Goal: Information Seeking & Learning: Learn about a topic

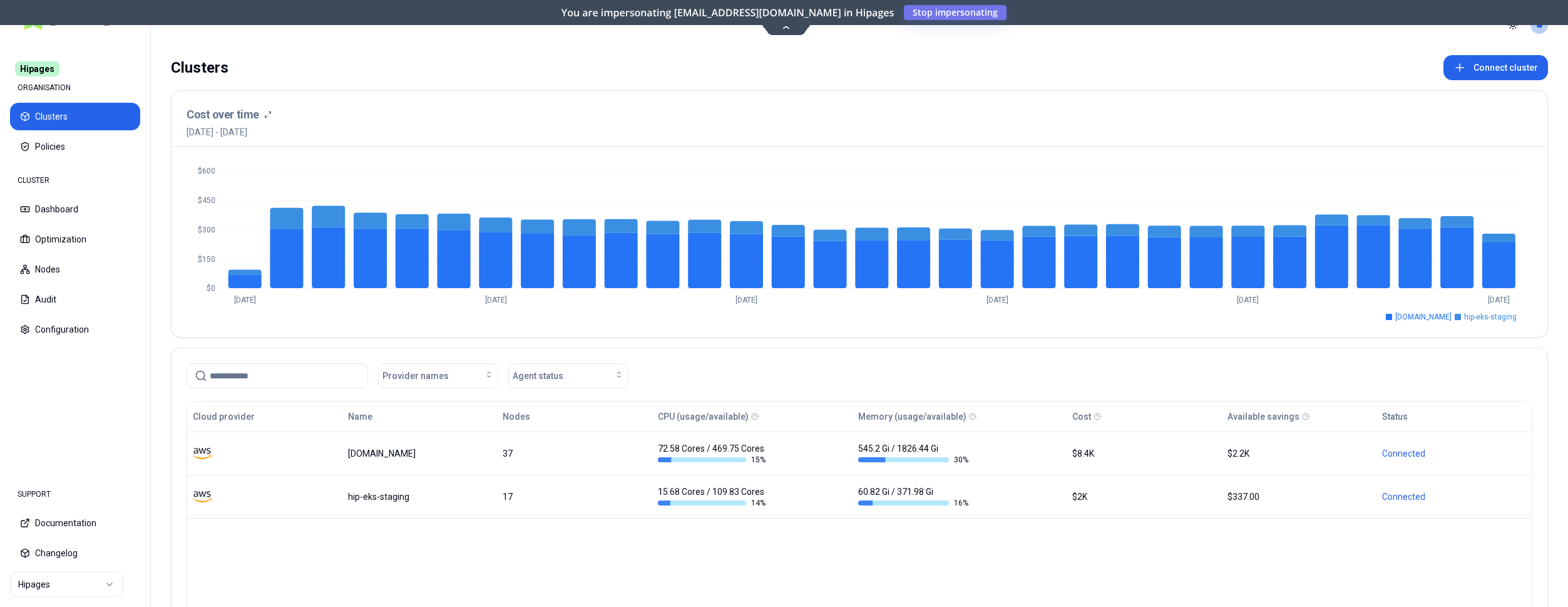
click at [79, 577] on html "Hipages ORGANISATION Clusters Policies CLUSTER Dashboard Optimization Nodes Aud…" at bounding box center [784, 304] width 1568 height 607
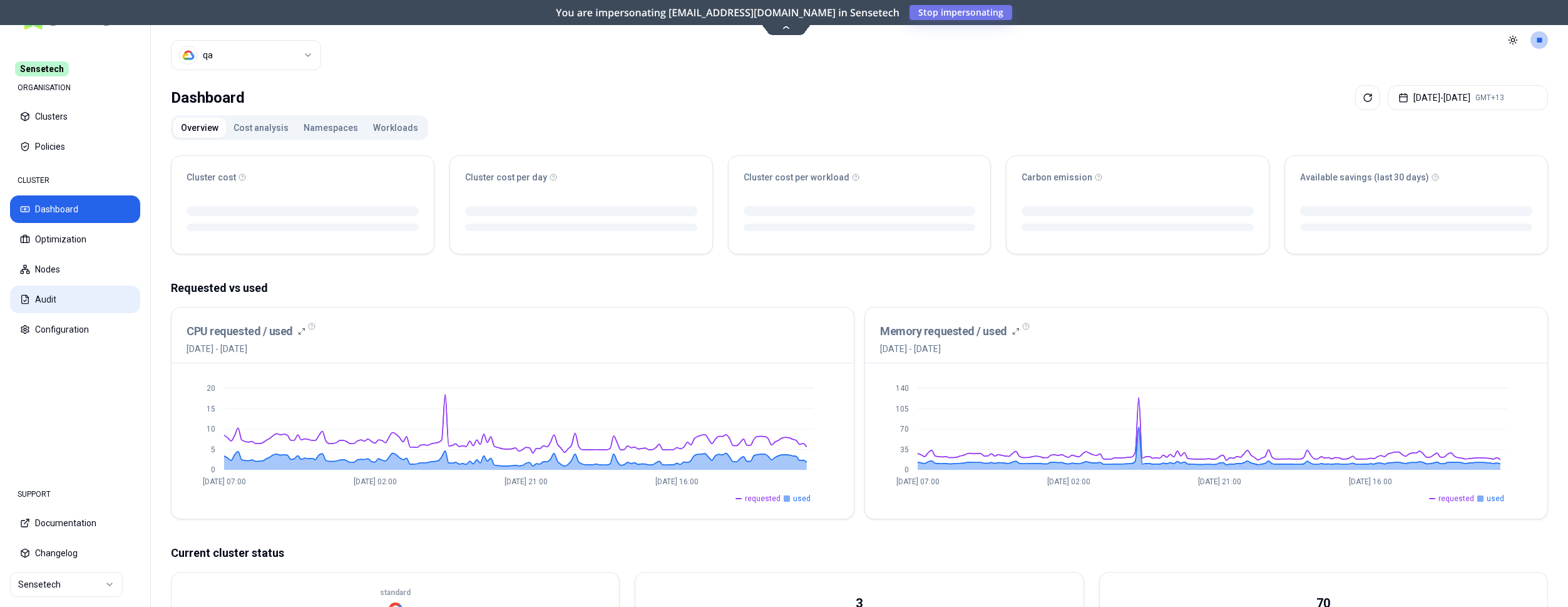
click at [46, 303] on button "Audit" at bounding box center [75, 299] width 130 height 28
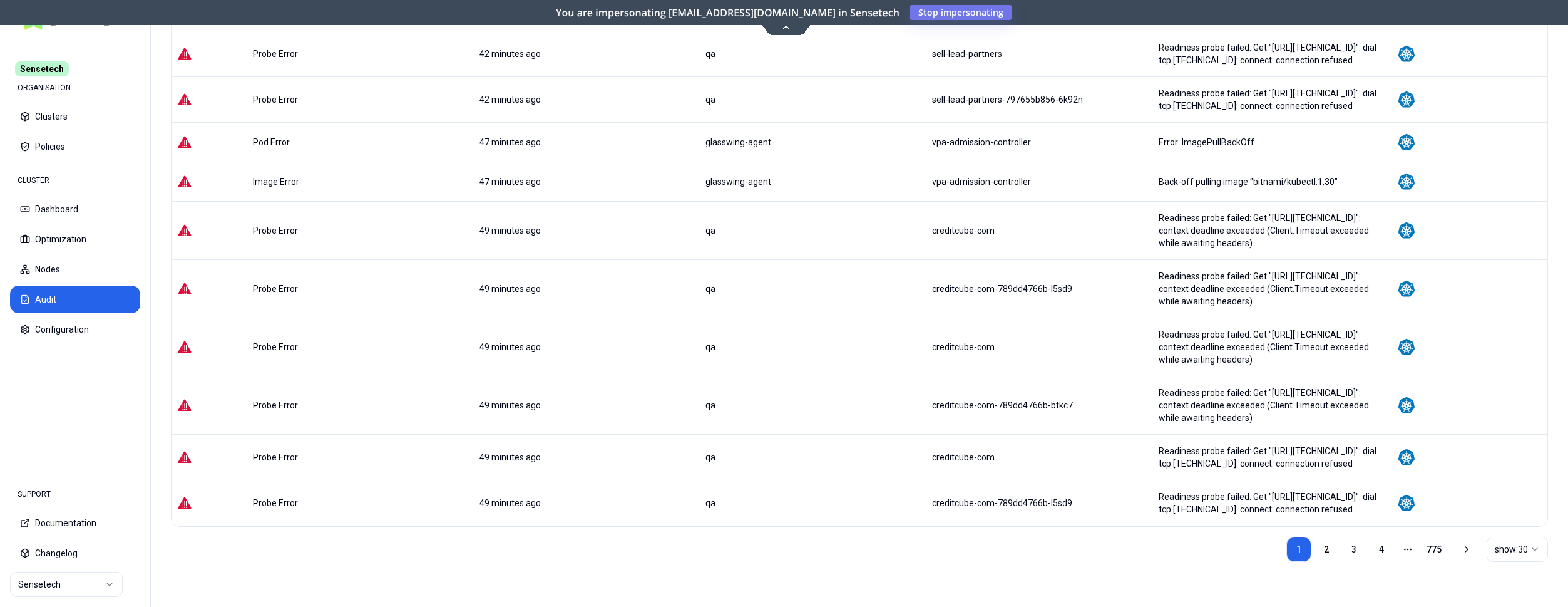
scroll to position [1150, 0]
click at [1325, 554] on link "2" at bounding box center [1326, 550] width 25 height 25
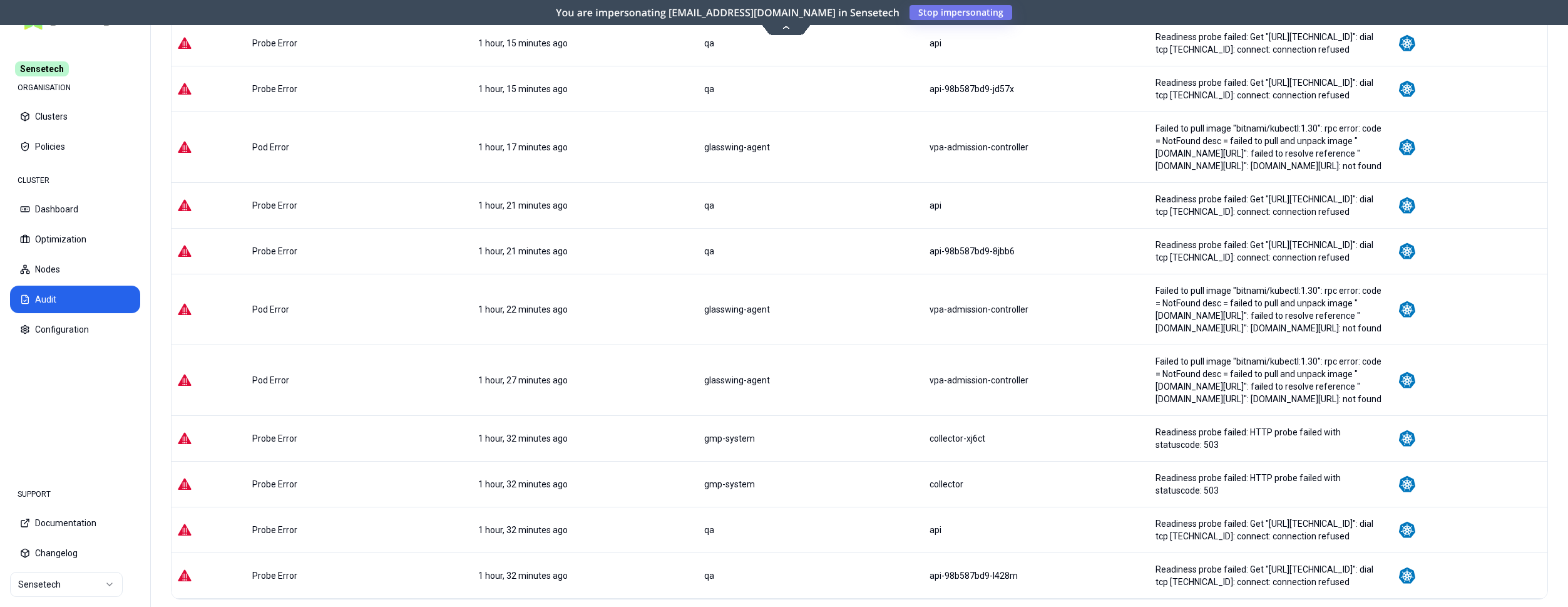
scroll to position [1107, 0]
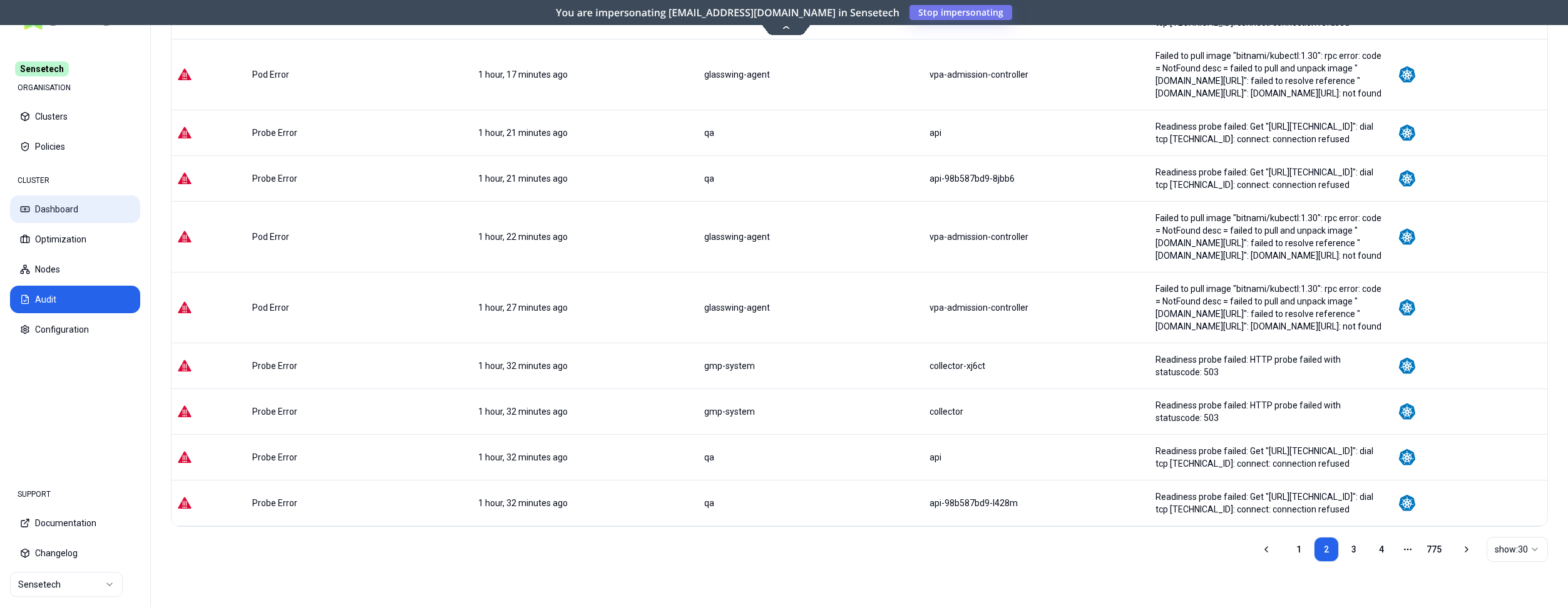
click at [74, 206] on button "Dashboard" at bounding box center [75, 209] width 130 height 28
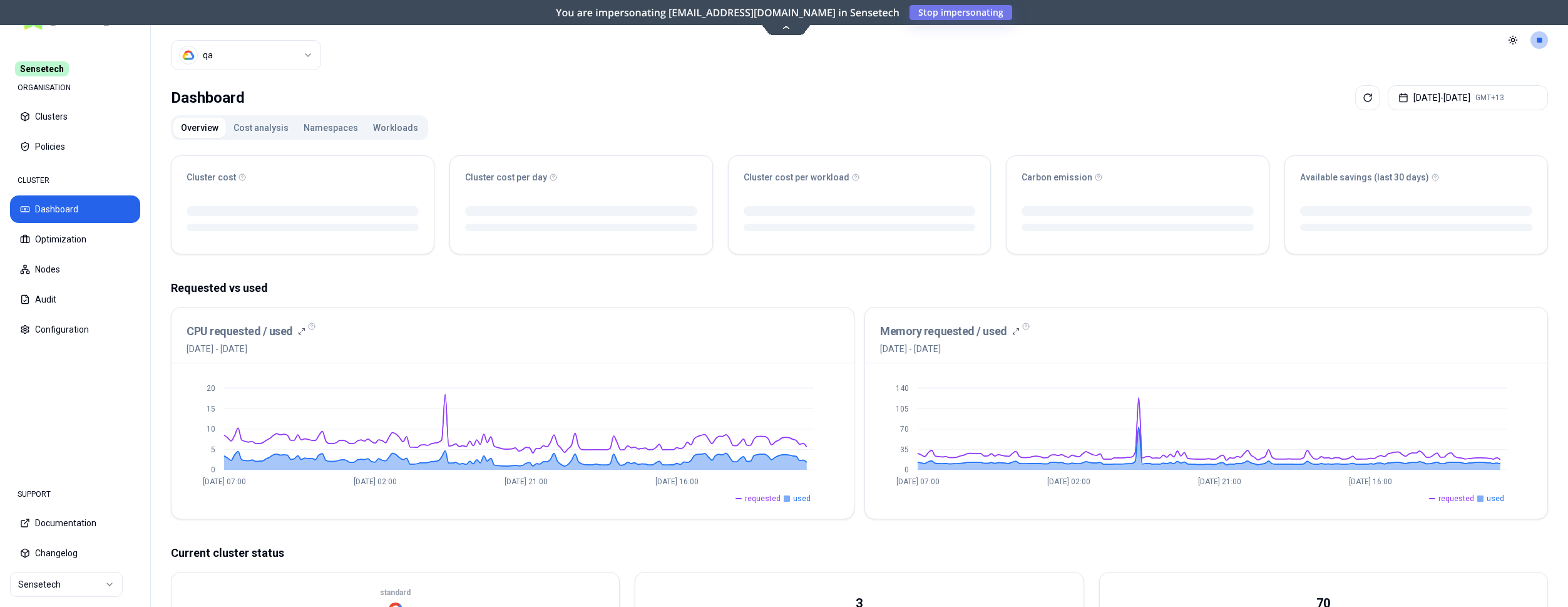
click at [378, 127] on button "Workloads" at bounding box center [395, 128] width 60 height 20
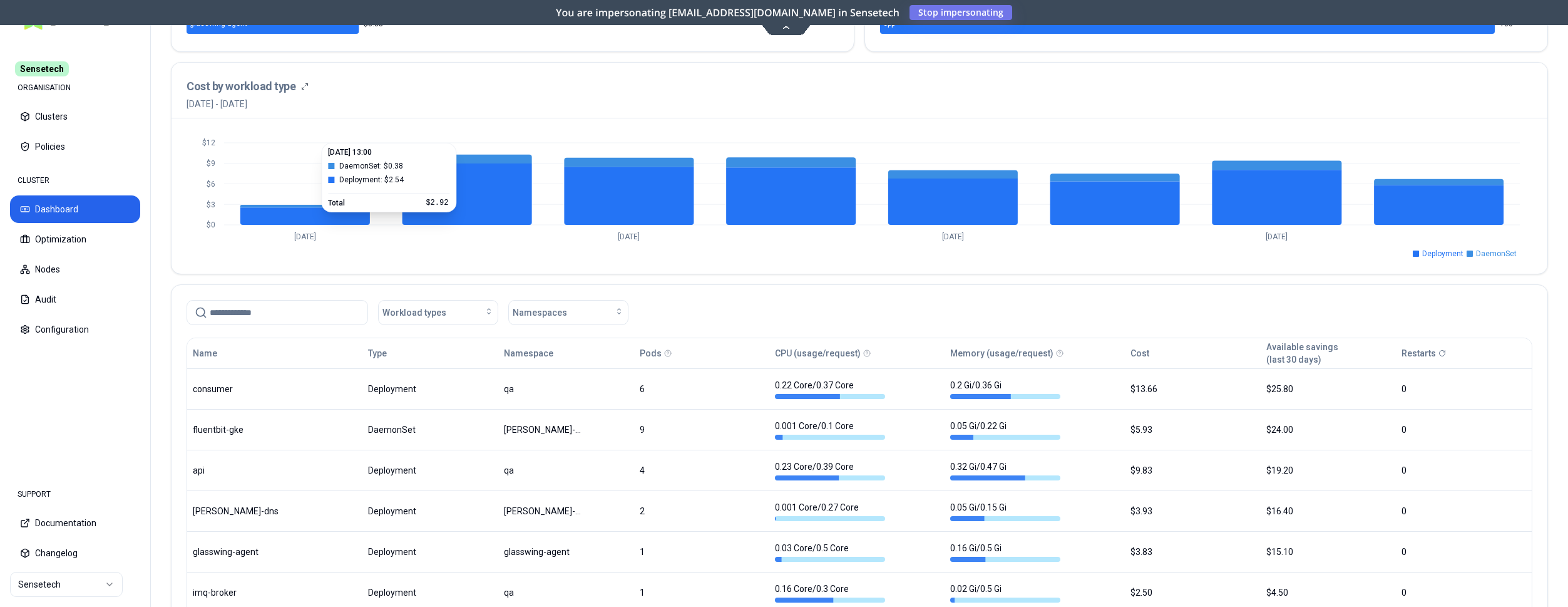
scroll to position [447, 0]
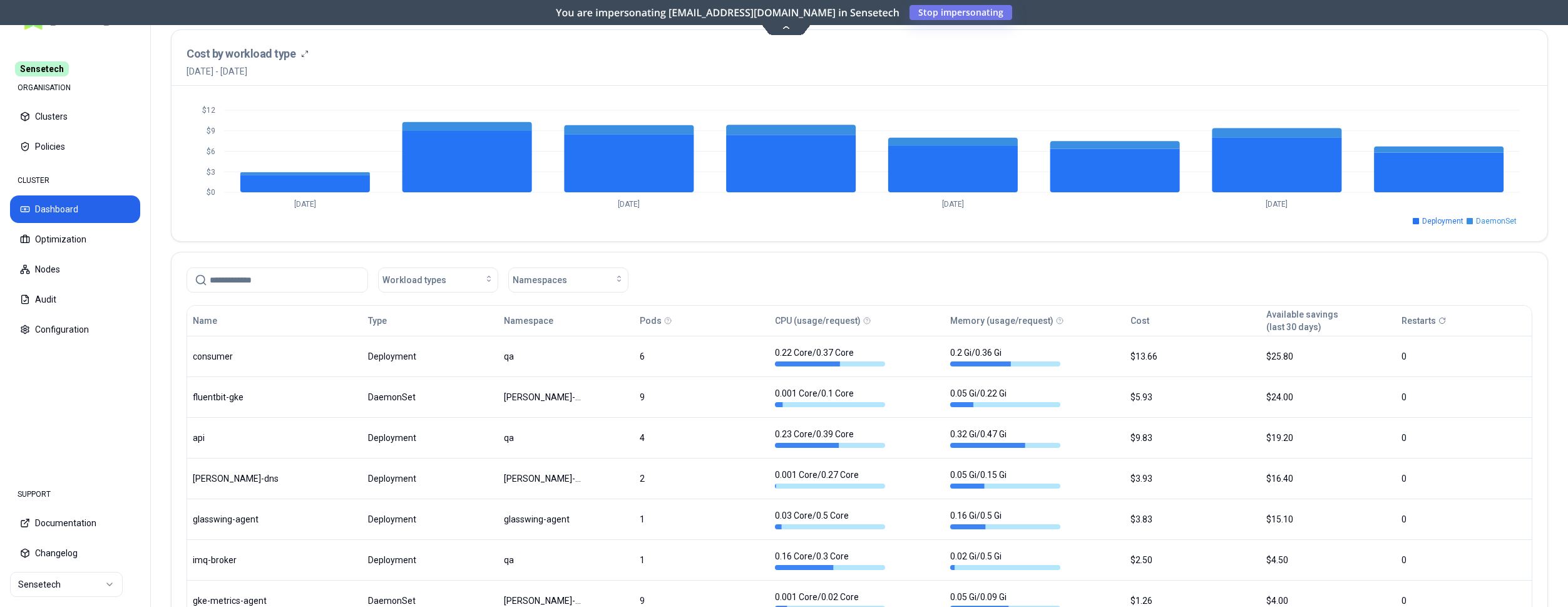
click at [260, 276] on input at bounding box center [285, 280] width 150 height 24
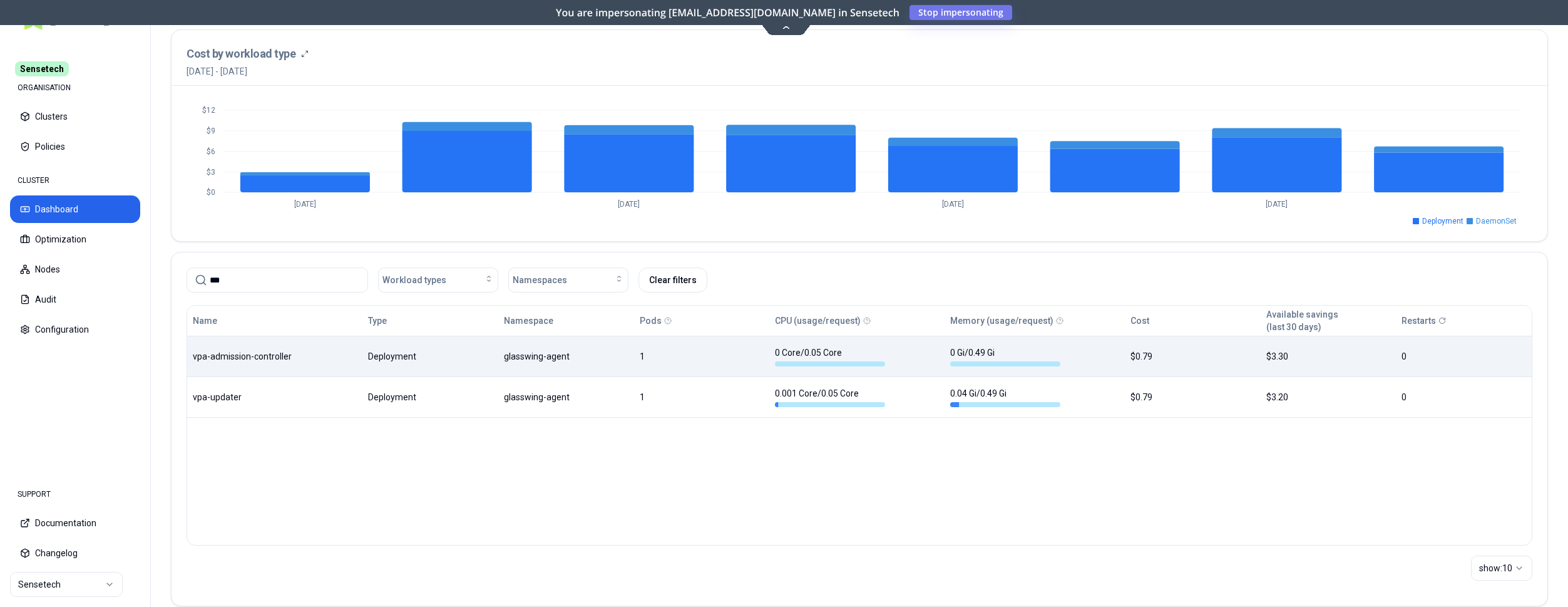
type input "***"
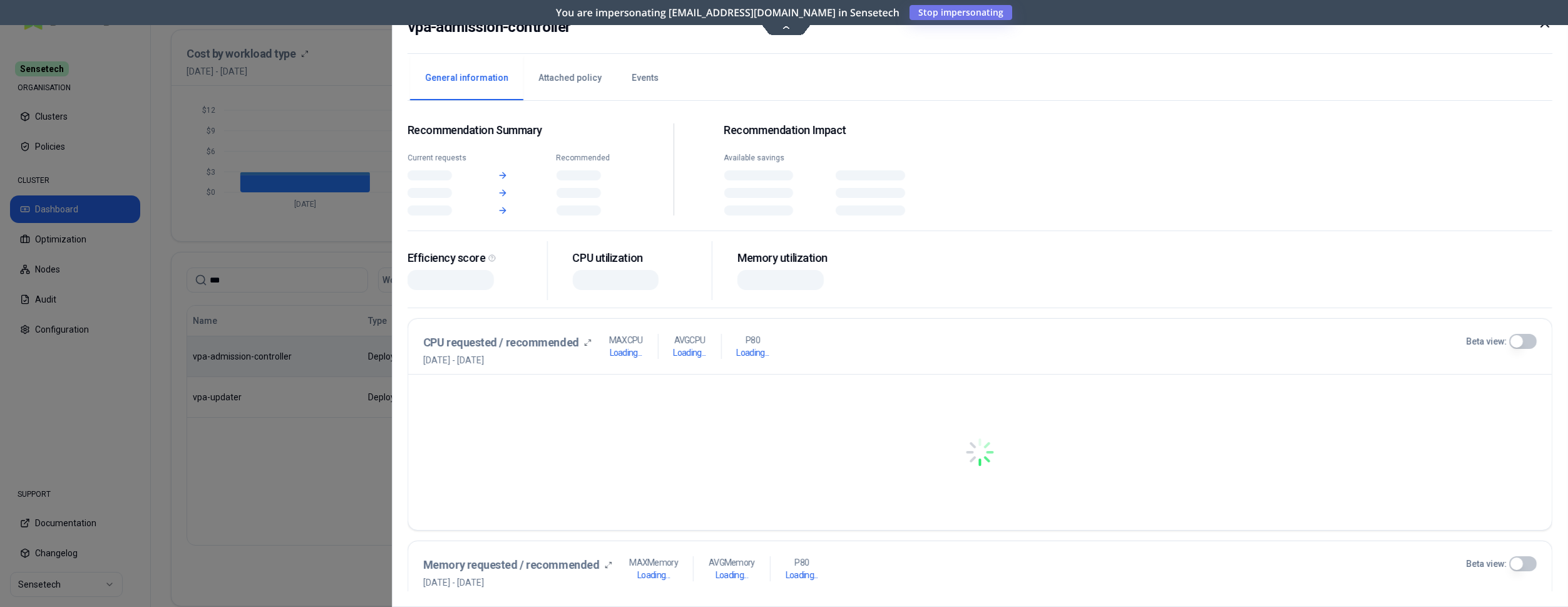
click at [303, 356] on div "Name Type Namespace Pods CPU (usage/request) Memory (usage/request) Cost Availa…" at bounding box center [859, 361] width 1345 height 112
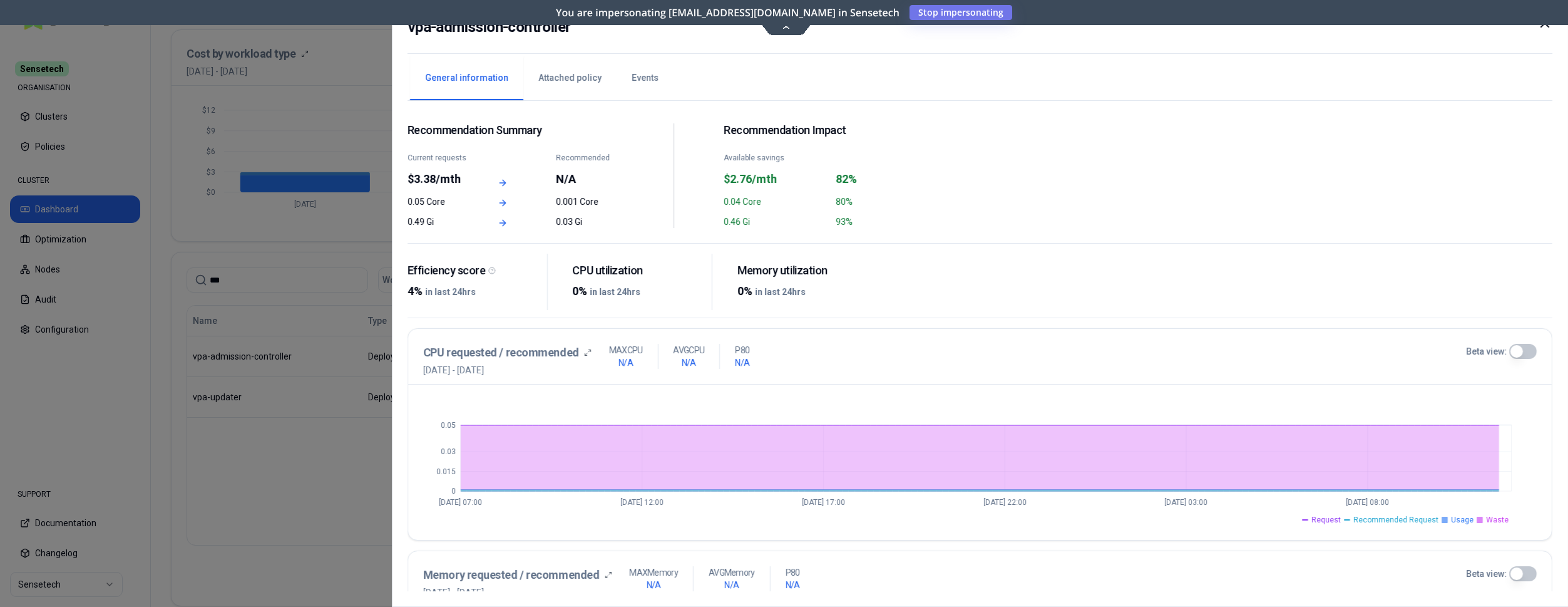
click at [1548, 28] on icon at bounding box center [1545, 24] width 15 height 15
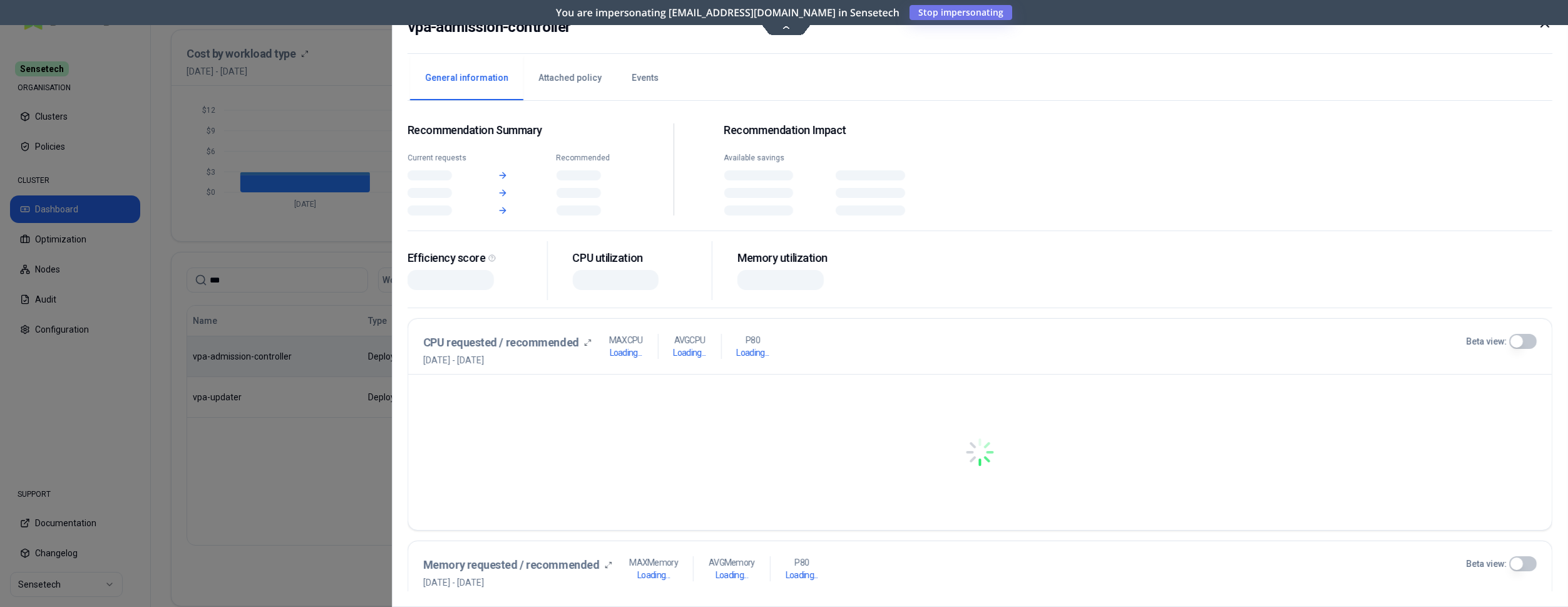
scroll to position [447, 0]
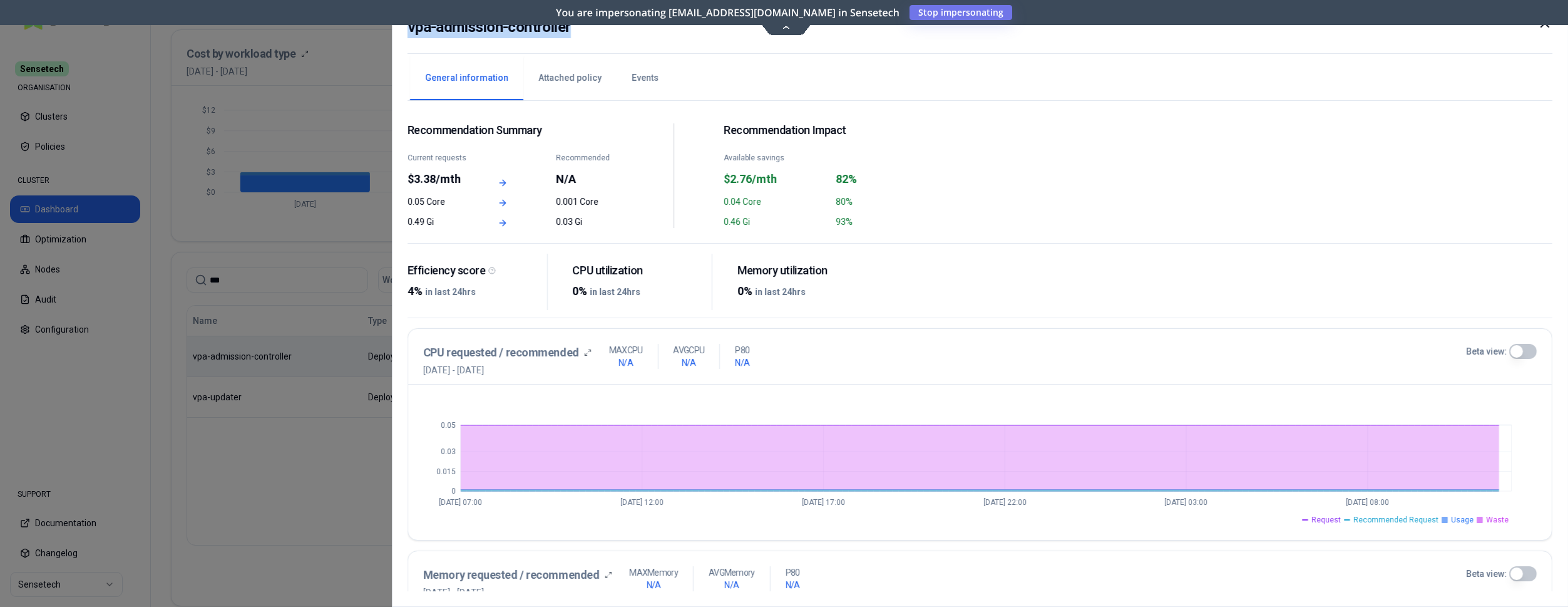
drag, startPoint x: 582, startPoint y: 33, endPoint x: 398, endPoint y: 25, distance: 184.2
click at [404, 20] on div "vpa-admission-controller General information Attached policy Events Recommendat…" at bounding box center [981, 304] width 1177 height 607
copy h2 "vpa-admission-controller"
click at [95, 486] on div at bounding box center [784, 304] width 1568 height 607
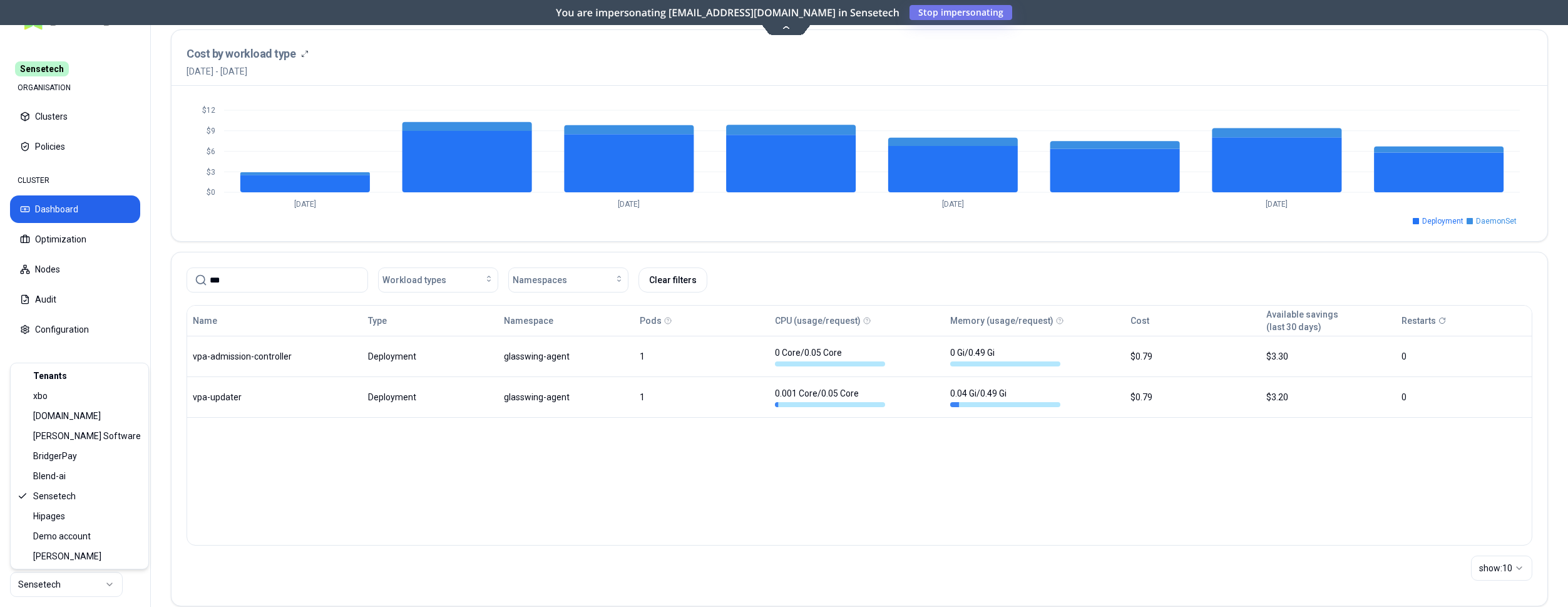
click at [67, 593] on html "Sensetech ORGANISATION Clusters Policies CLUSTER Dashboard Optimization Nodes A…" at bounding box center [784, 304] width 1568 height 607
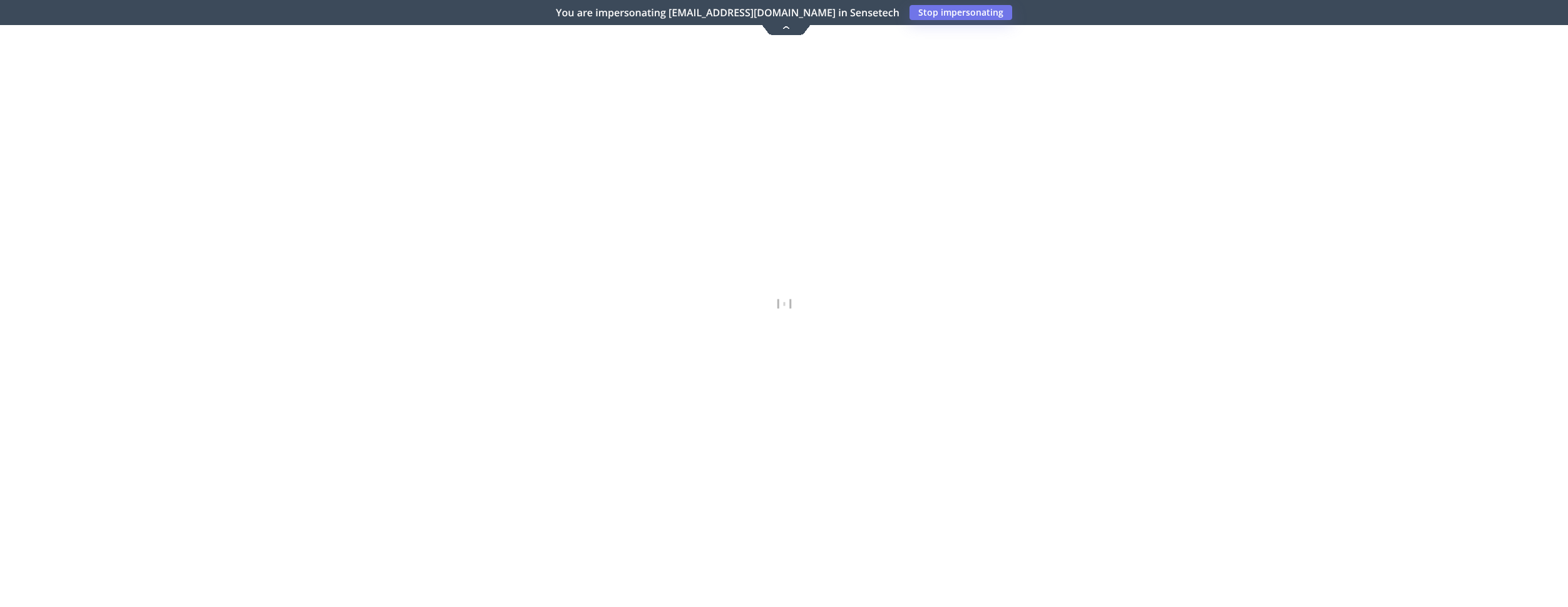
scroll to position [447, 0]
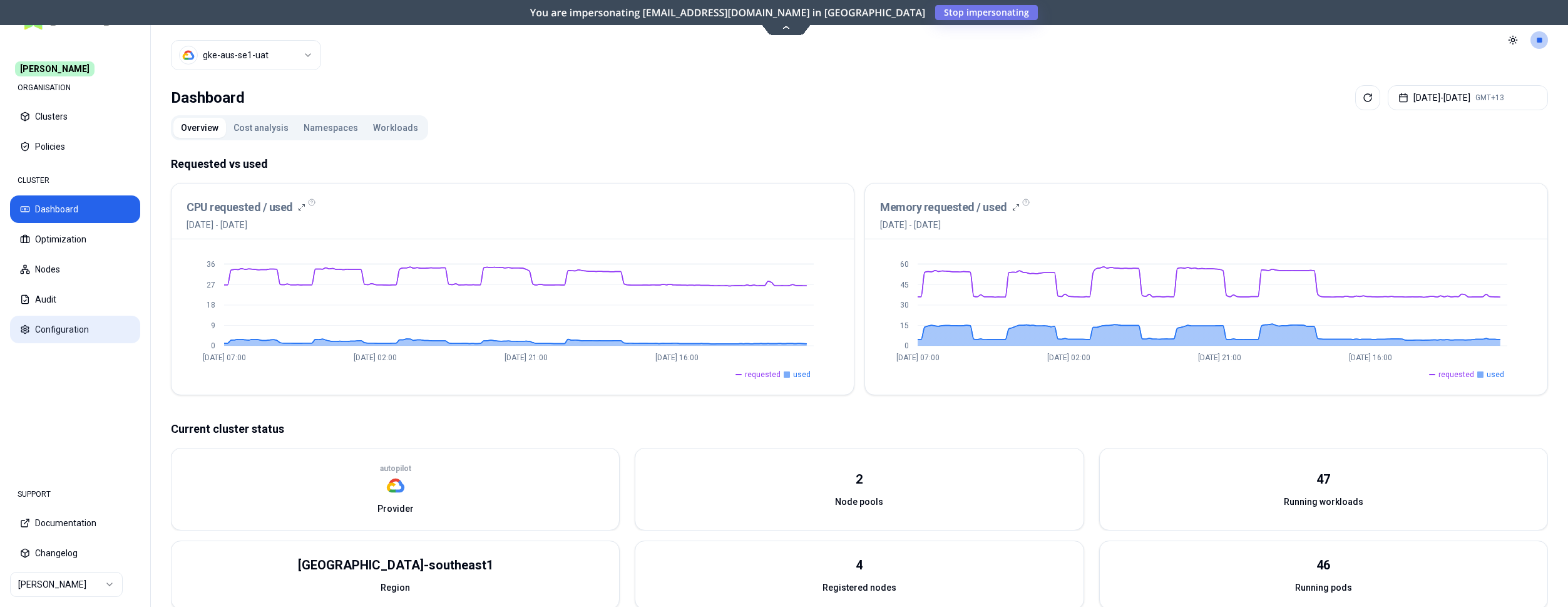
click at [59, 327] on button "Configuration" at bounding box center [75, 329] width 130 height 28
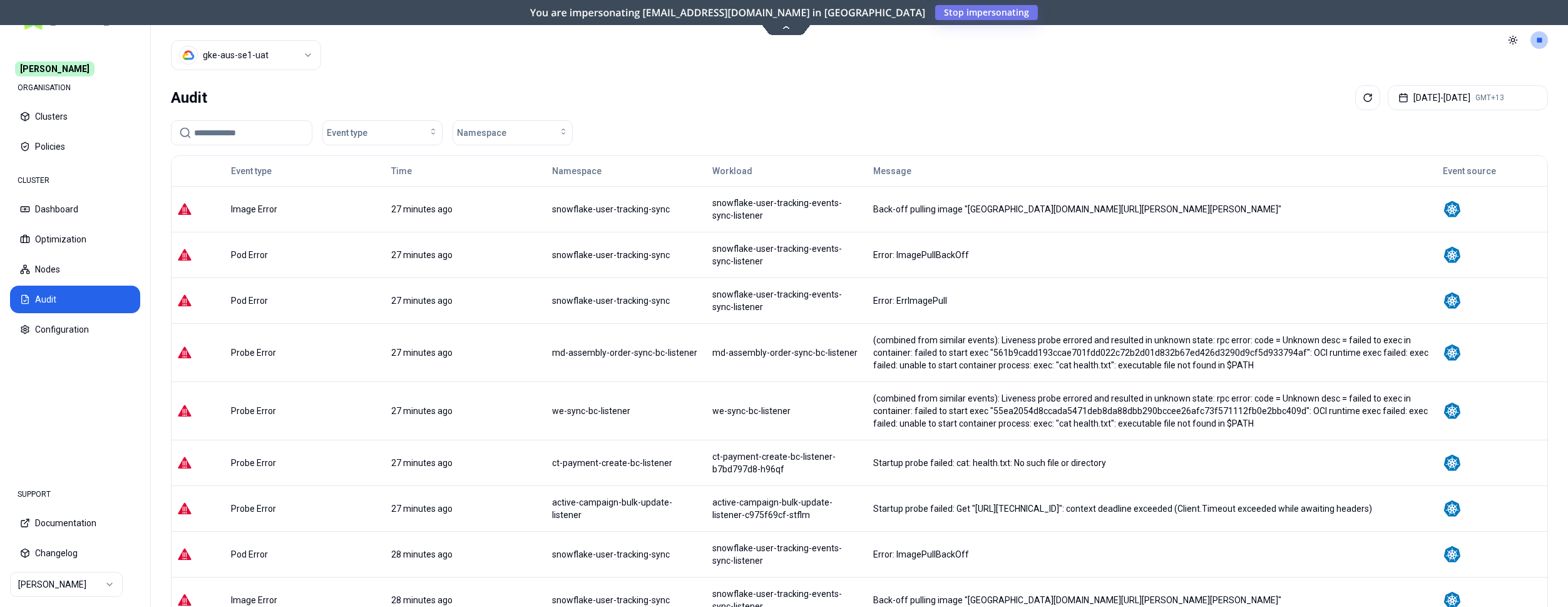
click at [301, 124] on input at bounding box center [249, 133] width 110 height 24
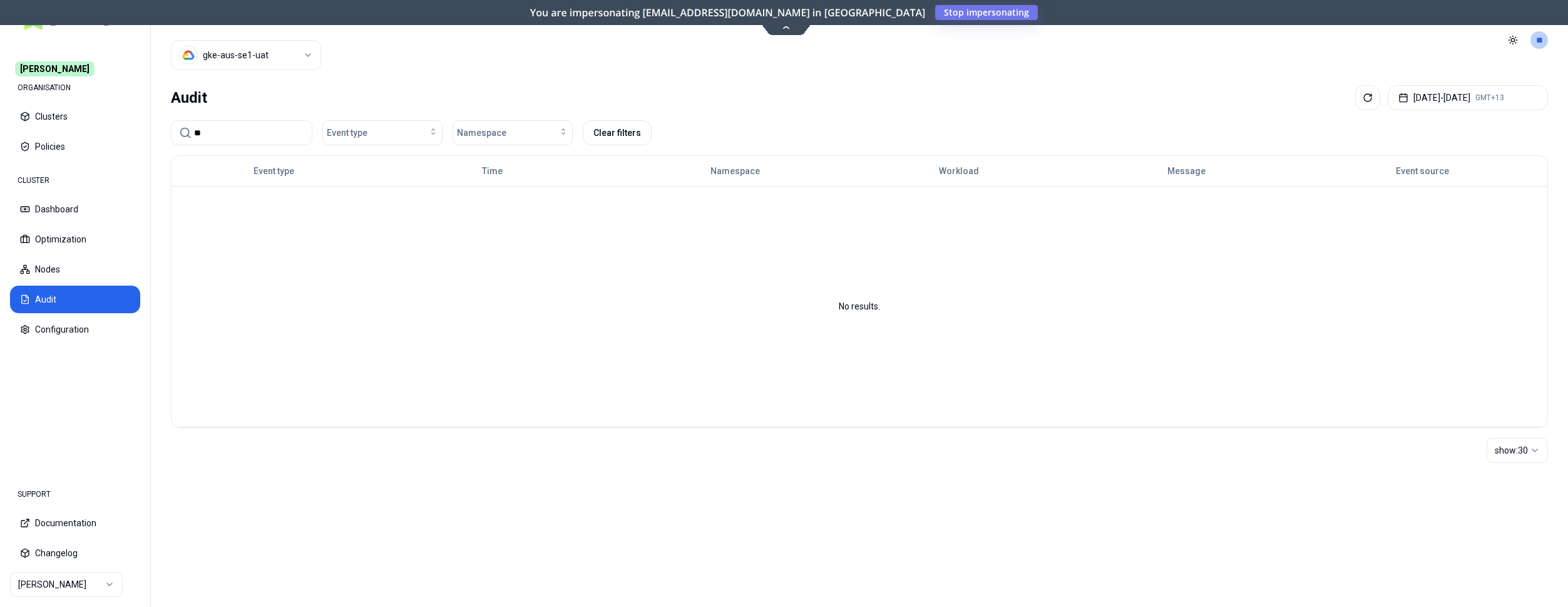
type input "*"
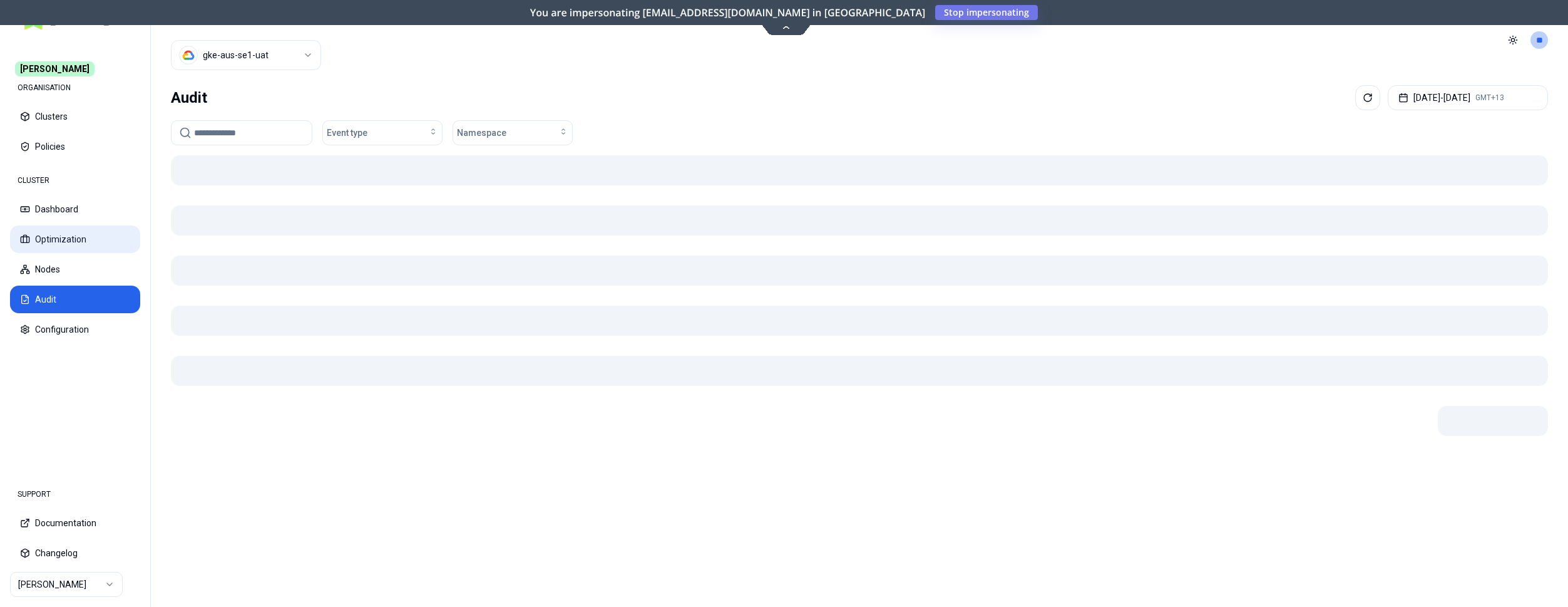
click at [37, 239] on button "Optimization" at bounding box center [75, 239] width 130 height 28
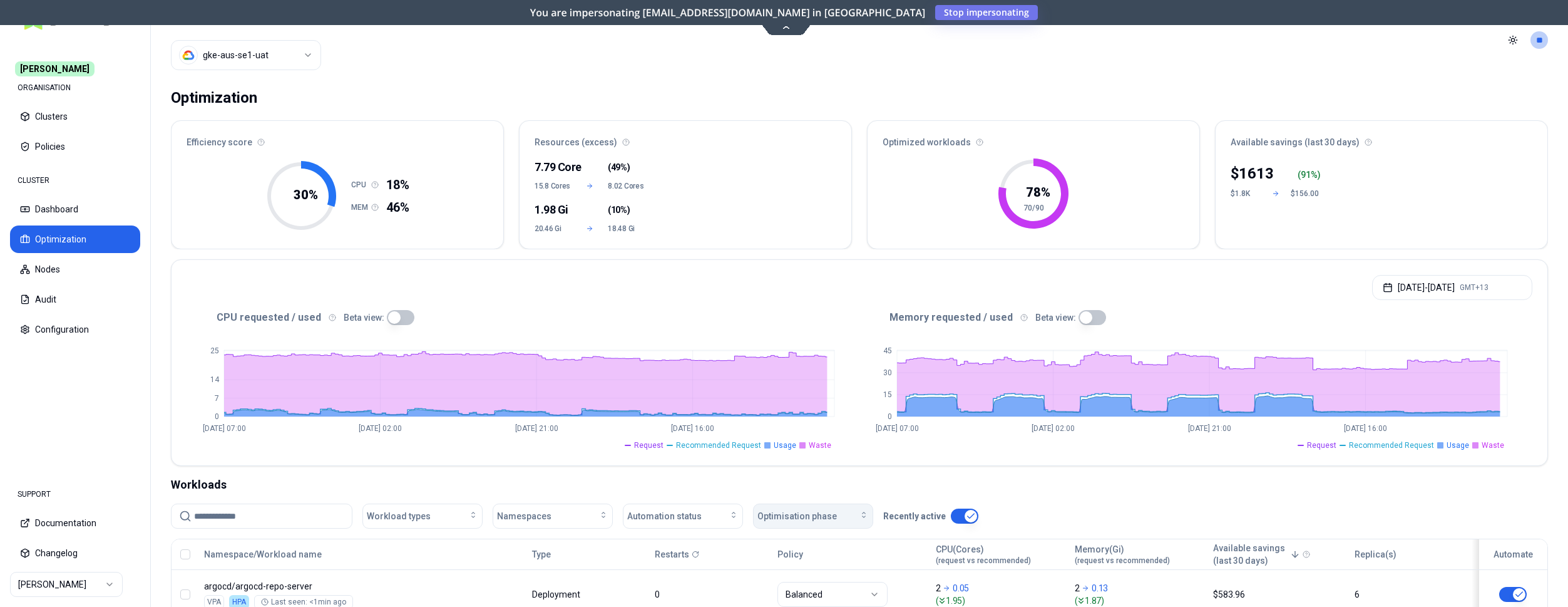
click at [800, 518] on span "Optimisation phase" at bounding box center [797, 516] width 79 height 13
click at [690, 517] on span "Automation status" at bounding box center [664, 516] width 74 height 13
click at [676, 537] on div "on" at bounding box center [686, 544] width 119 height 20
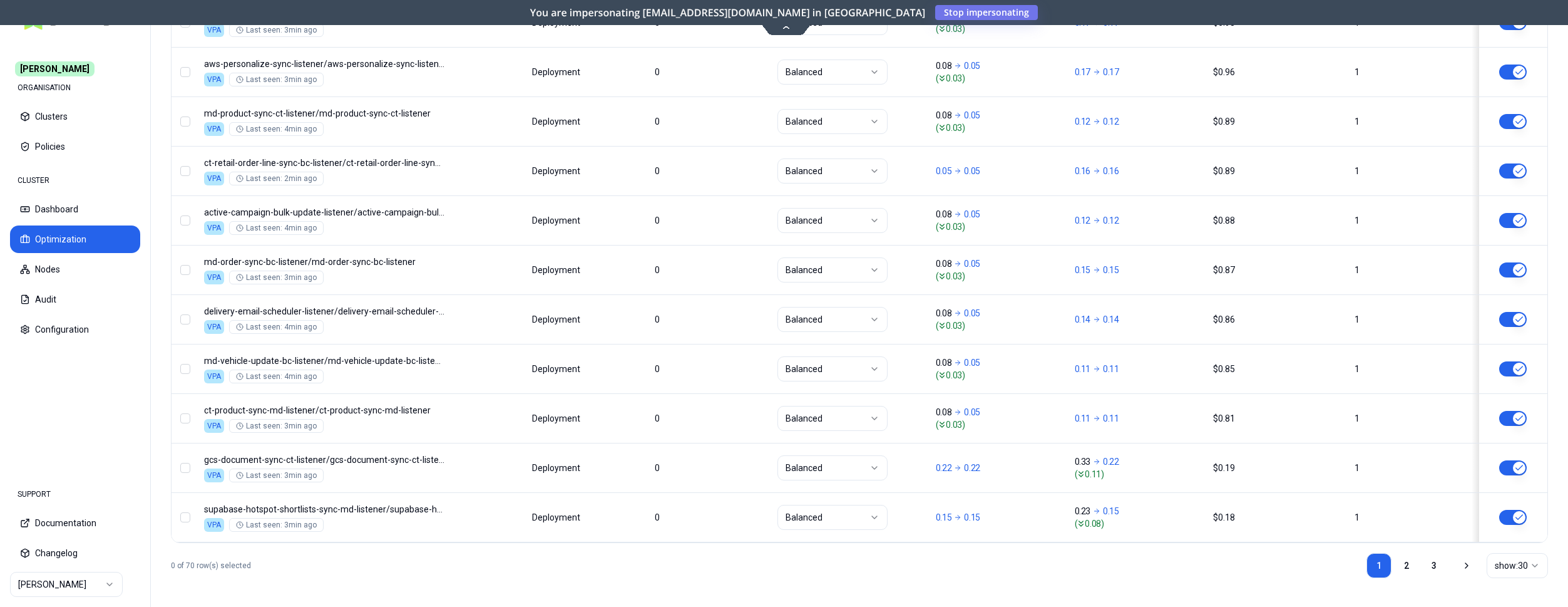
scroll to position [1512, 0]
click at [1408, 561] on link "2" at bounding box center [1407, 564] width 25 height 25
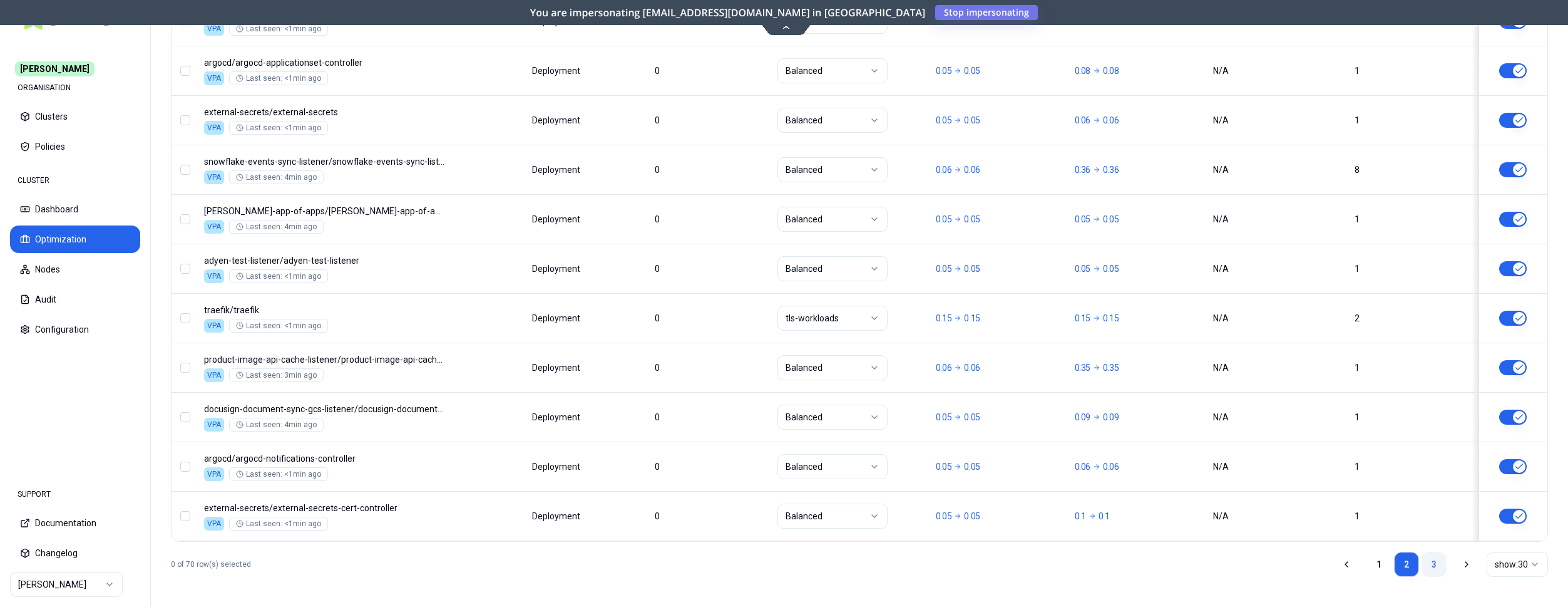
click at [1424, 562] on link "3" at bounding box center [1434, 564] width 25 height 25
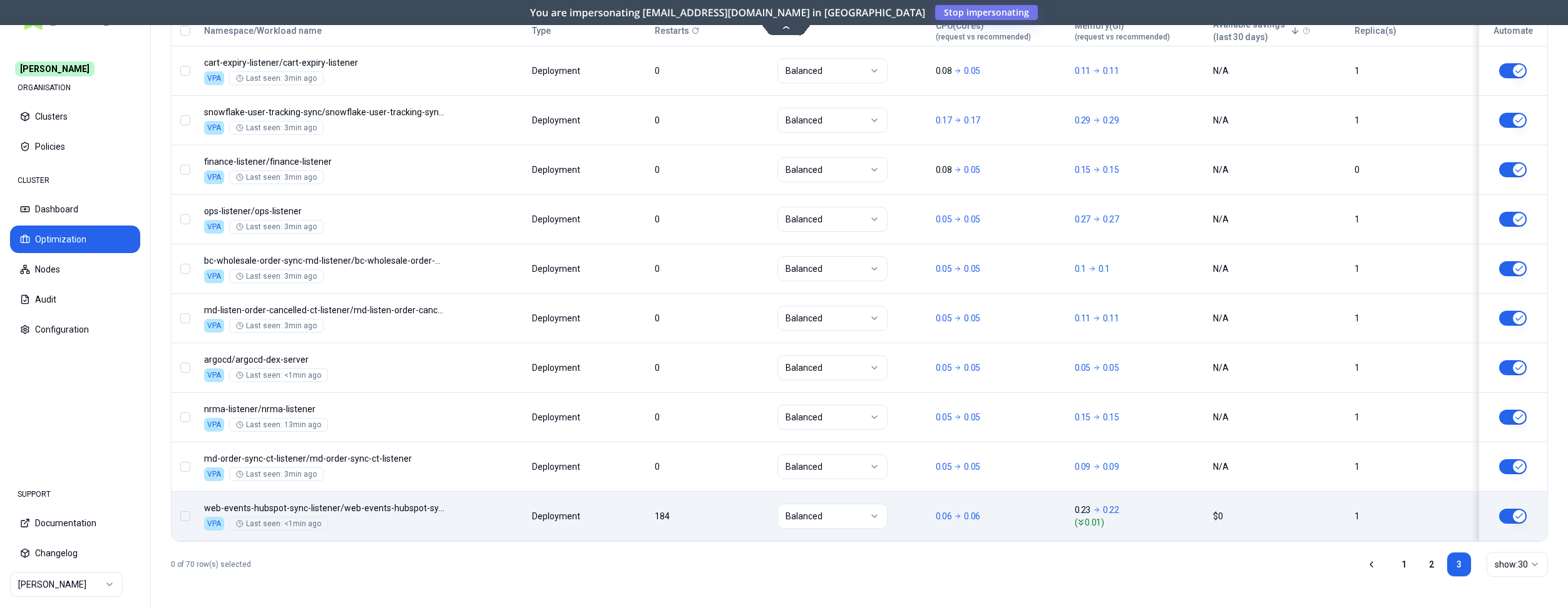
scroll to position [523, 0]
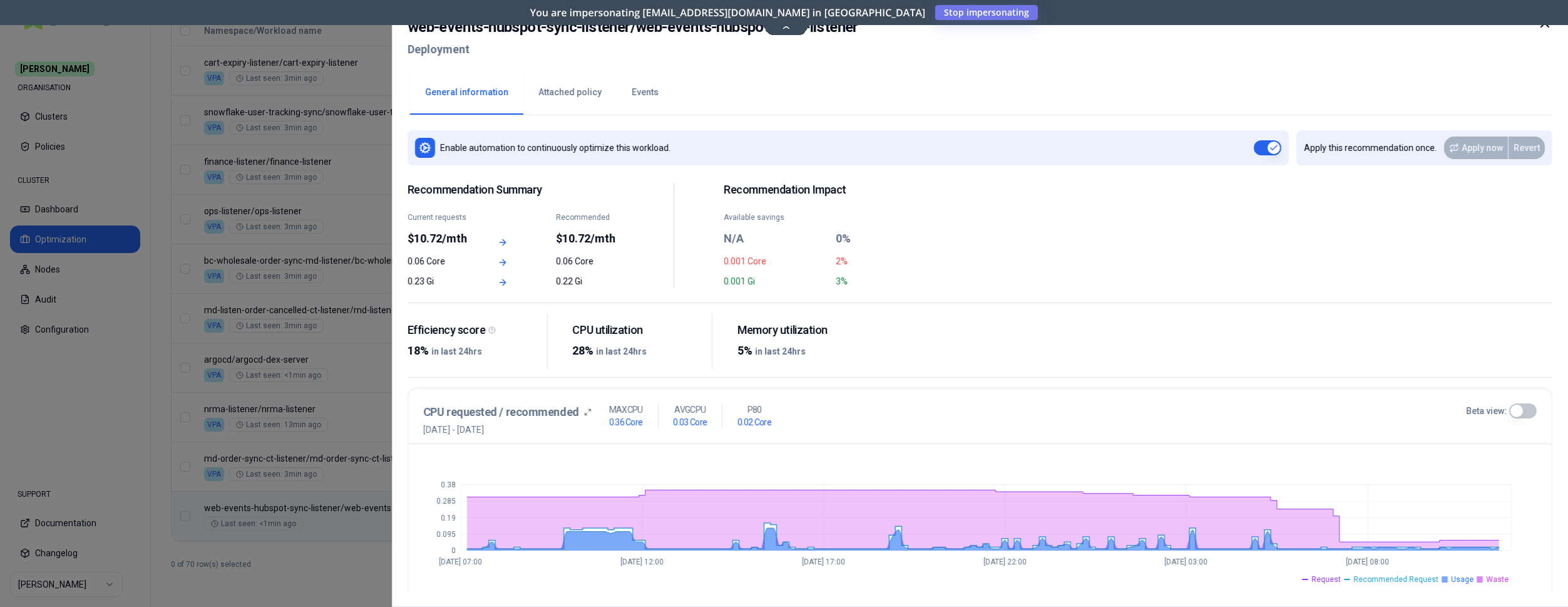
click at [638, 94] on button "Events" at bounding box center [644, 93] width 57 height 44
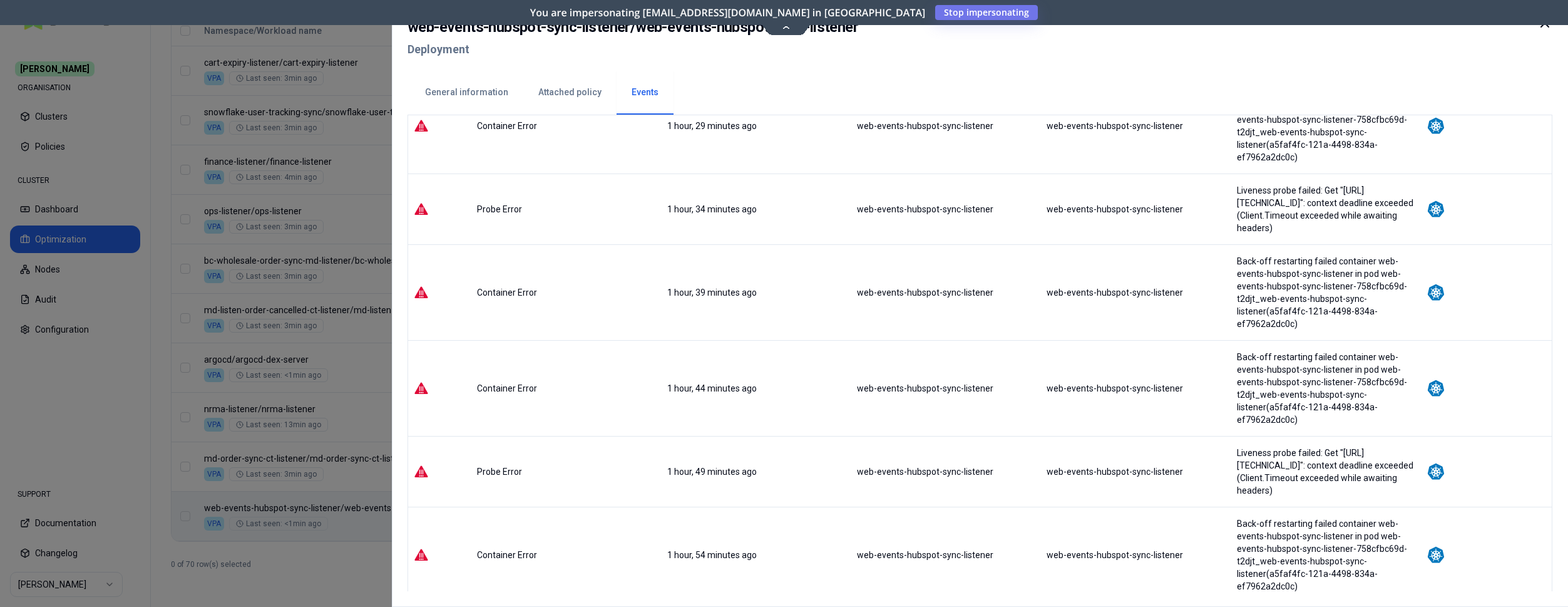
scroll to position [1649, 0]
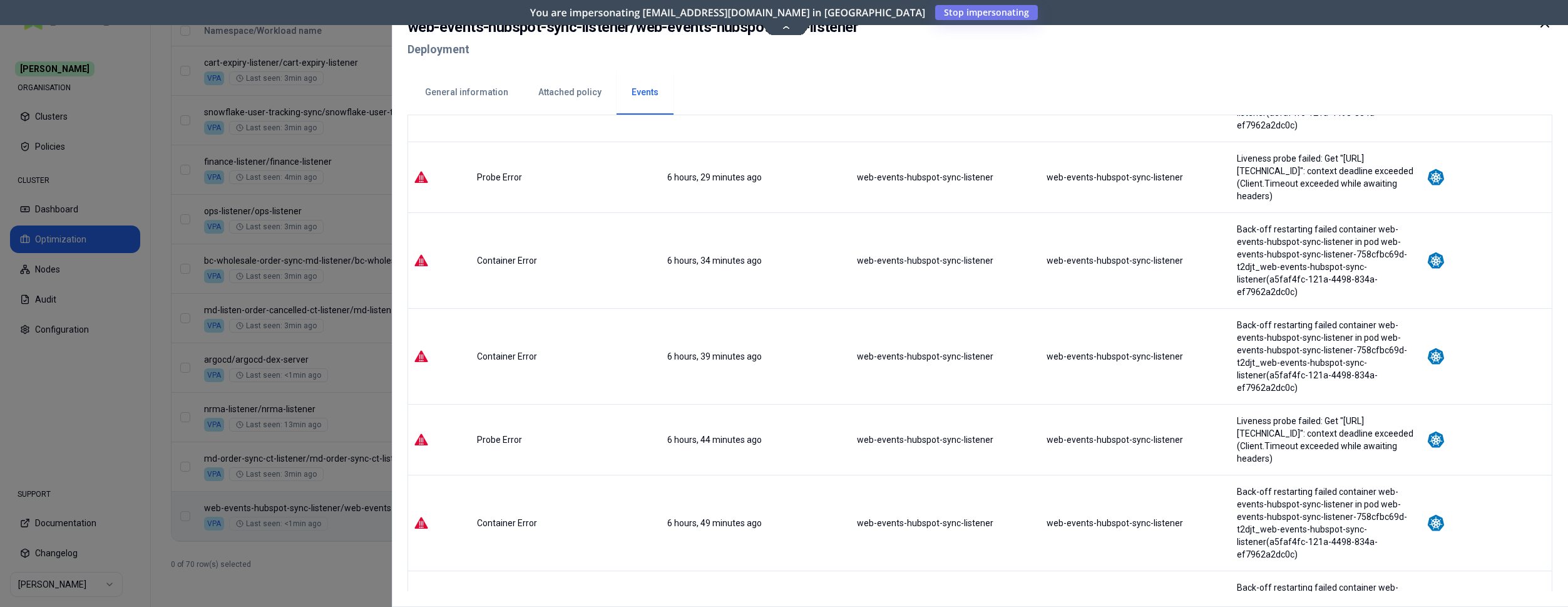
scroll to position [1636, 0]
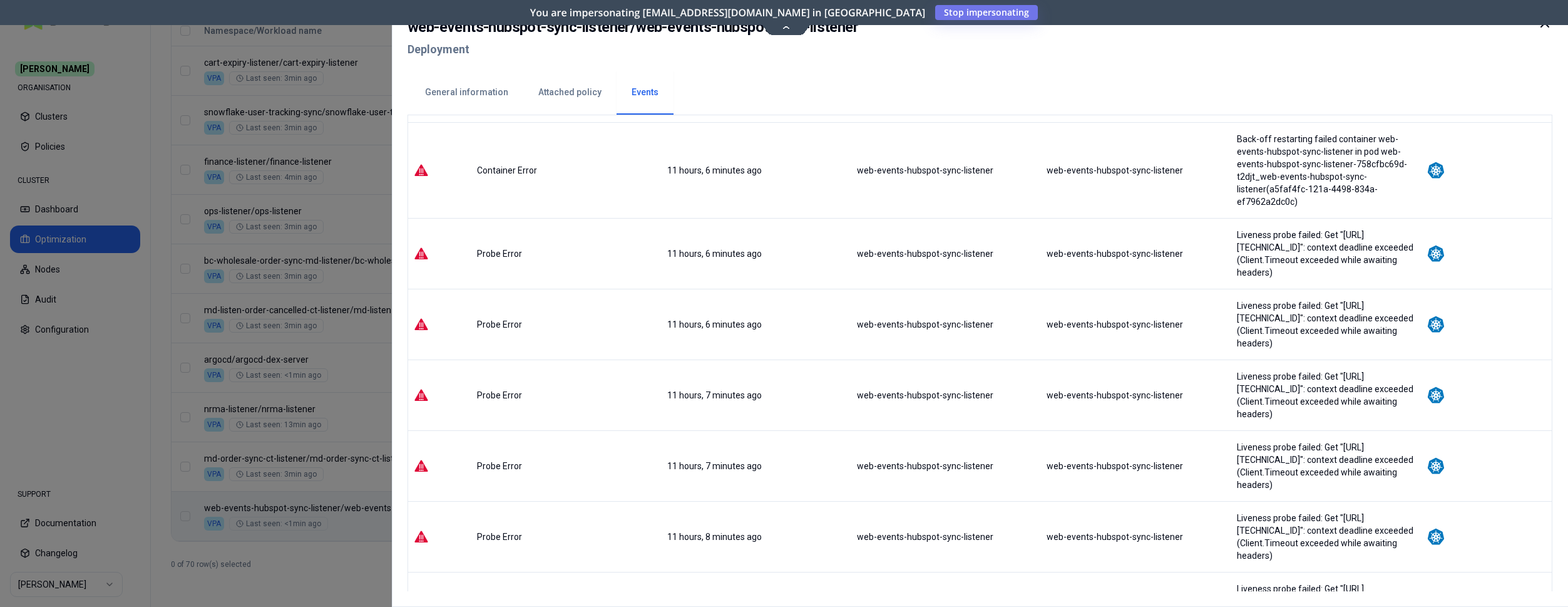
scroll to position [1536, 0]
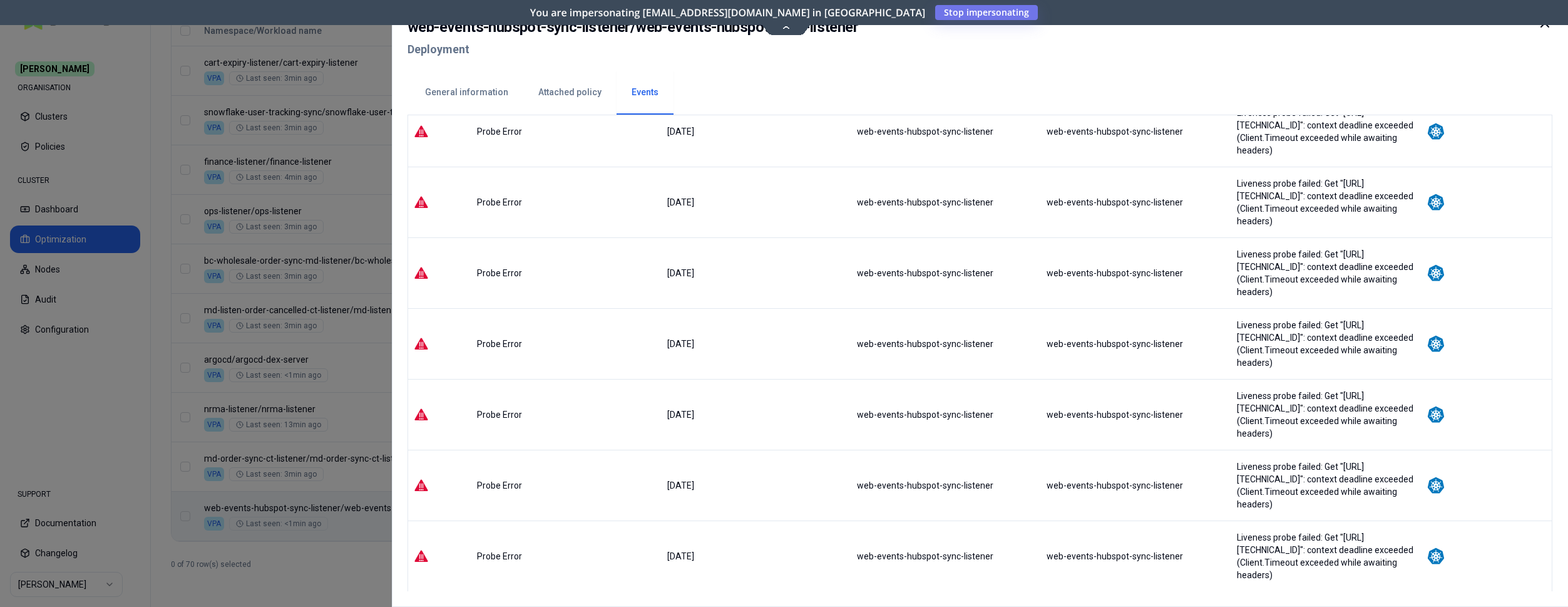
scroll to position [525, 0]
click at [1541, 25] on div "You are impersonating ops+readonly@glasswing.cloud in Carma Stop impersonating" at bounding box center [784, 13] width 1568 height 25
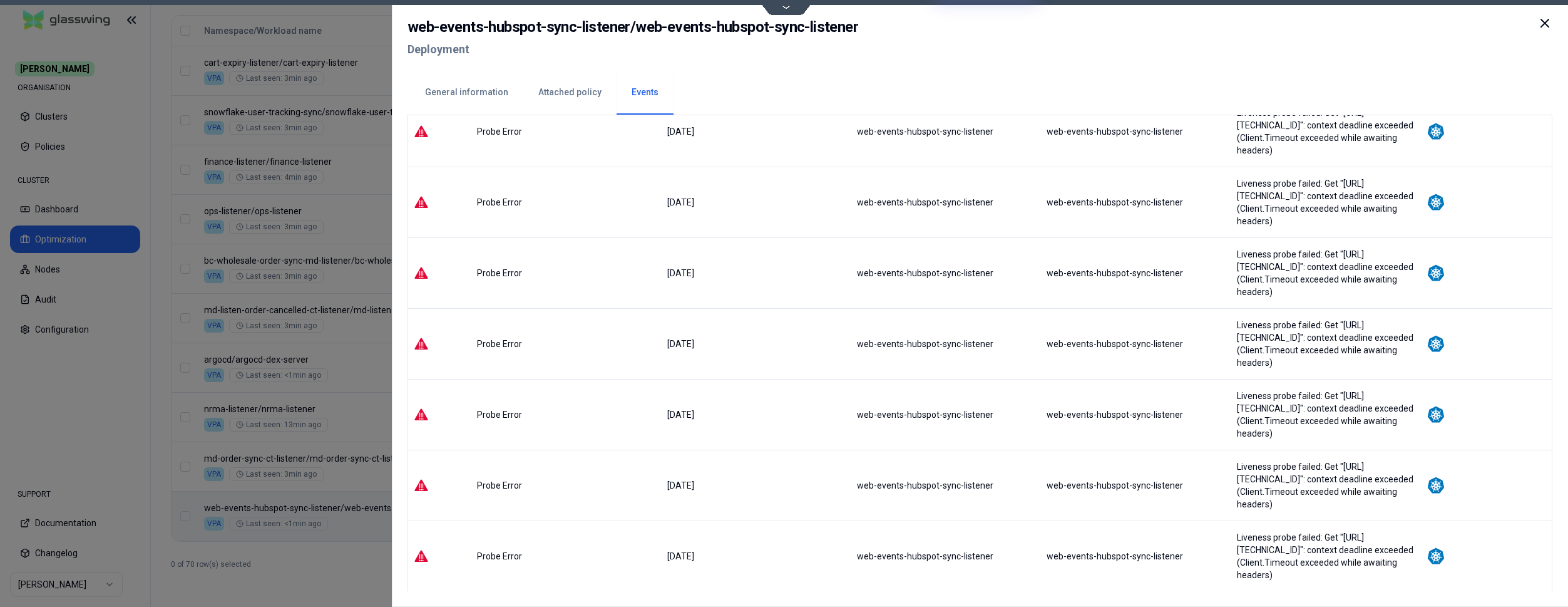
click at [1548, 23] on icon at bounding box center [1545, 24] width 15 height 15
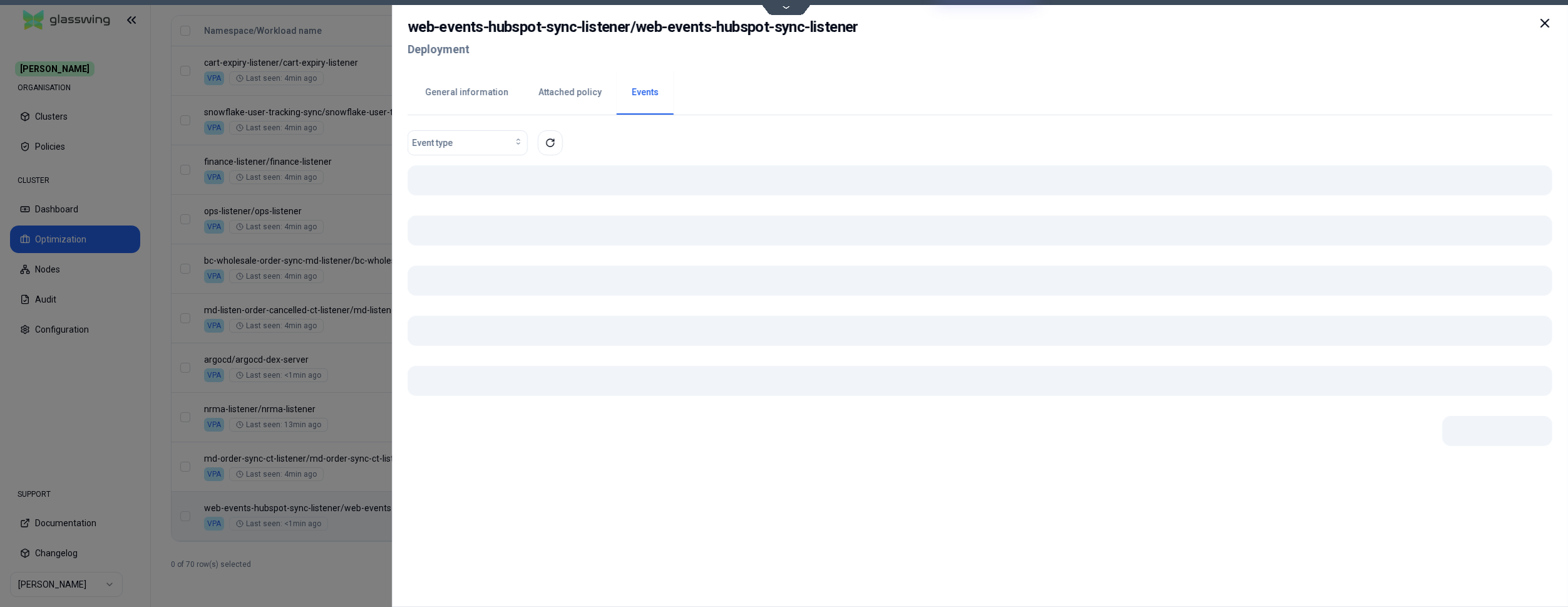
scroll to position [523, 0]
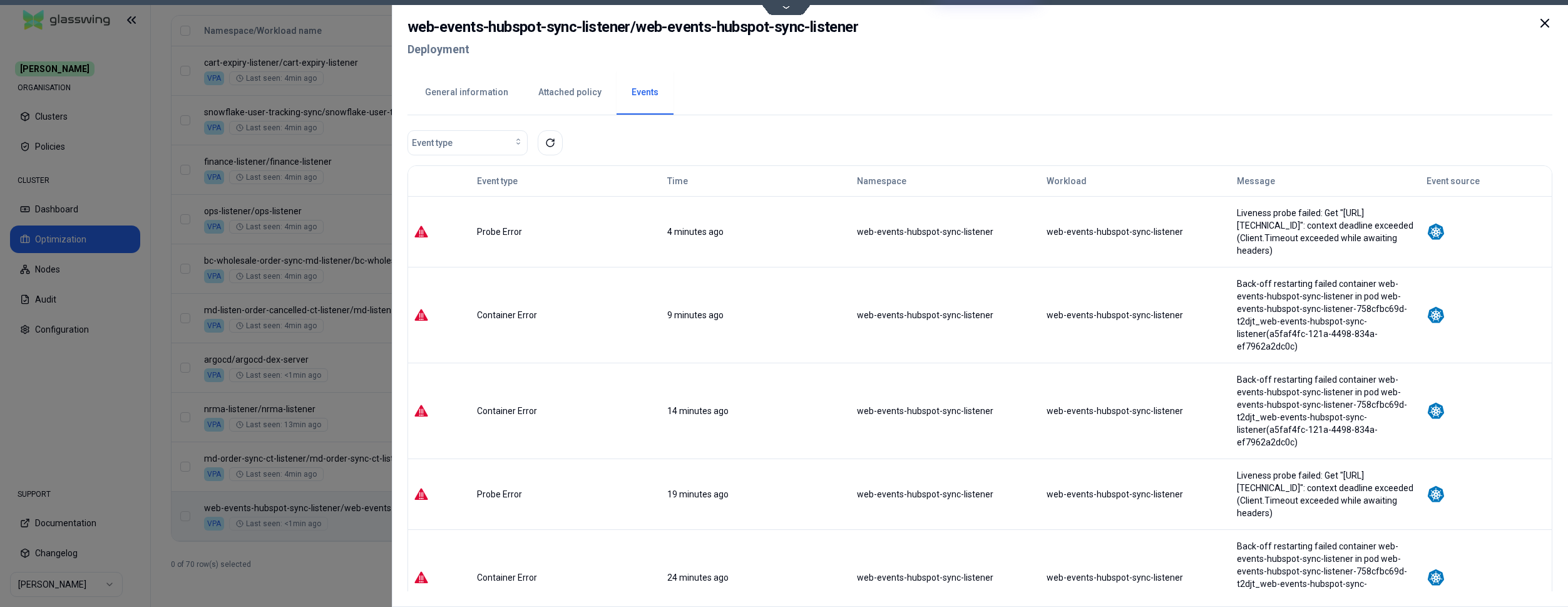
click at [465, 85] on button "General information" at bounding box center [467, 93] width 113 height 44
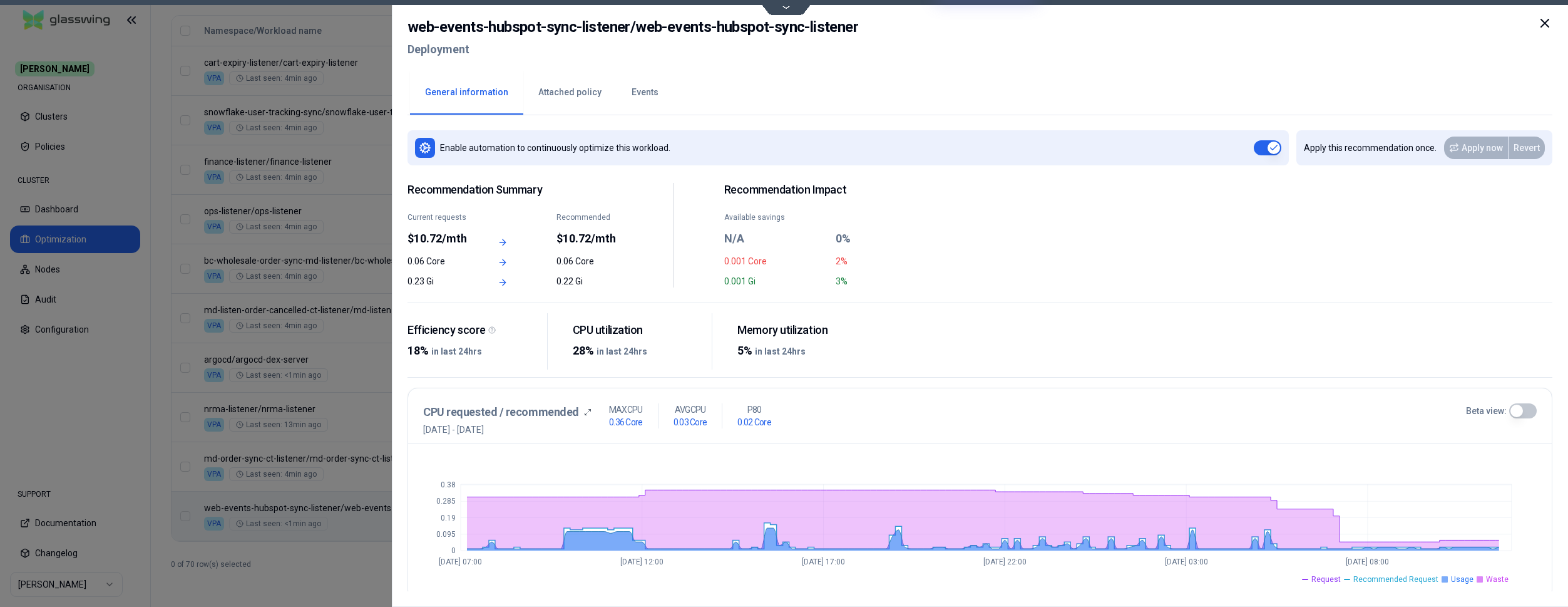
click at [1522, 412] on button "Beta view:" at bounding box center [1523, 411] width 28 height 15
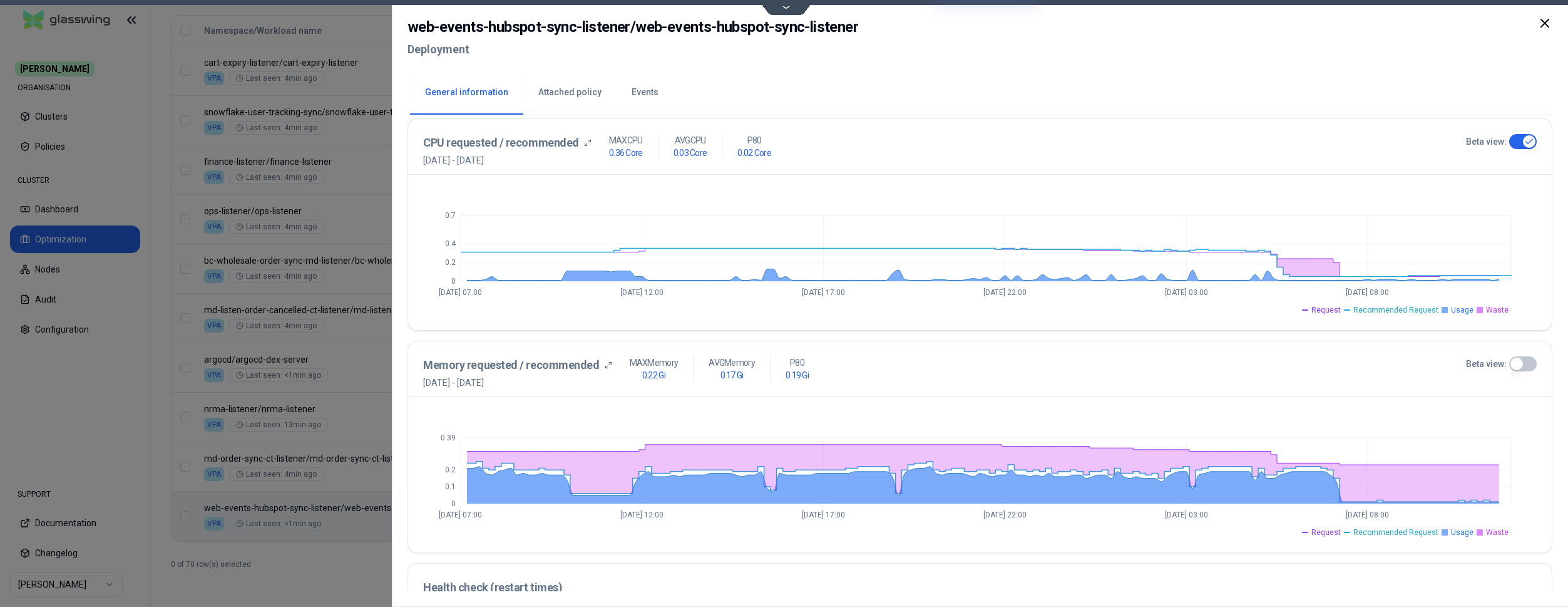
scroll to position [320, 0]
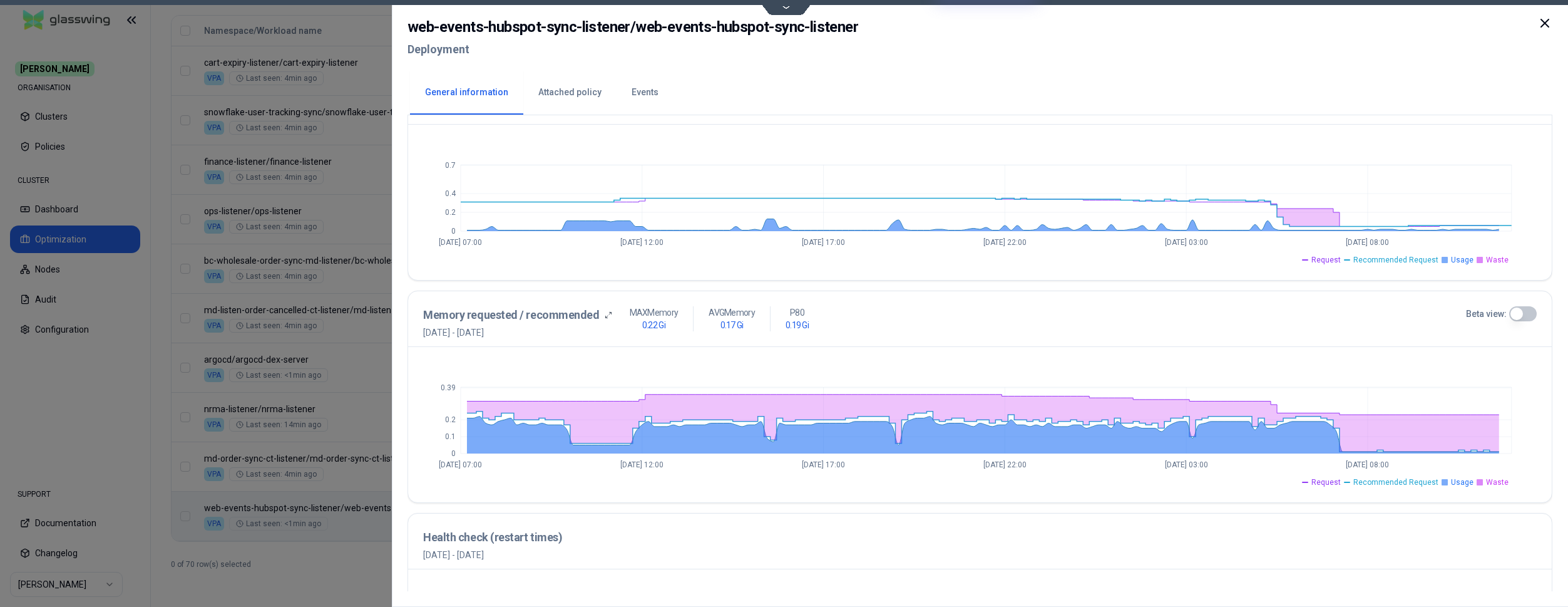
click at [1521, 318] on button "Beta view:" at bounding box center [1523, 314] width 28 height 15
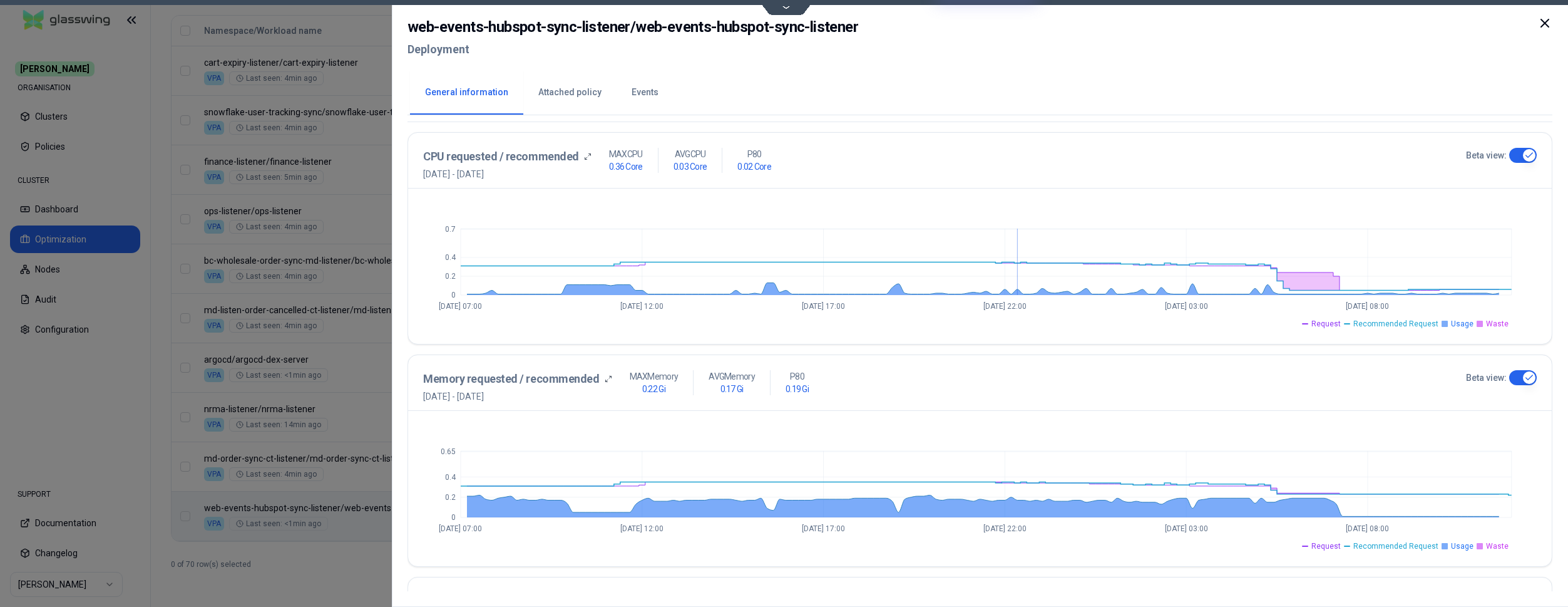
scroll to position [0, 0]
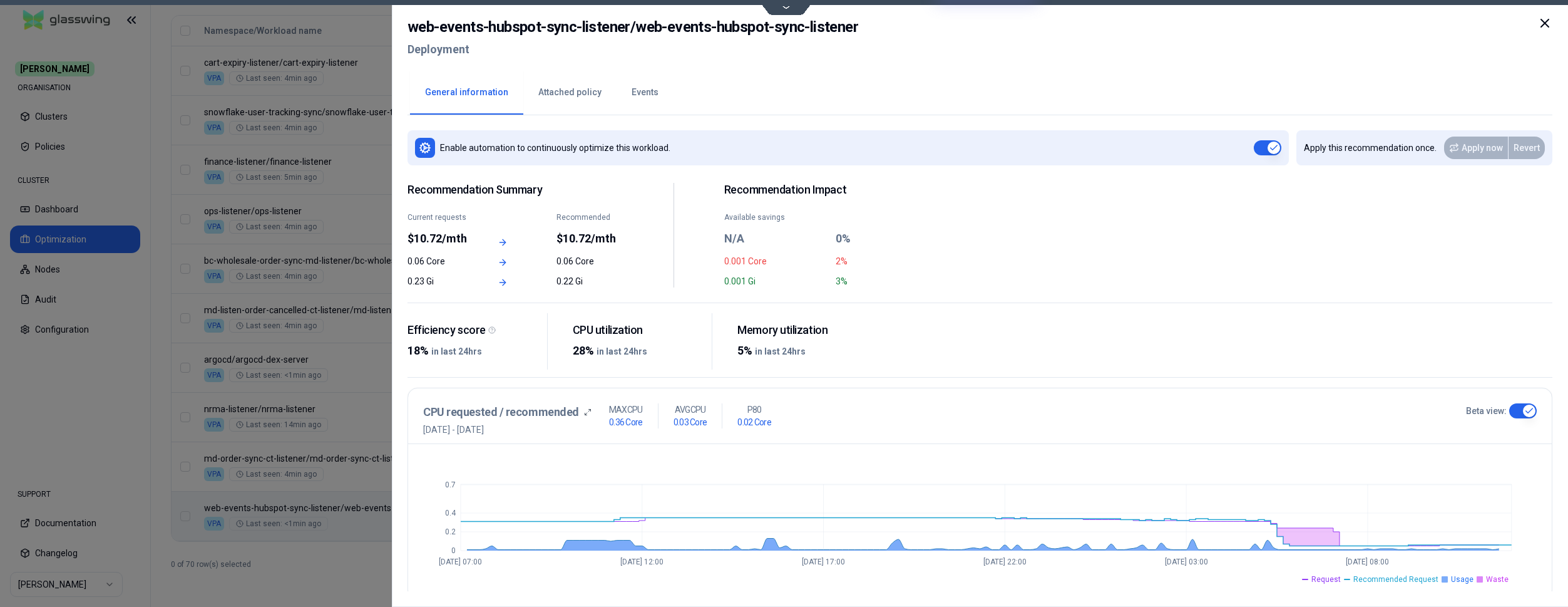
click at [550, 93] on button "Attached policy" at bounding box center [570, 93] width 93 height 44
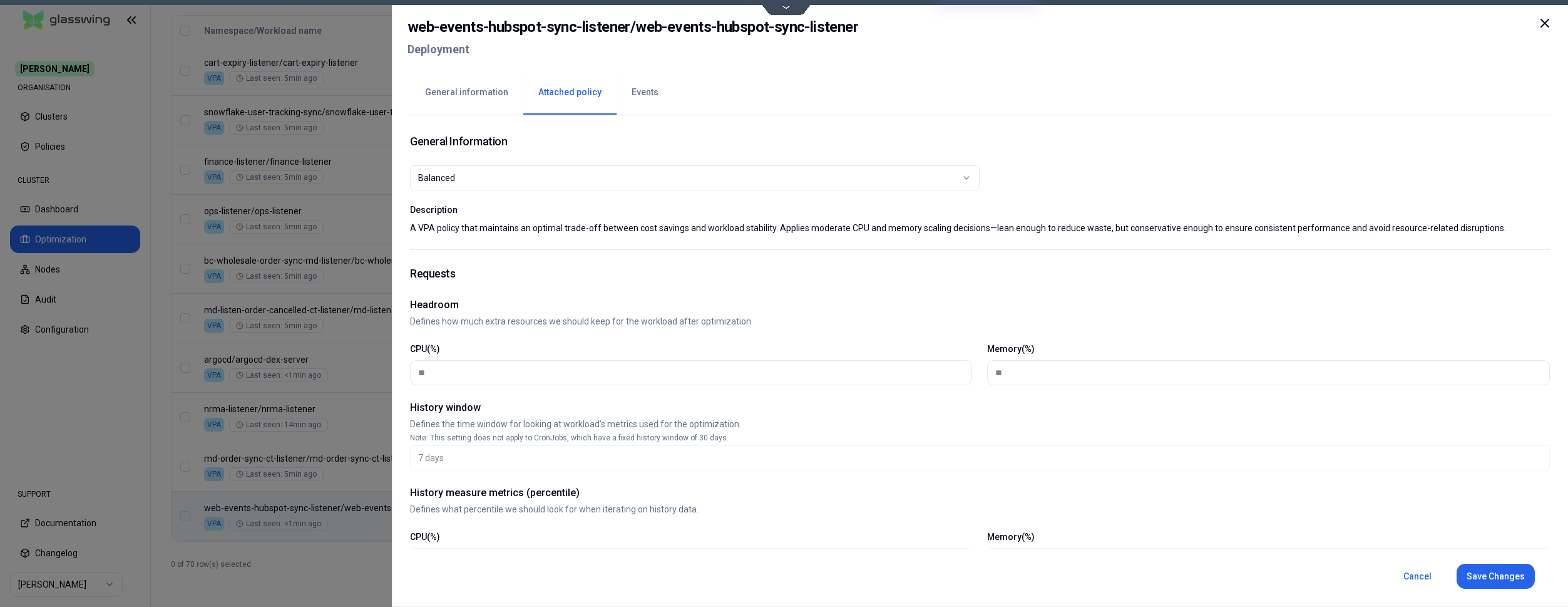
click at [1552, 25] on icon at bounding box center [1545, 24] width 15 height 15
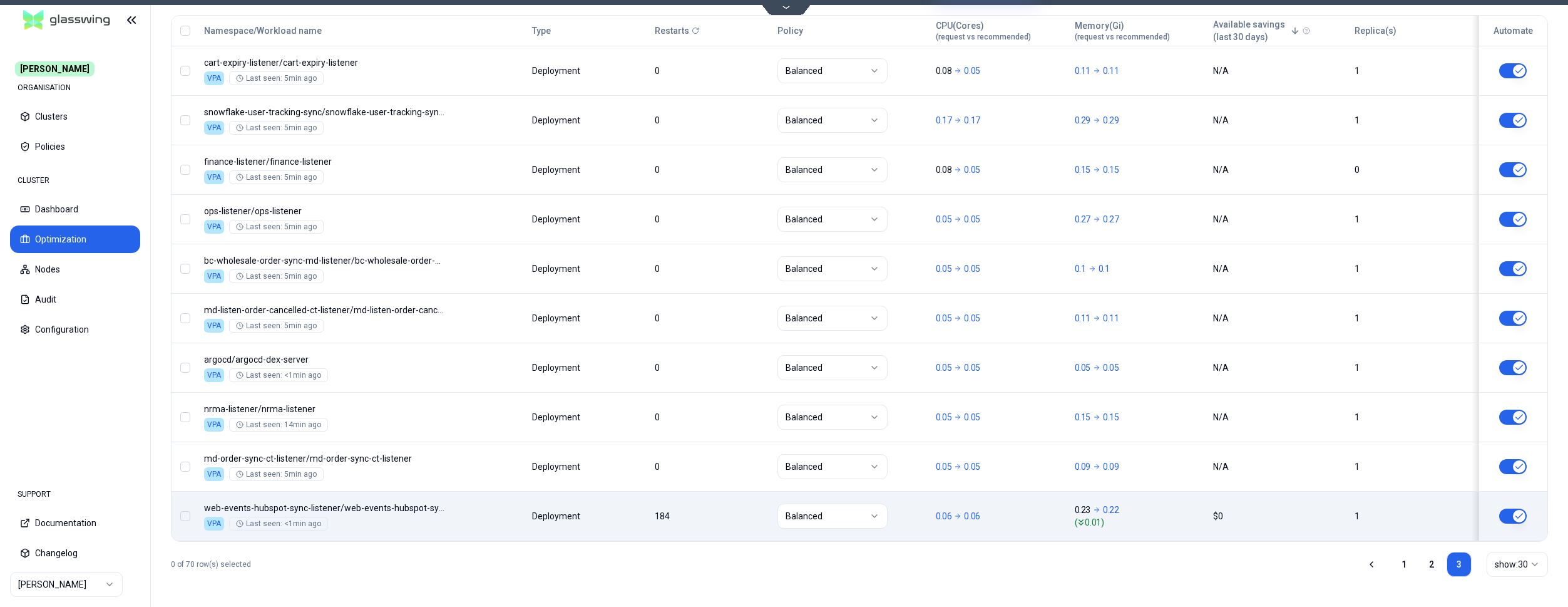
click at [511, 515] on div "Namespace/Workload name Type Restarts Policy CPU(Cores) (request vs recommended…" at bounding box center [860, 278] width 1376 height 525
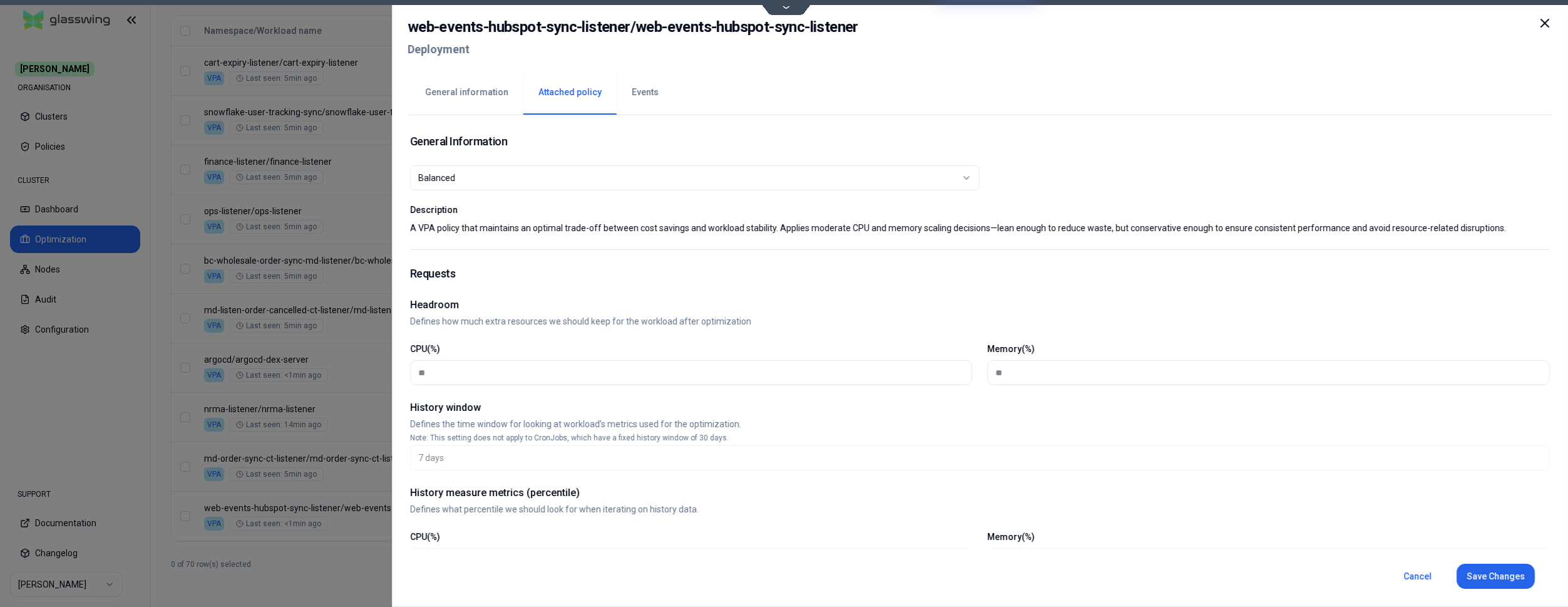
click at [445, 95] on button "General information" at bounding box center [467, 93] width 113 height 44
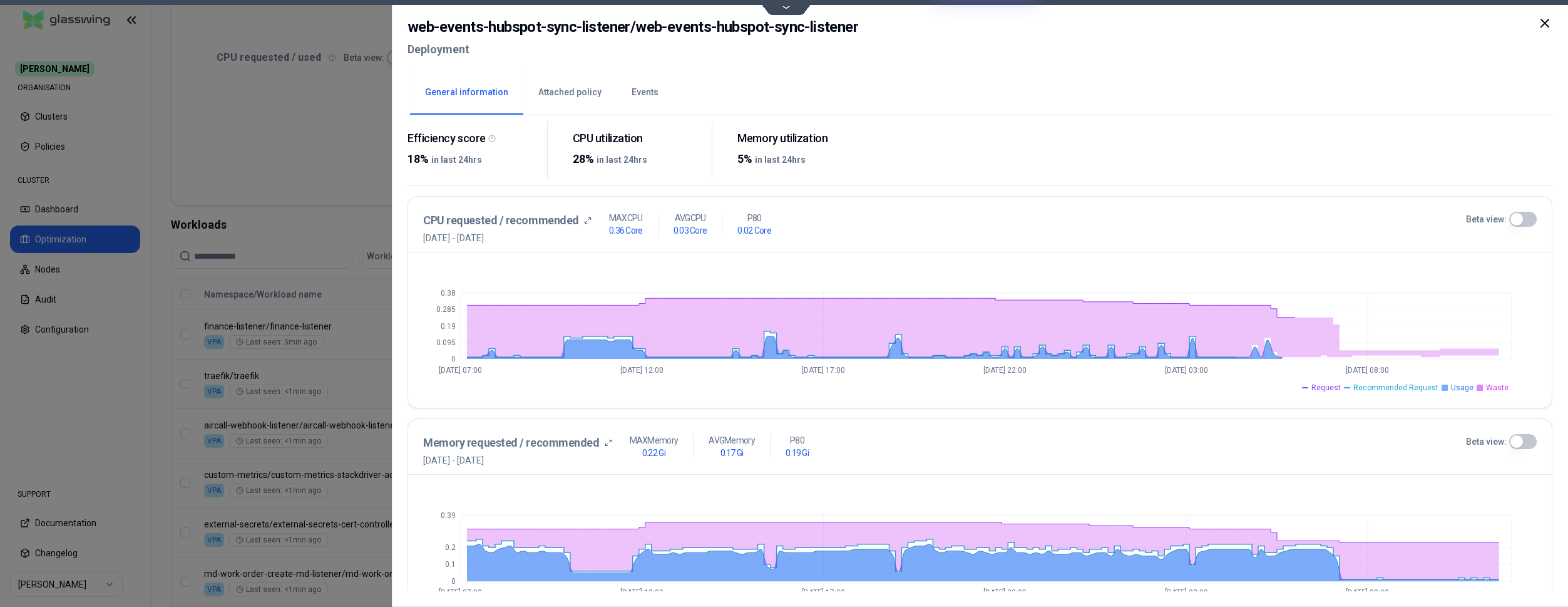
scroll to position [265, 0]
click at [1527, 216] on button "Beta view:" at bounding box center [1523, 219] width 28 height 15
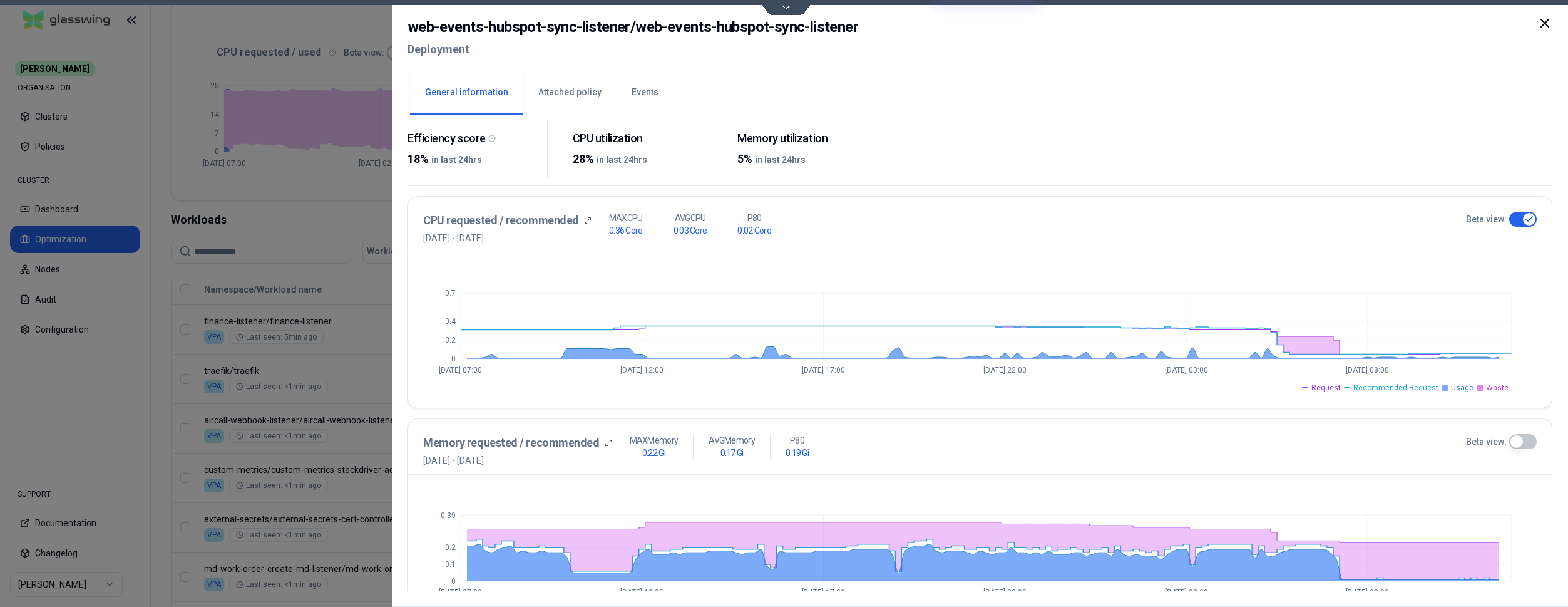
click at [1527, 440] on button "Beta view:" at bounding box center [1523, 441] width 28 height 15
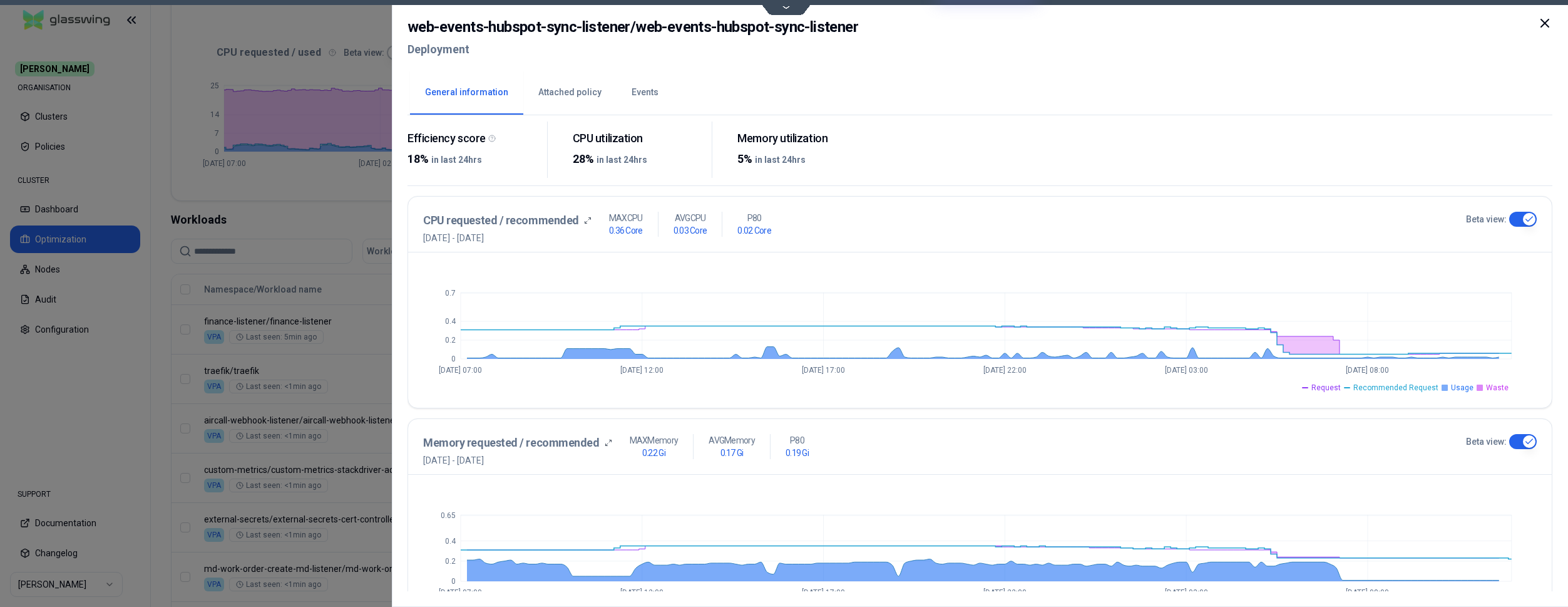
click at [119, 441] on div at bounding box center [784, 304] width 1568 height 607
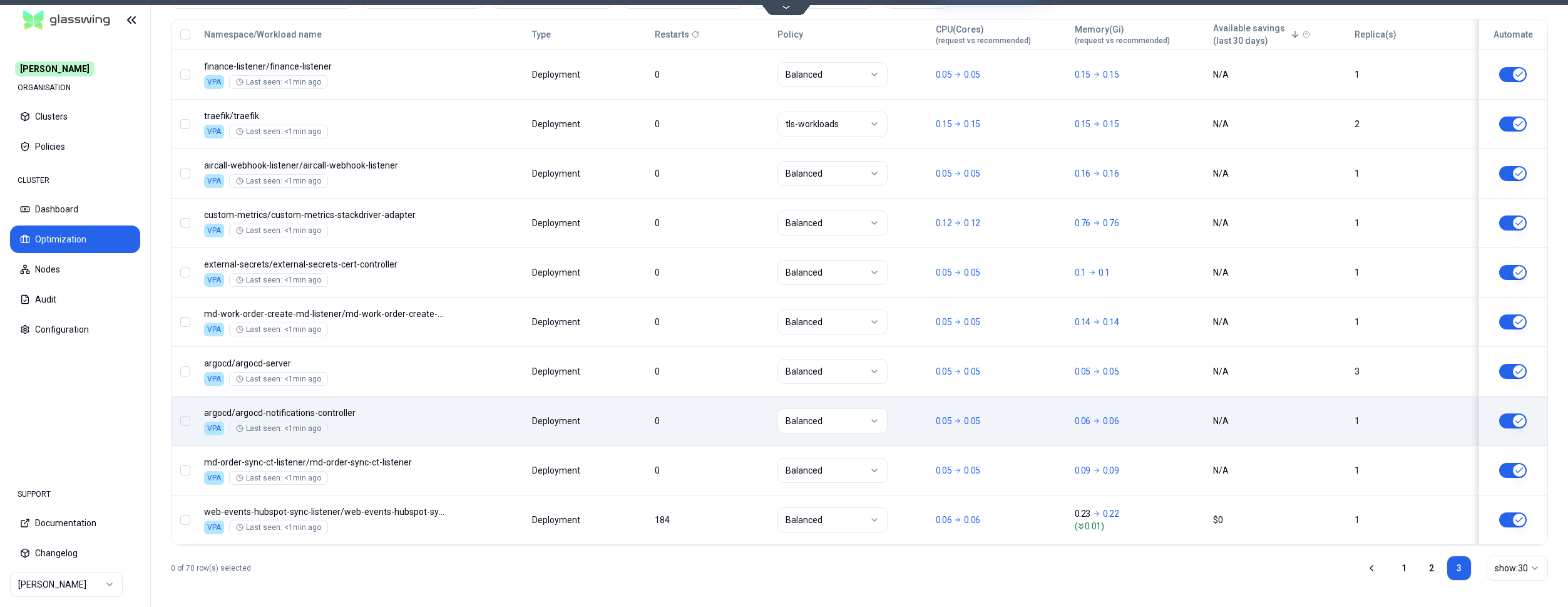
scroll to position [523, 0]
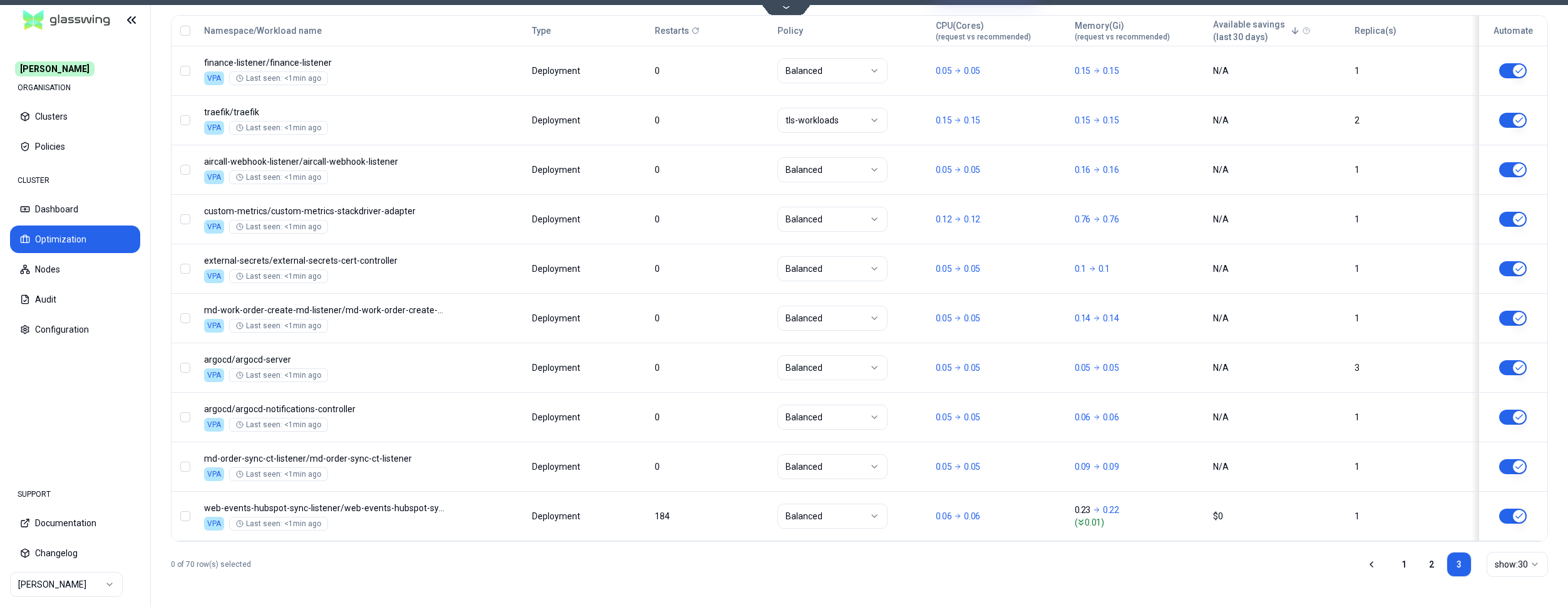
click at [660, 513] on div "Namespace/Workload name Type Restarts Policy CPU(Cores) (request vs recommended…" at bounding box center [860, 278] width 1376 height 525
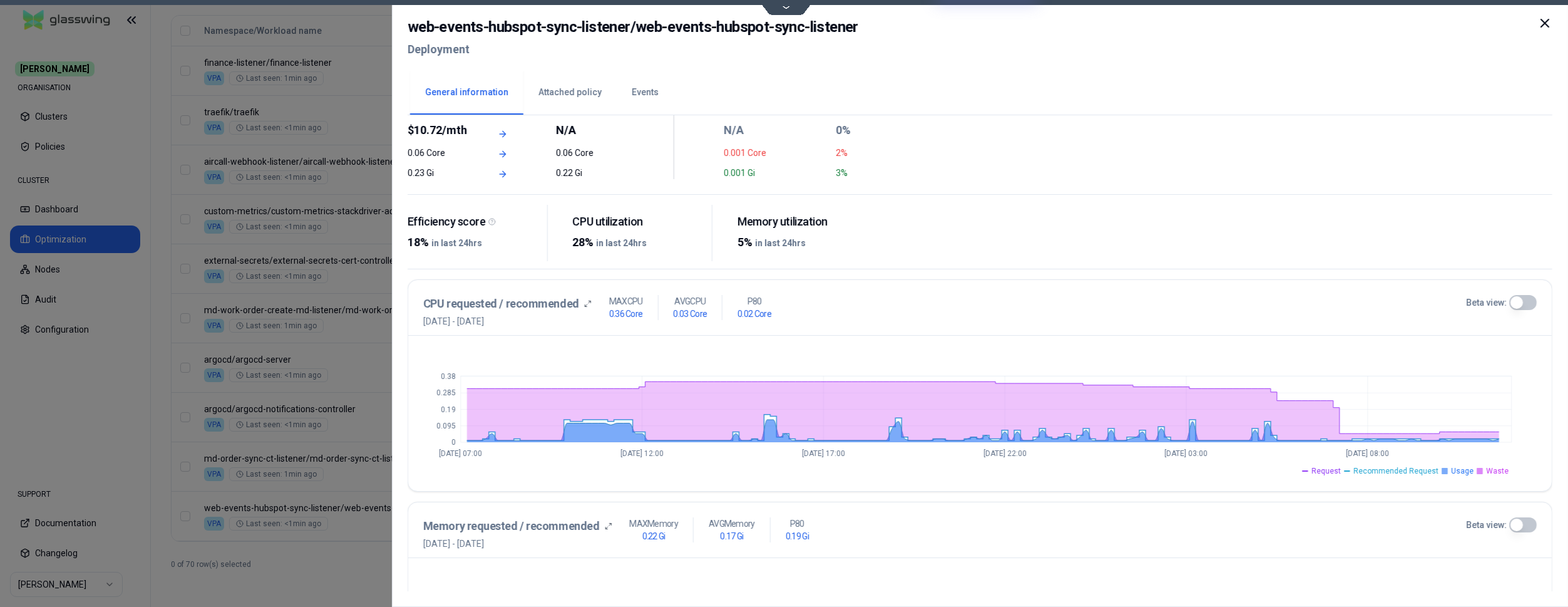
scroll to position [192, 0]
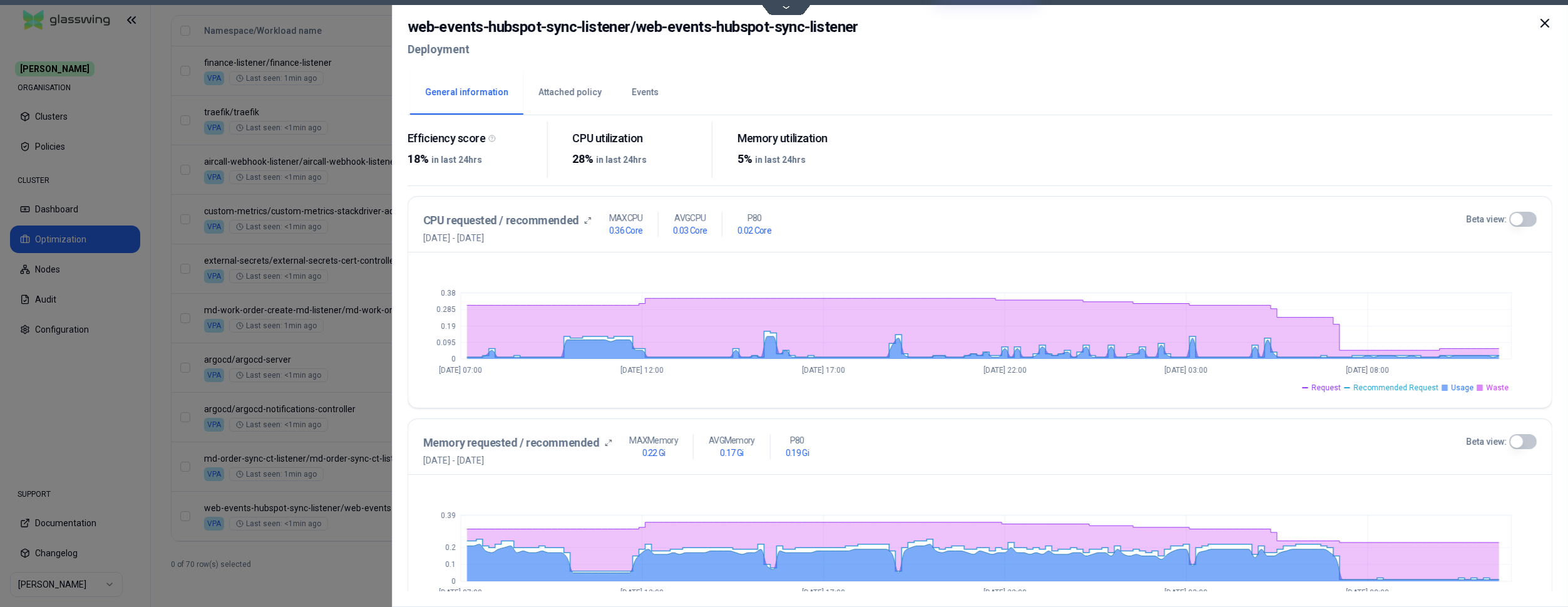
click at [1519, 214] on button "Beta view:" at bounding box center [1523, 219] width 28 height 15
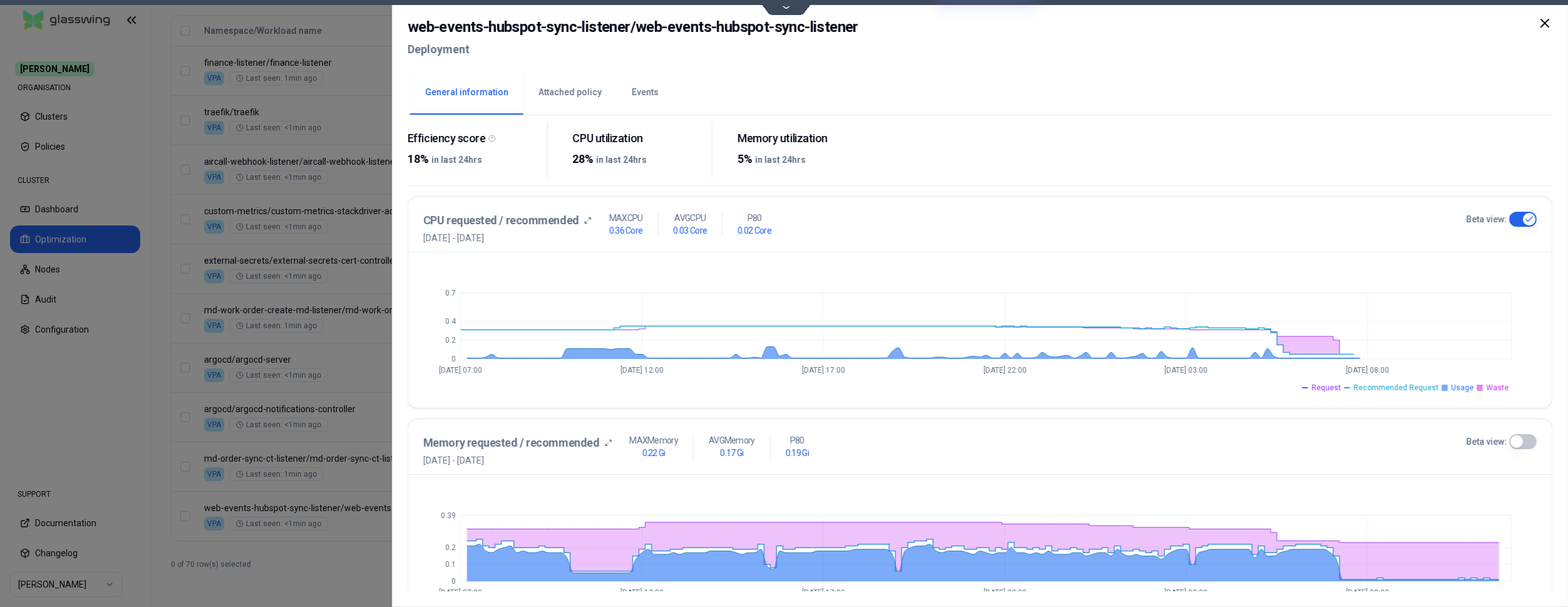
click at [1517, 446] on button "Beta view:" at bounding box center [1523, 441] width 28 height 15
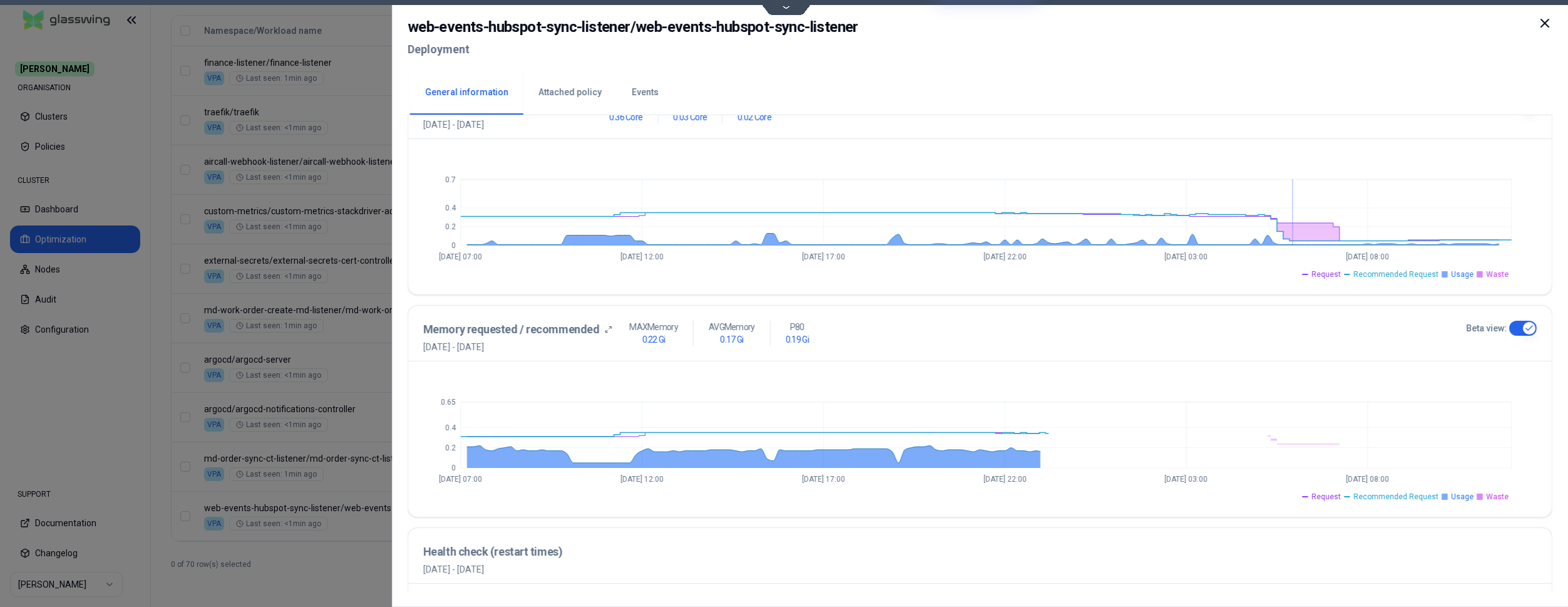
scroll to position [320, 0]
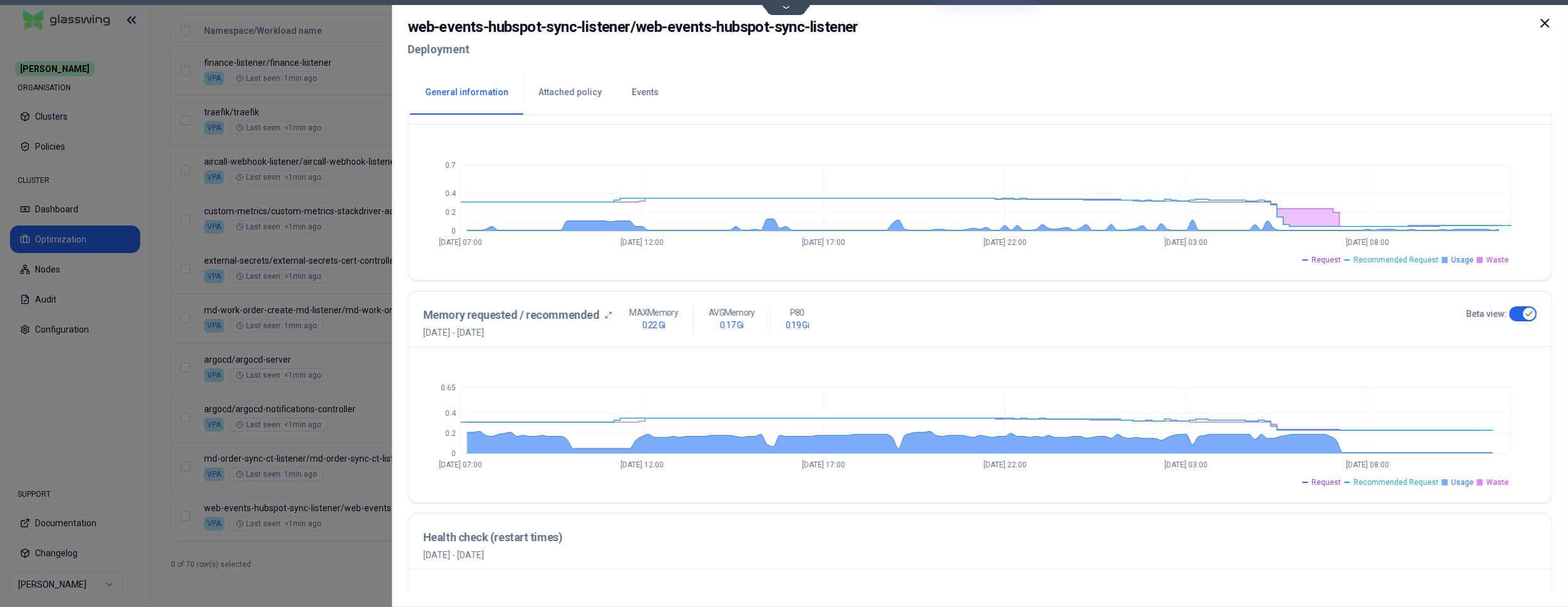
type button "on"
click at [576, 85] on button "Attached policy" at bounding box center [570, 93] width 93 height 44
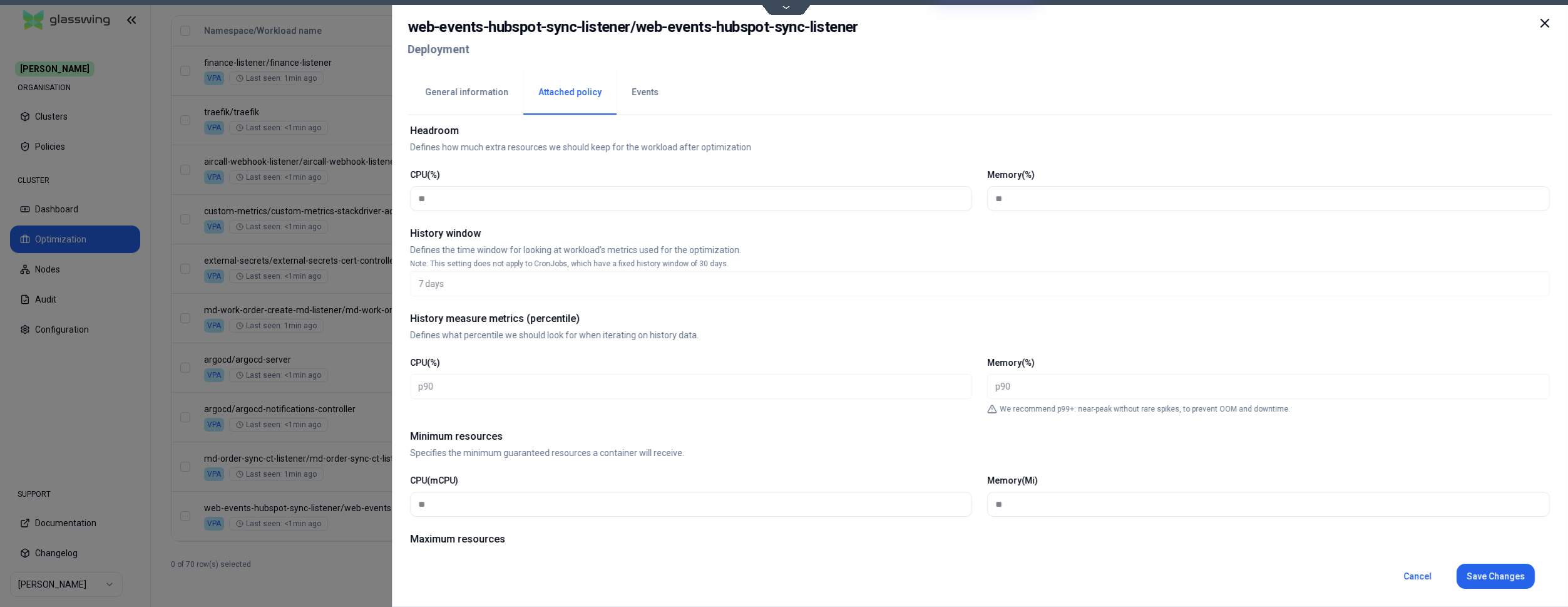
scroll to position [192, 0]
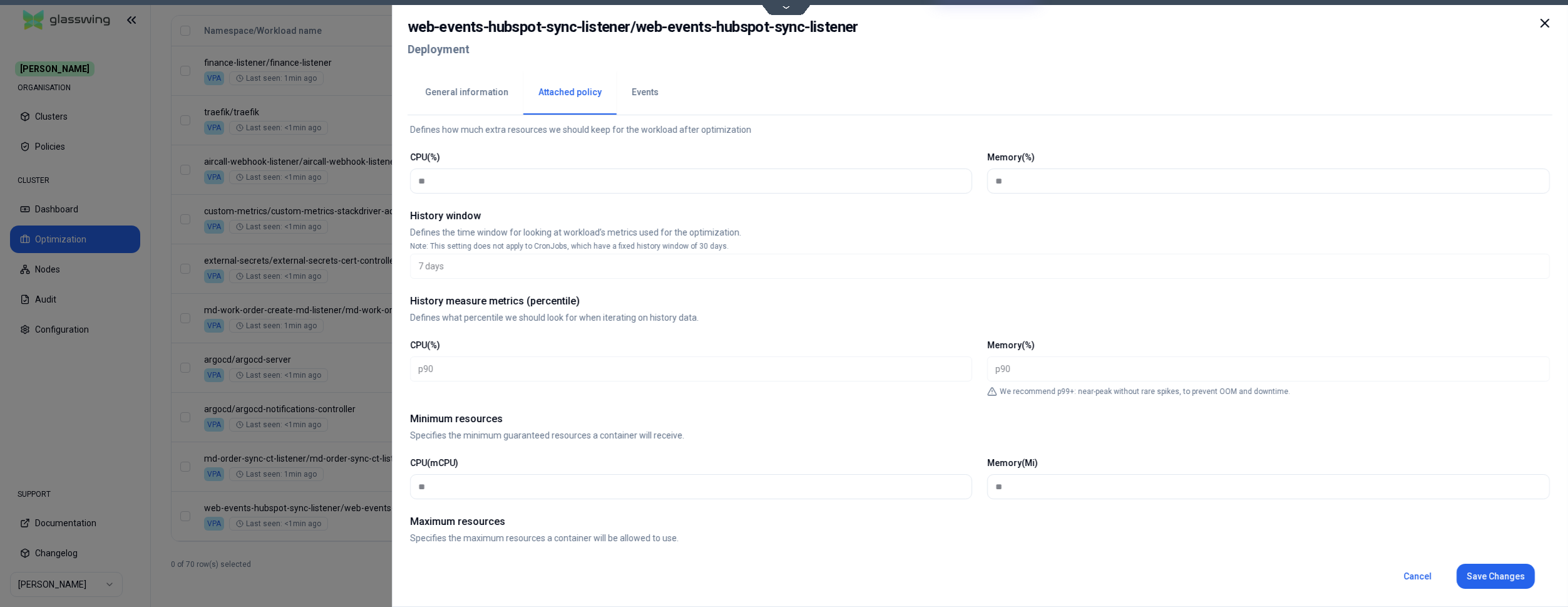
click at [159, 392] on div at bounding box center [784, 304] width 1568 height 607
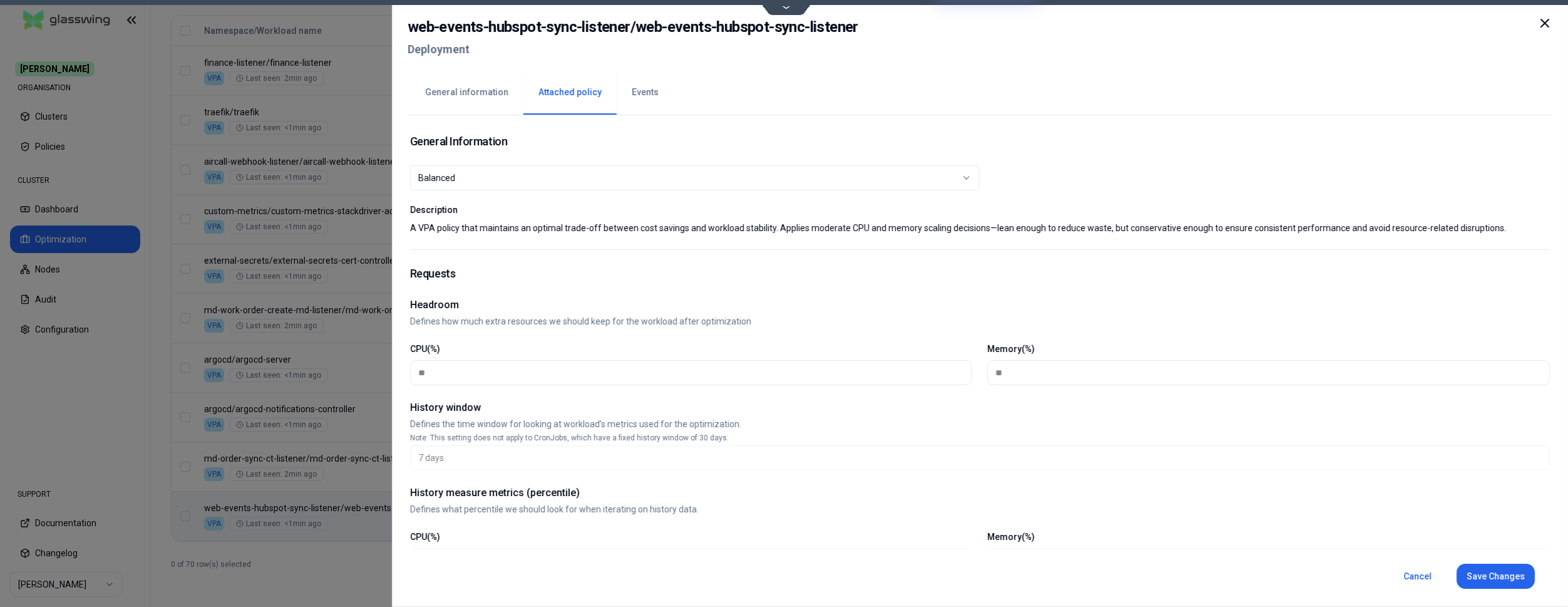
click at [453, 83] on button "General information" at bounding box center [467, 93] width 113 height 44
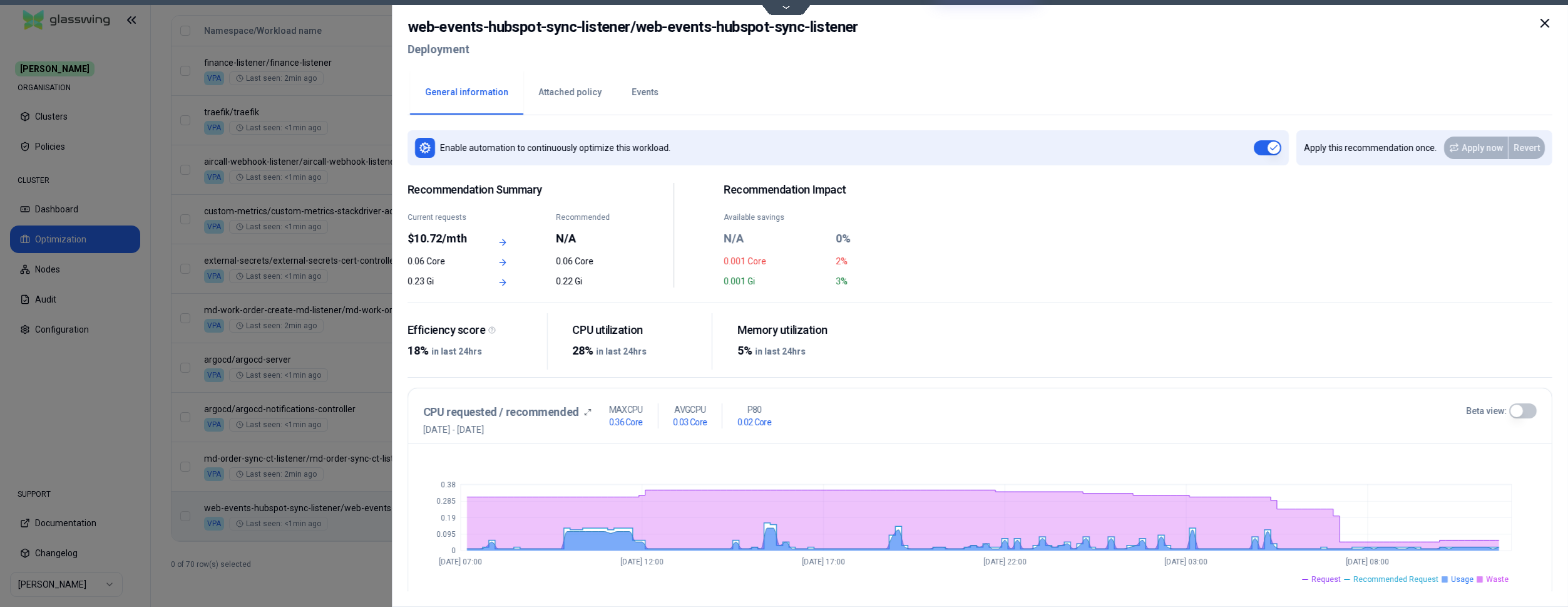
click at [1519, 407] on button "Beta view:" at bounding box center [1523, 411] width 28 height 15
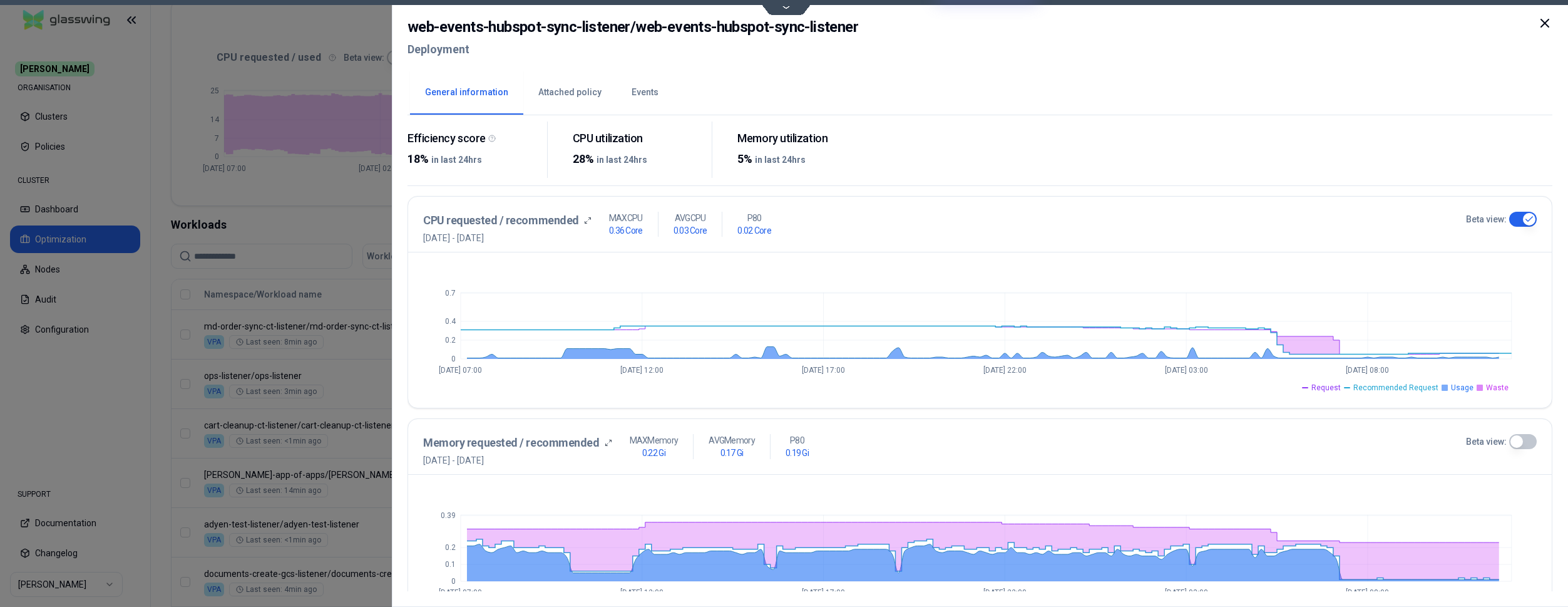
scroll to position [265, 0]
click at [146, 375] on div at bounding box center [784, 304] width 1568 height 607
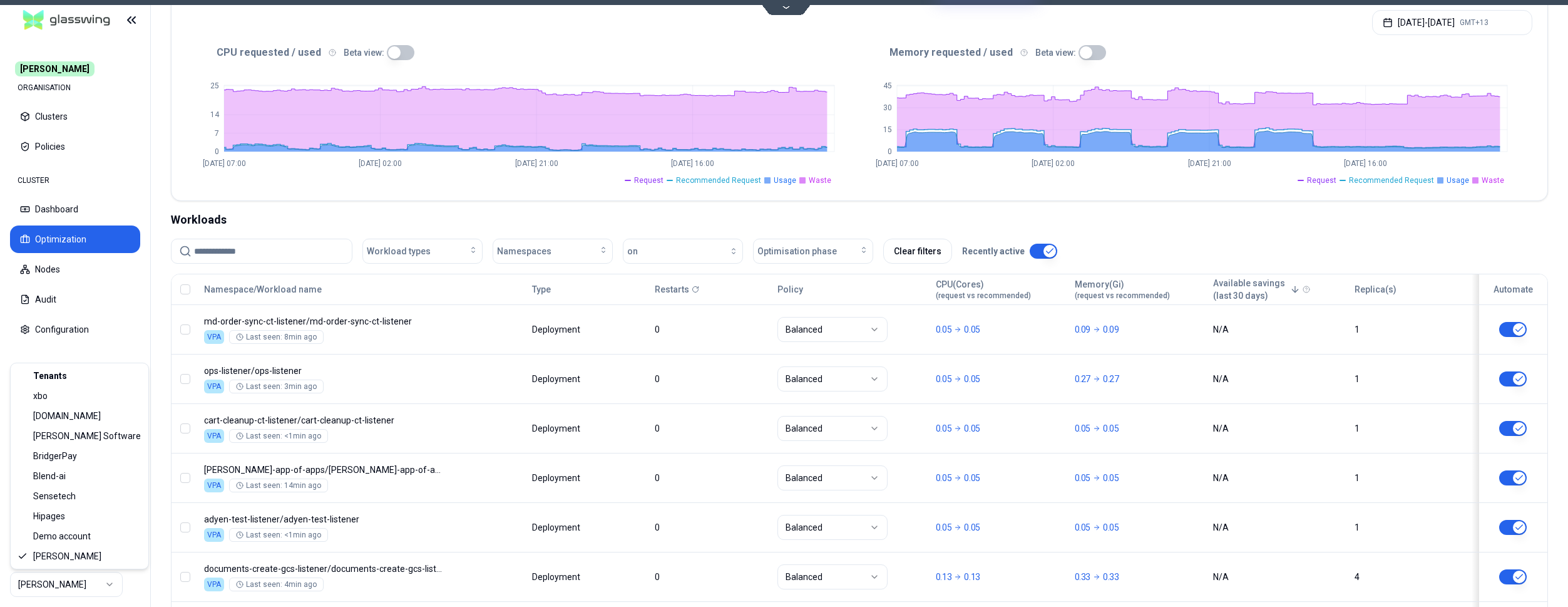
click at [93, 581] on html "Carma ORGANISATION Clusters Policies CLUSTER Dashboard Optimization Nodes Audit…" at bounding box center [784, 304] width 1568 height 607
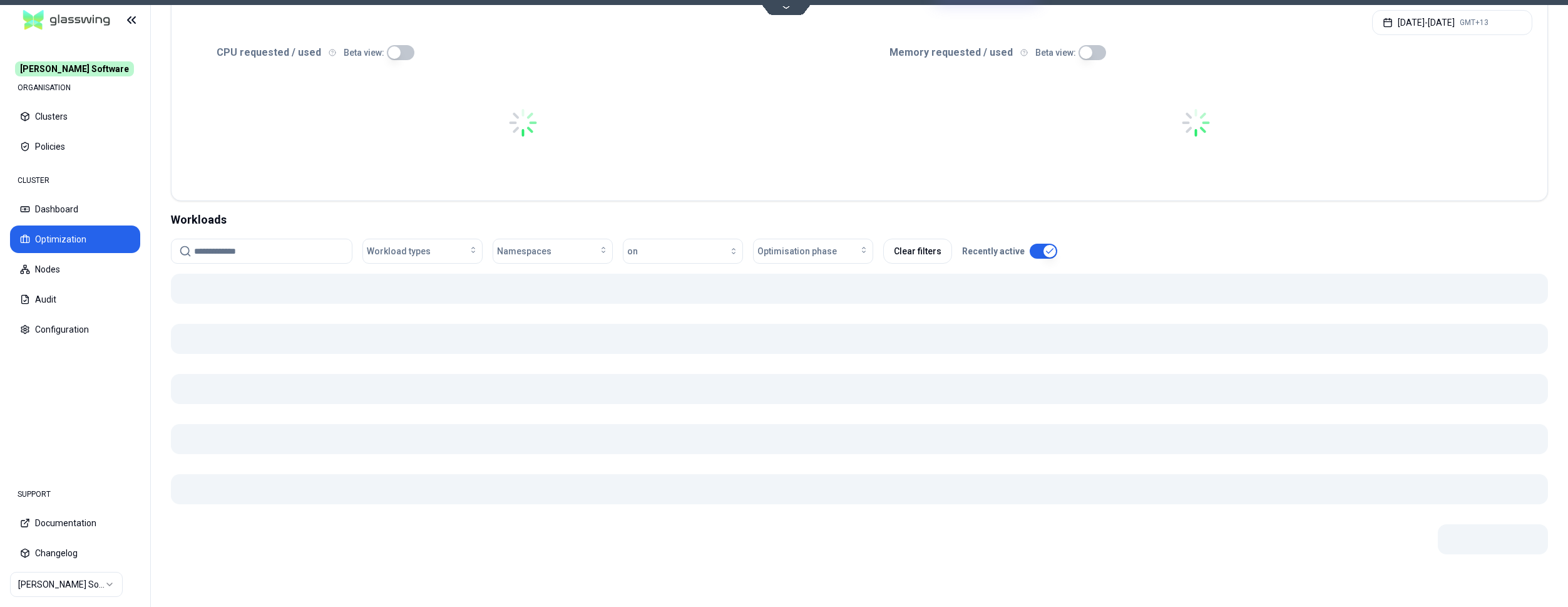
scroll to position [260, 0]
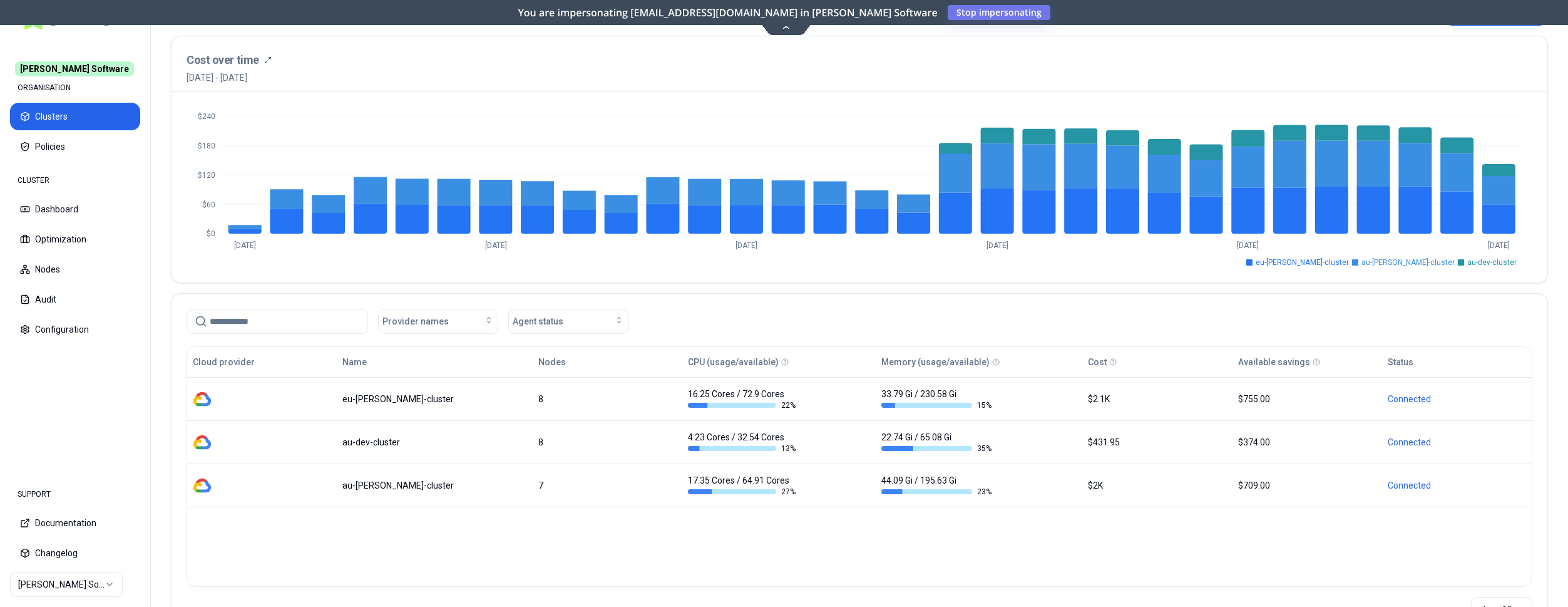
scroll to position [115, 0]
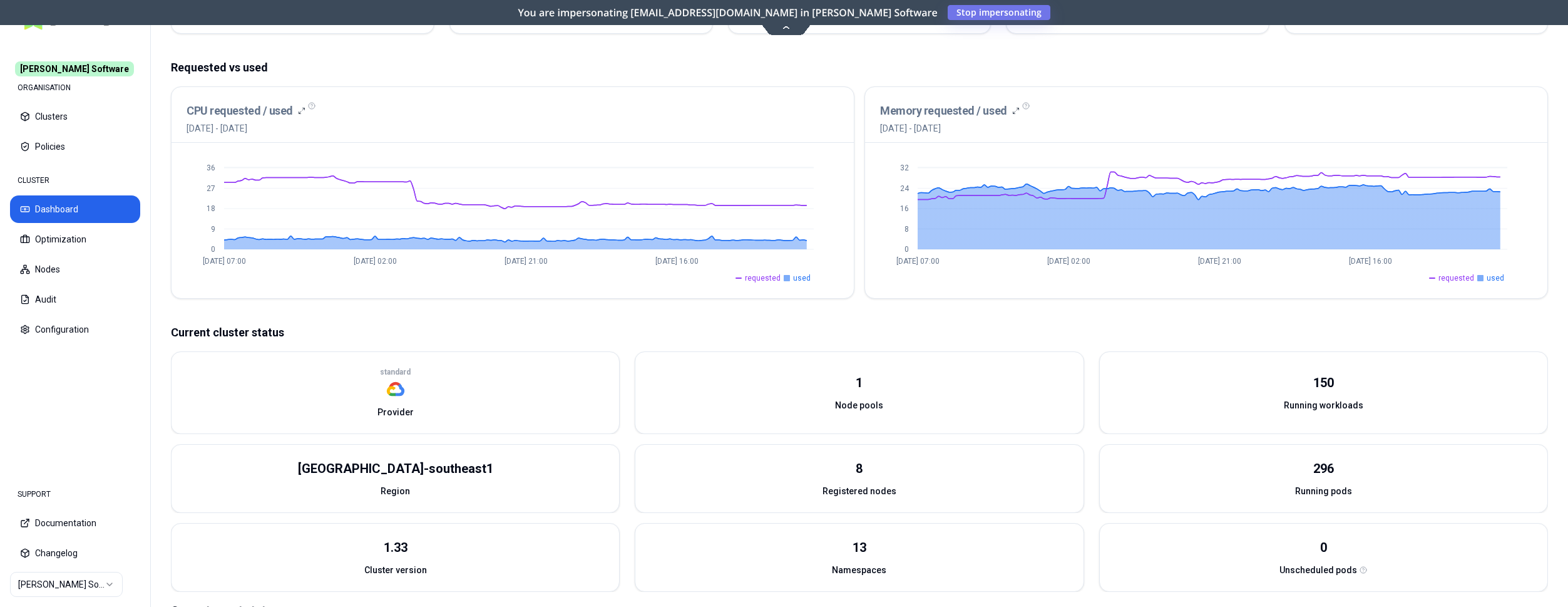
scroll to position [200, 0]
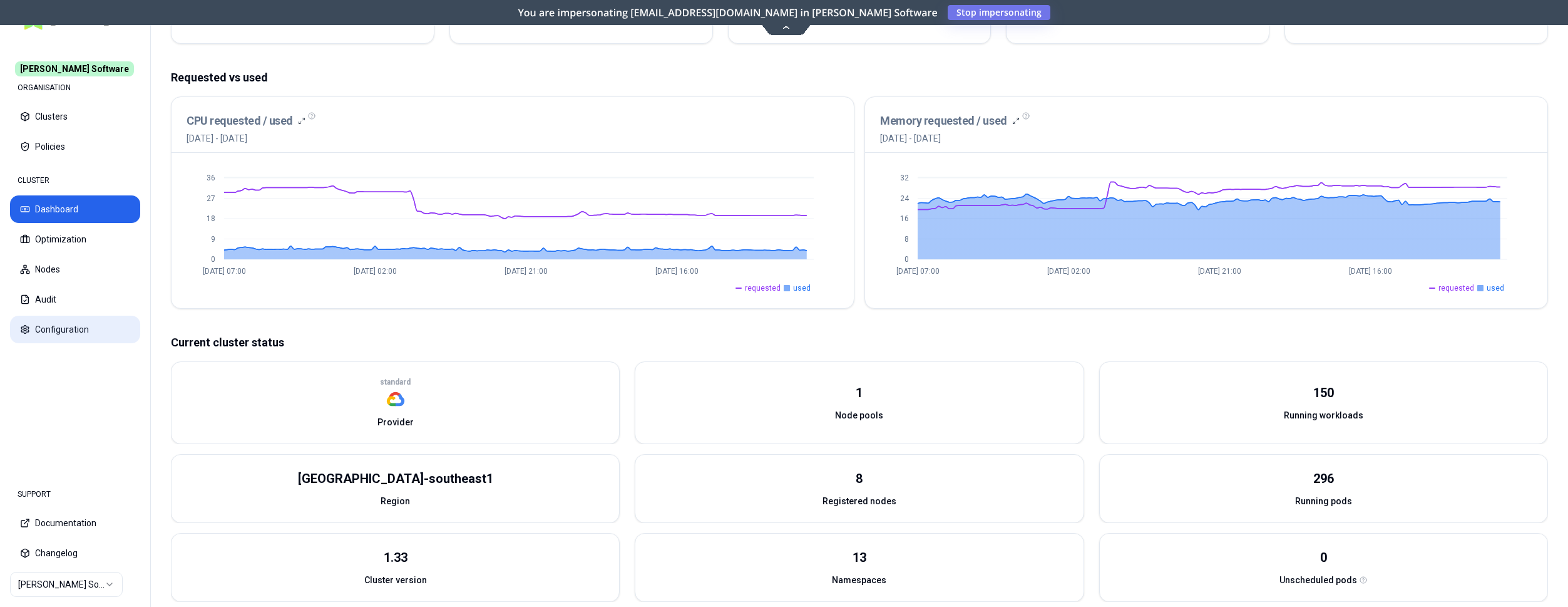
click at [70, 330] on button "Configuration" at bounding box center [75, 329] width 130 height 28
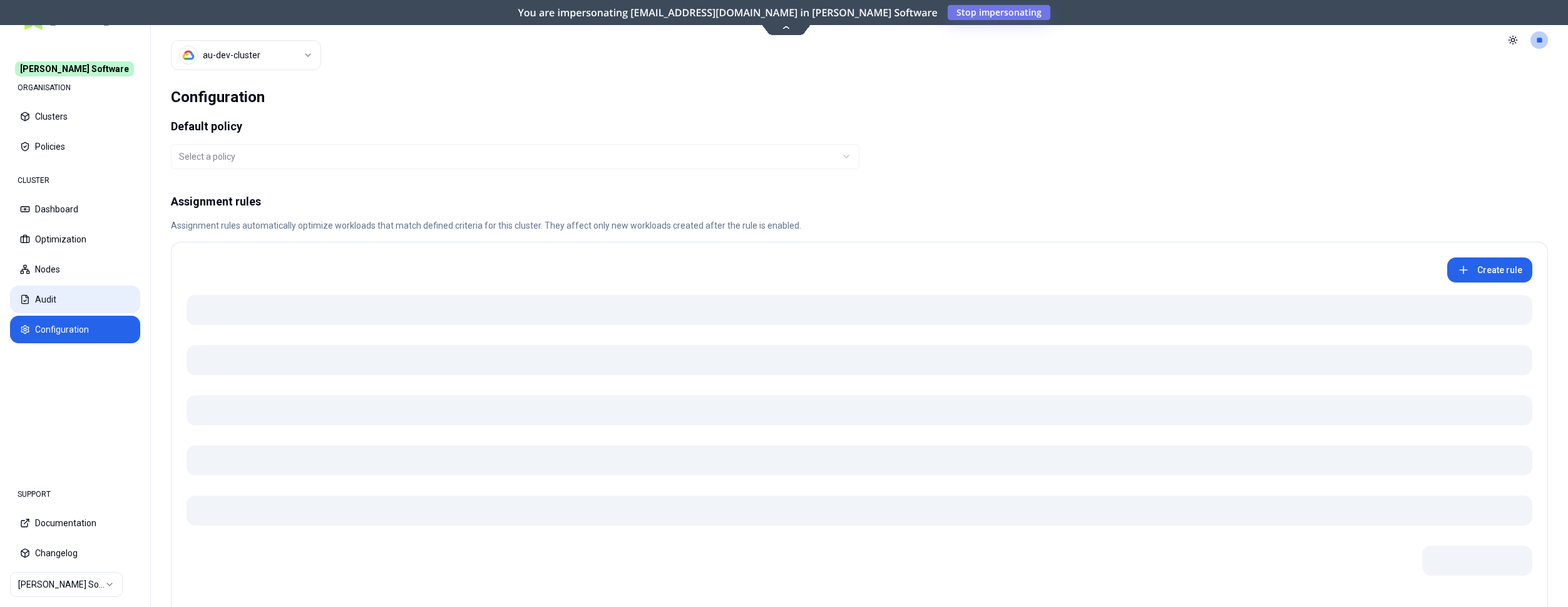
click at [52, 298] on button "Audit" at bounding box center [75, 299] width 130 height 28
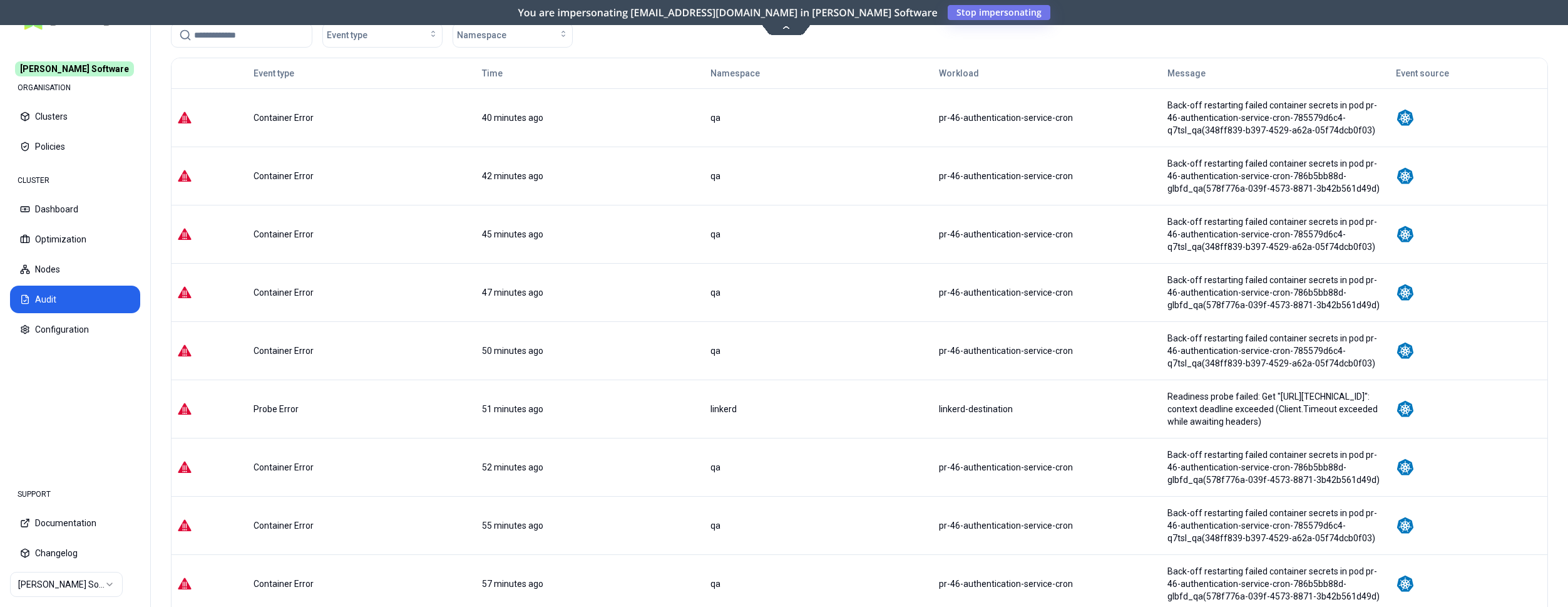
scroll to position [118, 0]
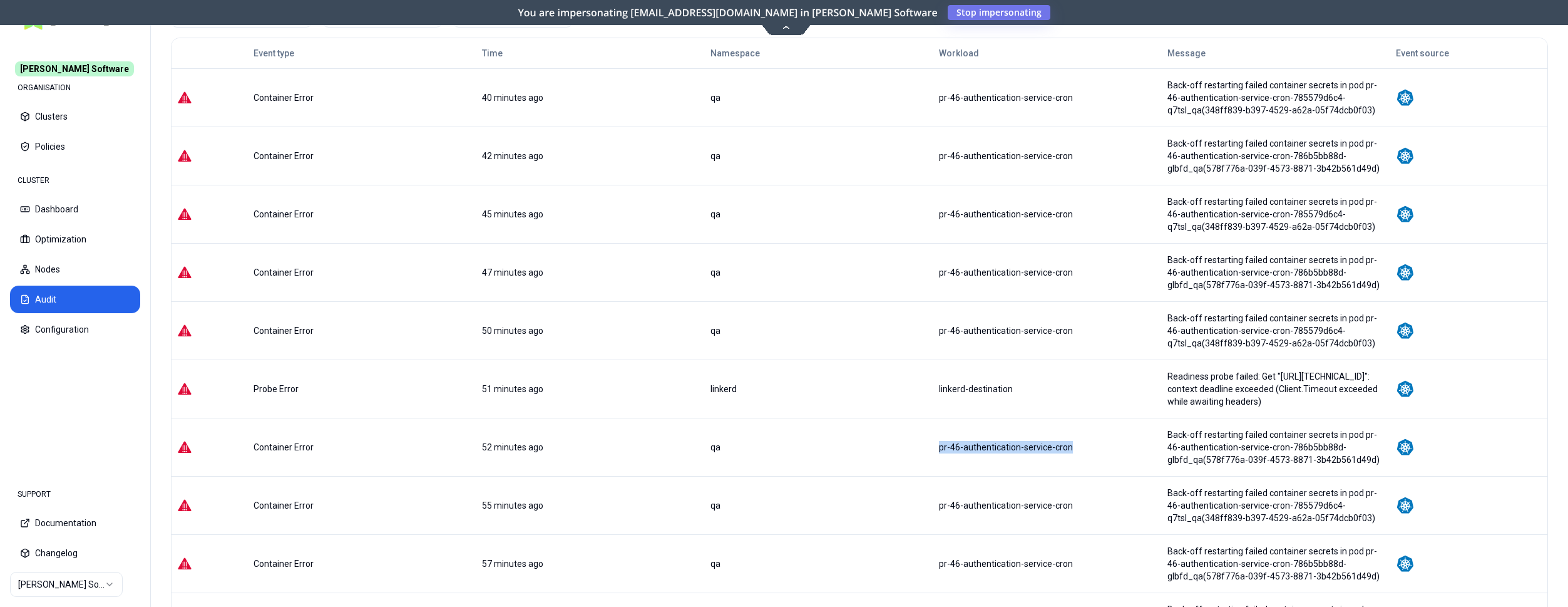
drag, startPoint x: 797, startPoint y: 364, endPoint x: 931, endPoint y: 373, distance: 134.3
click at [931, 418] on tr "Container Error 52 minutes ago qa pr-46-authentication-service-cron Back-off re…" at bounding box center [860, 446] width 1376 height 58
copy tr "pr-46-authentication-service-cron"
click at [59, 233] on button "Optimization" at bounding box center [75, 239] width 130 height 28
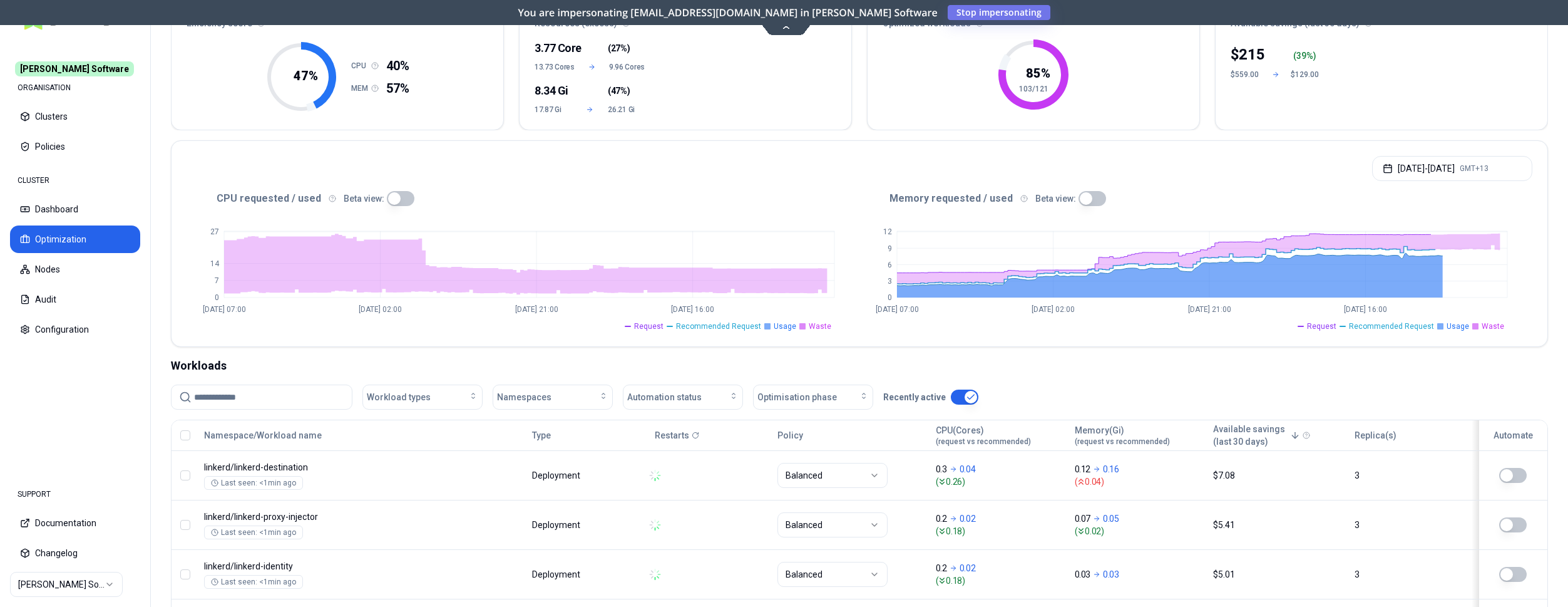
scroll to position [128, 0]
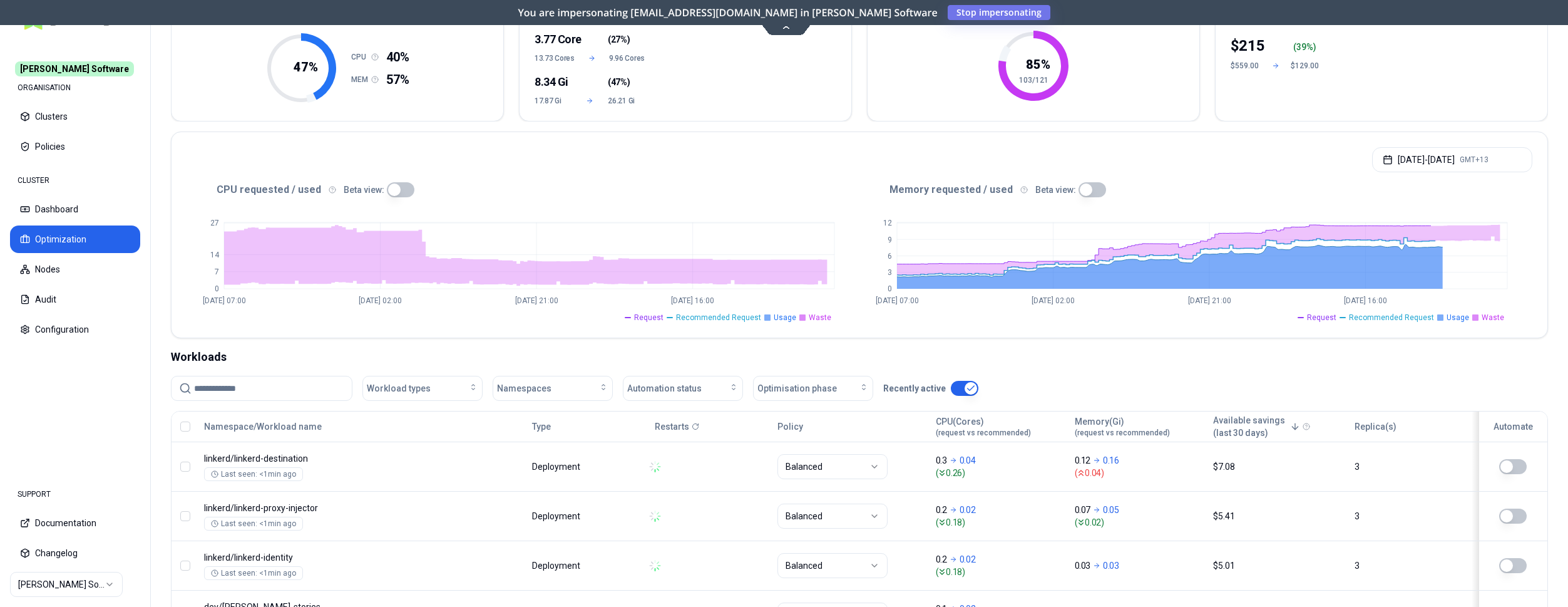
click at [302, 389] on input at bounding box center [270, 388] width 150 height 24
paste input "**********"
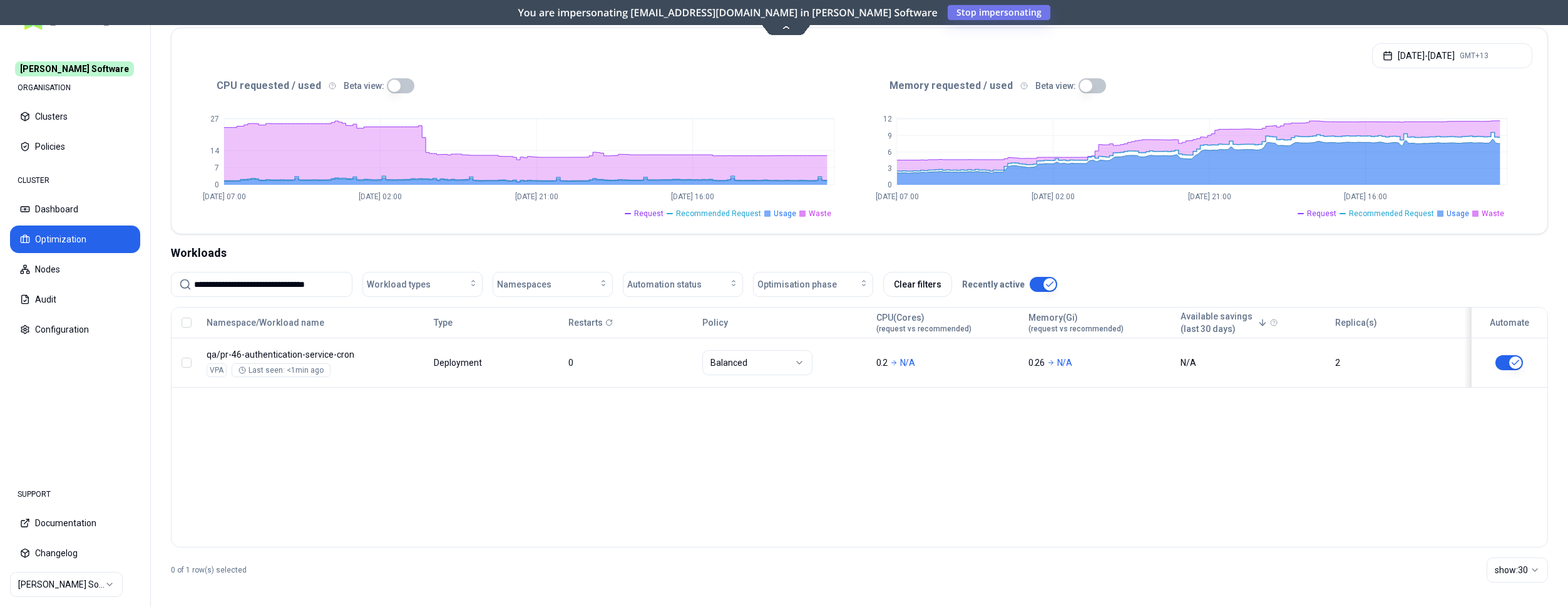
scroll to position [238, 0]
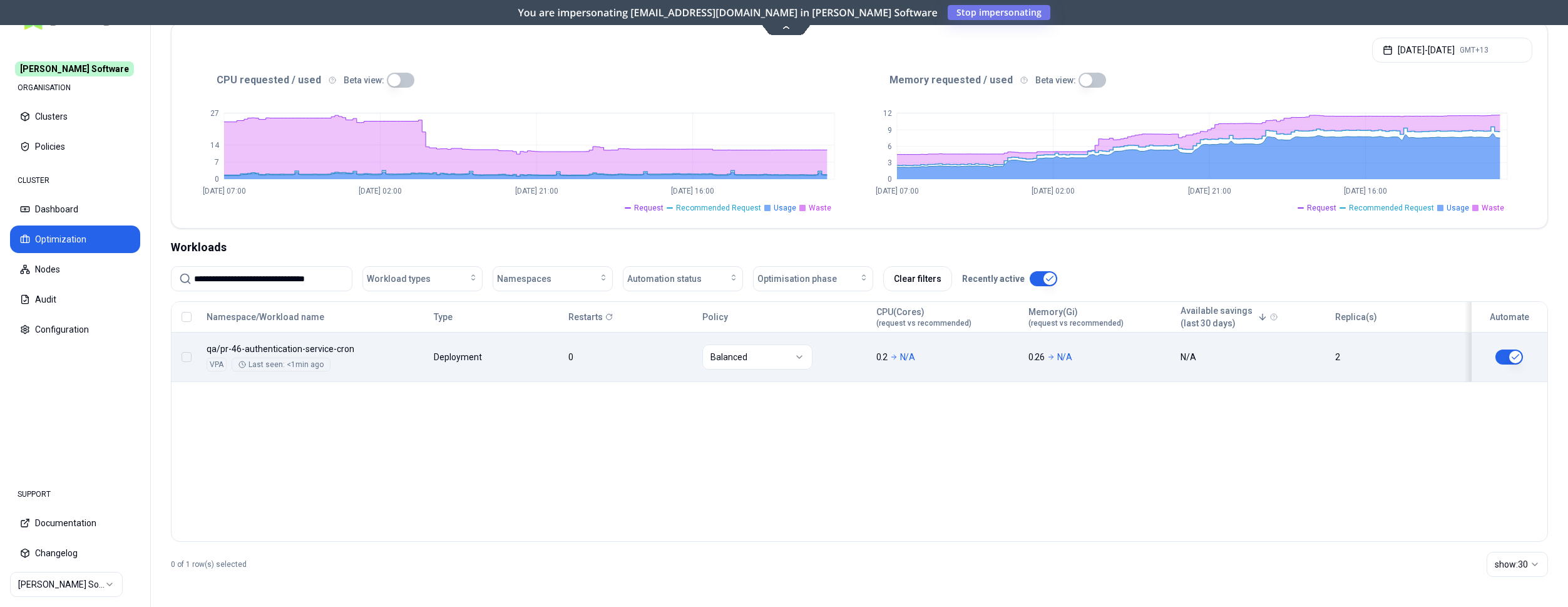
type input "**********"
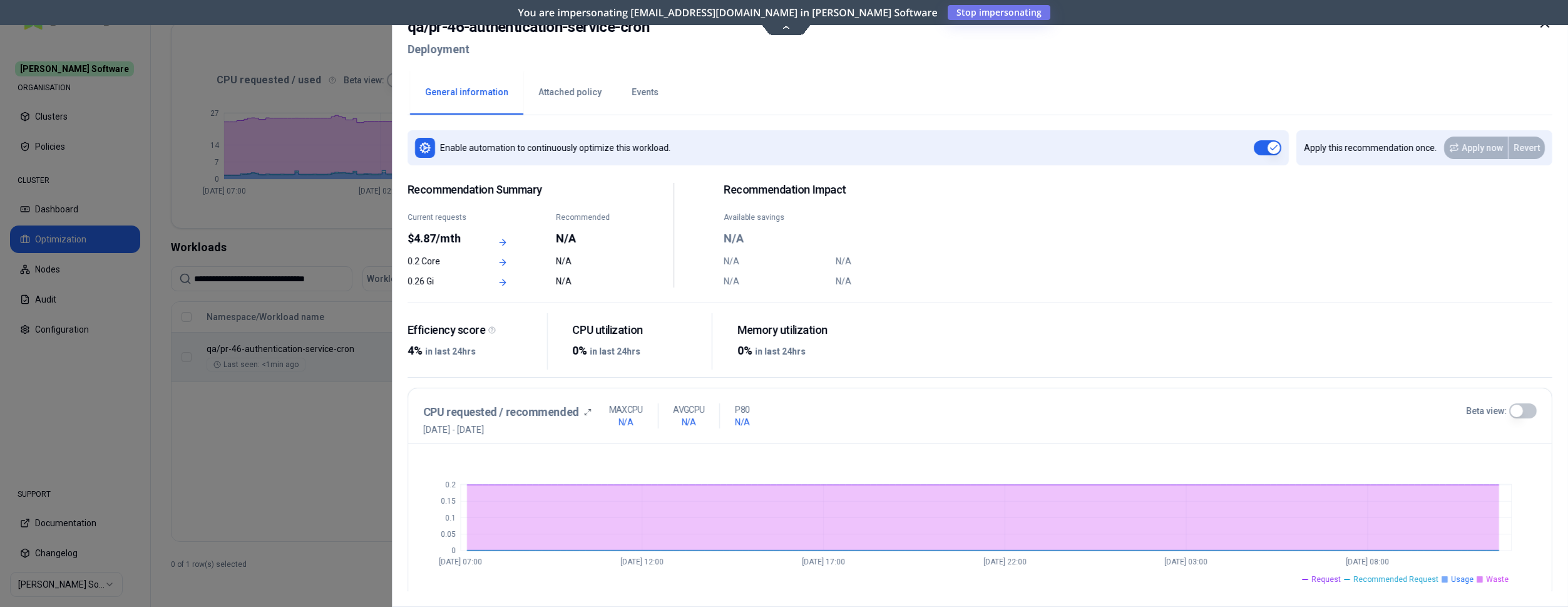
click at [1544, 27] on icon at bounding box center [1545, 24] width 15 height 15
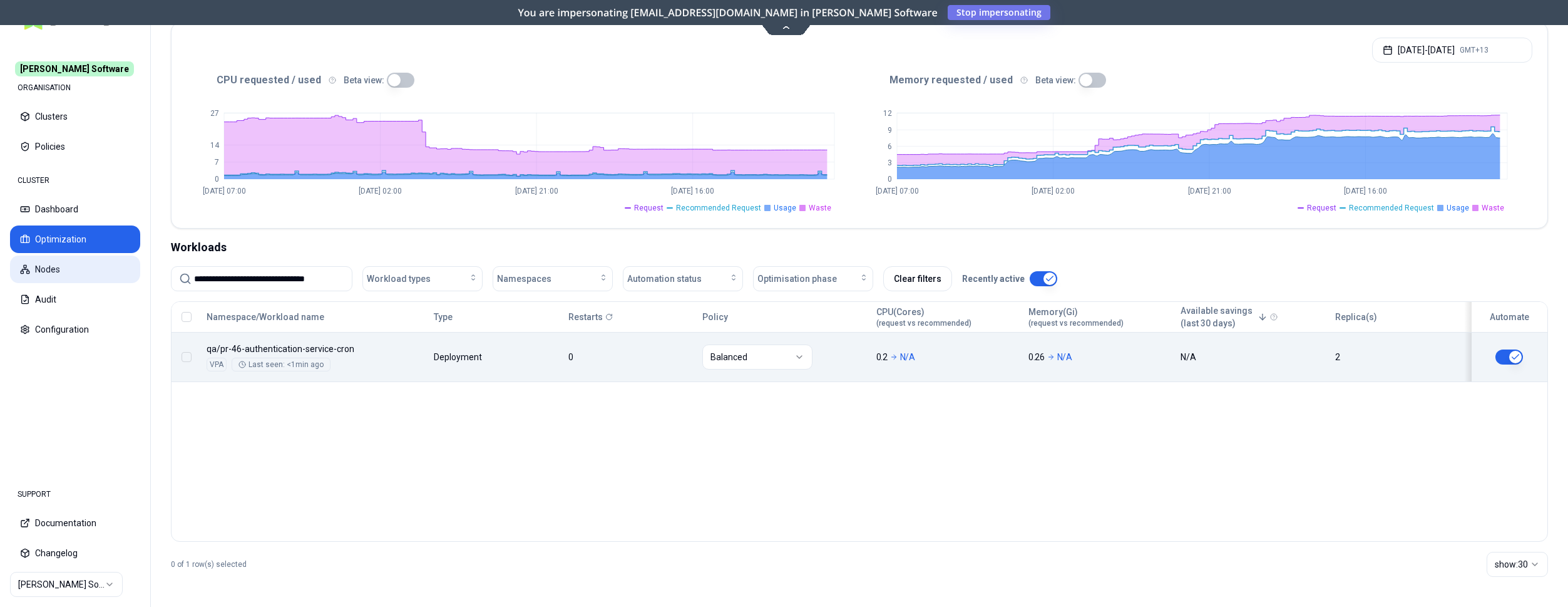
click at [51, 266] on button "Nodes" at bounding box center [75, 269] width 130 height 28
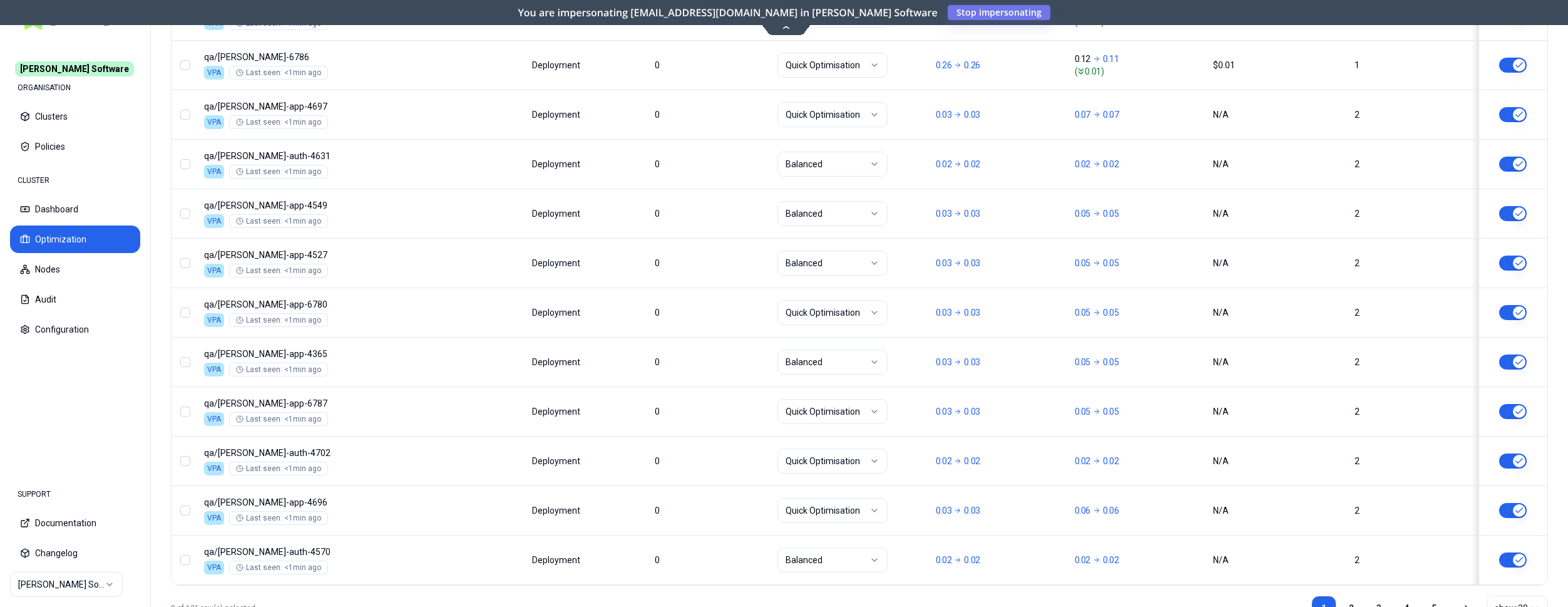
scroll to position [1512, 0]
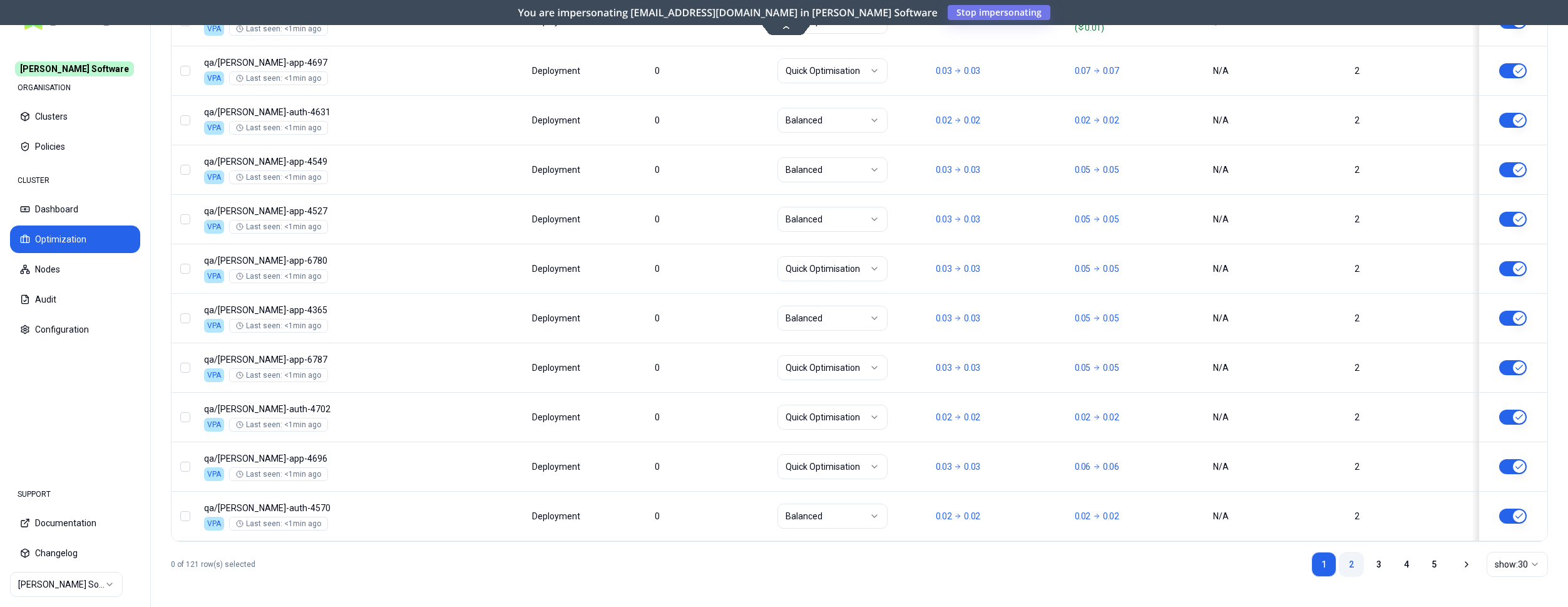
click at [1352, 566] on link "2" at bounding box center [1352, 564] width 25 height 25
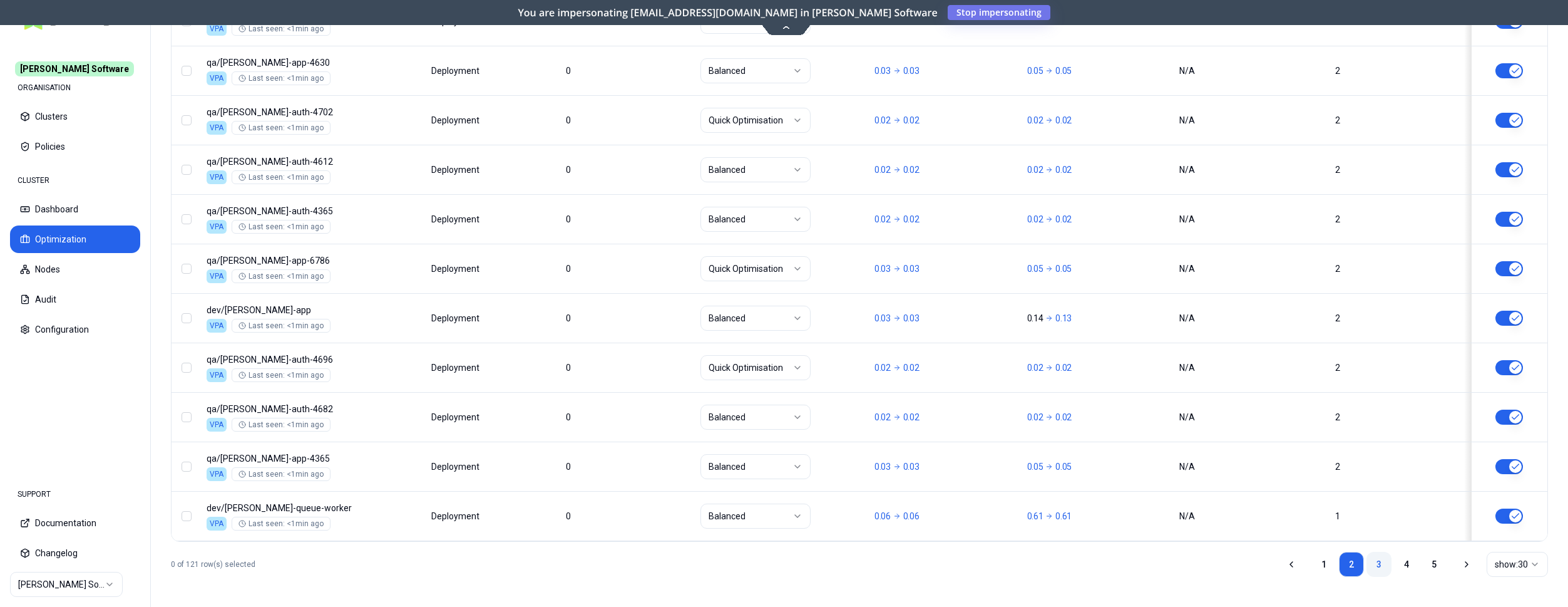
click at [1374, 559] on link "3" at bounding box center [1380, 564] width 25 height 25
click at [1412, 568] on link "4" at bounding box center [1407, 564] width 25 height 25
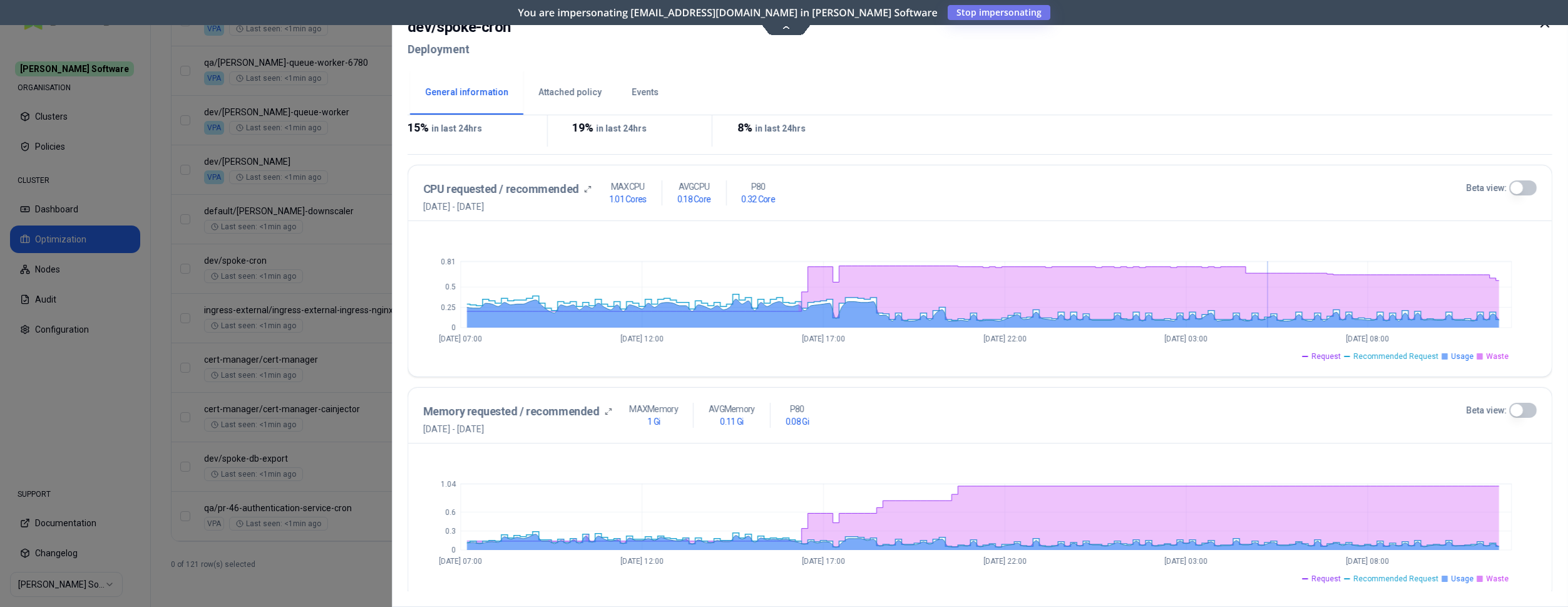
scroll to position [192, 0]
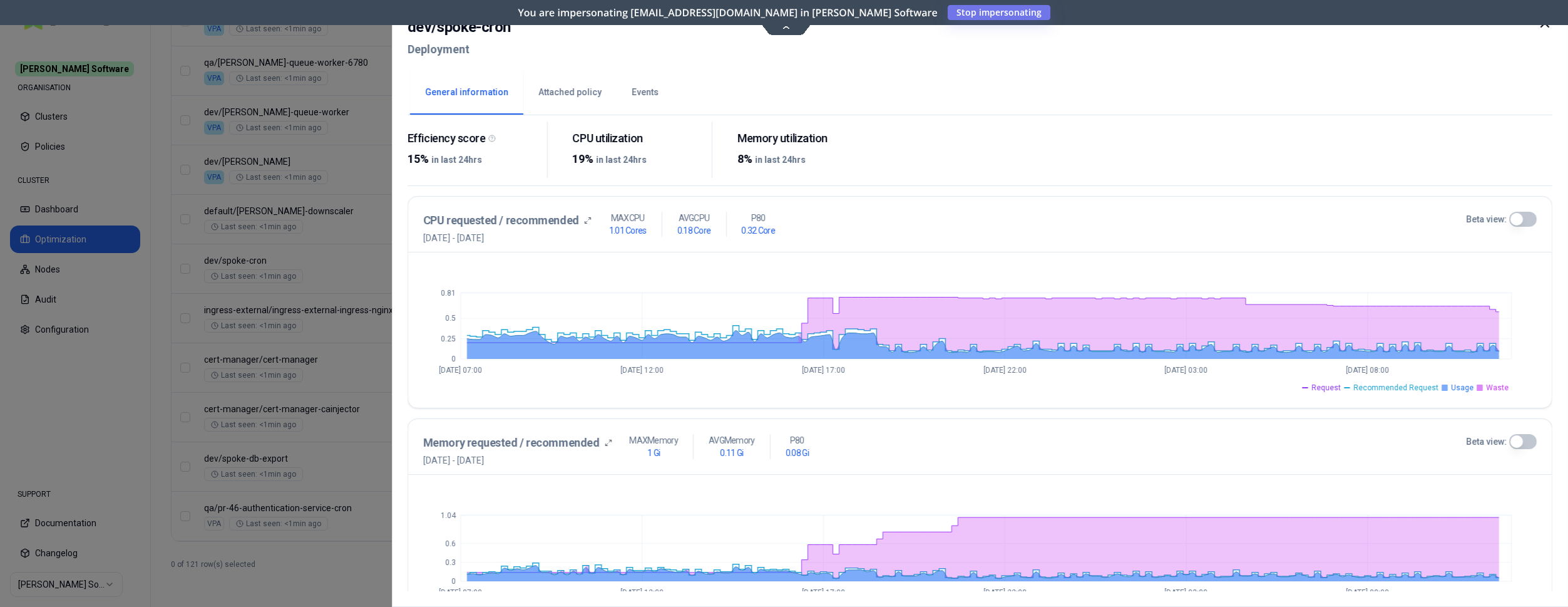
click at [1527, 219] on button "Beta view:" at bounding box center [1523, 219] width 28 height 15
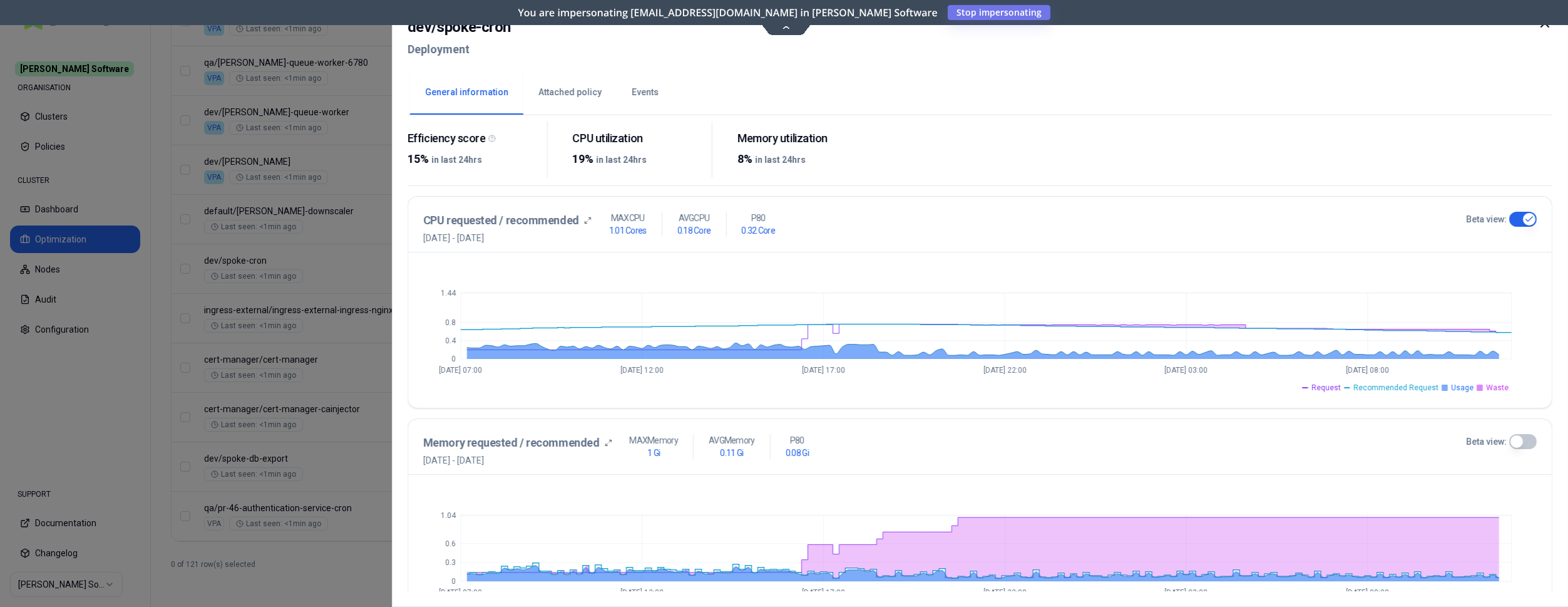
click at [1516, 440] on button "Beta view:" at bounding box center [1523, 441] width 28 height 15
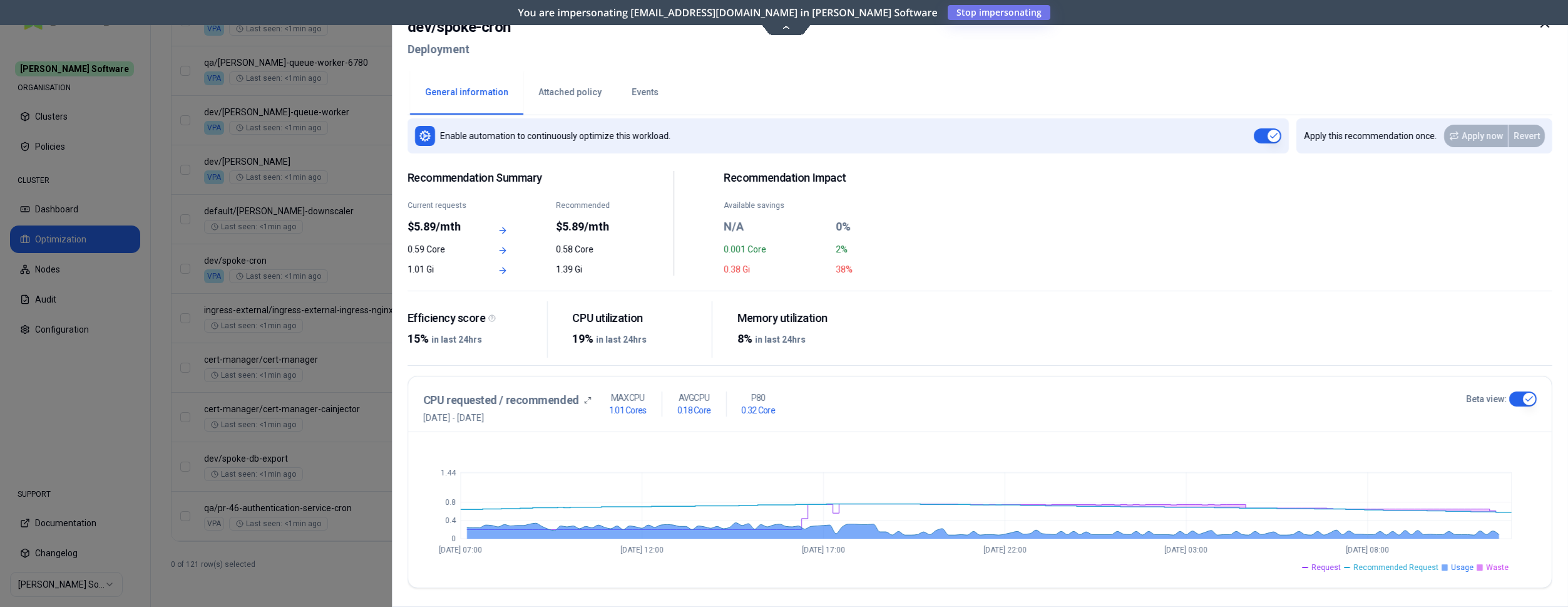
scroll to position [0, 0]
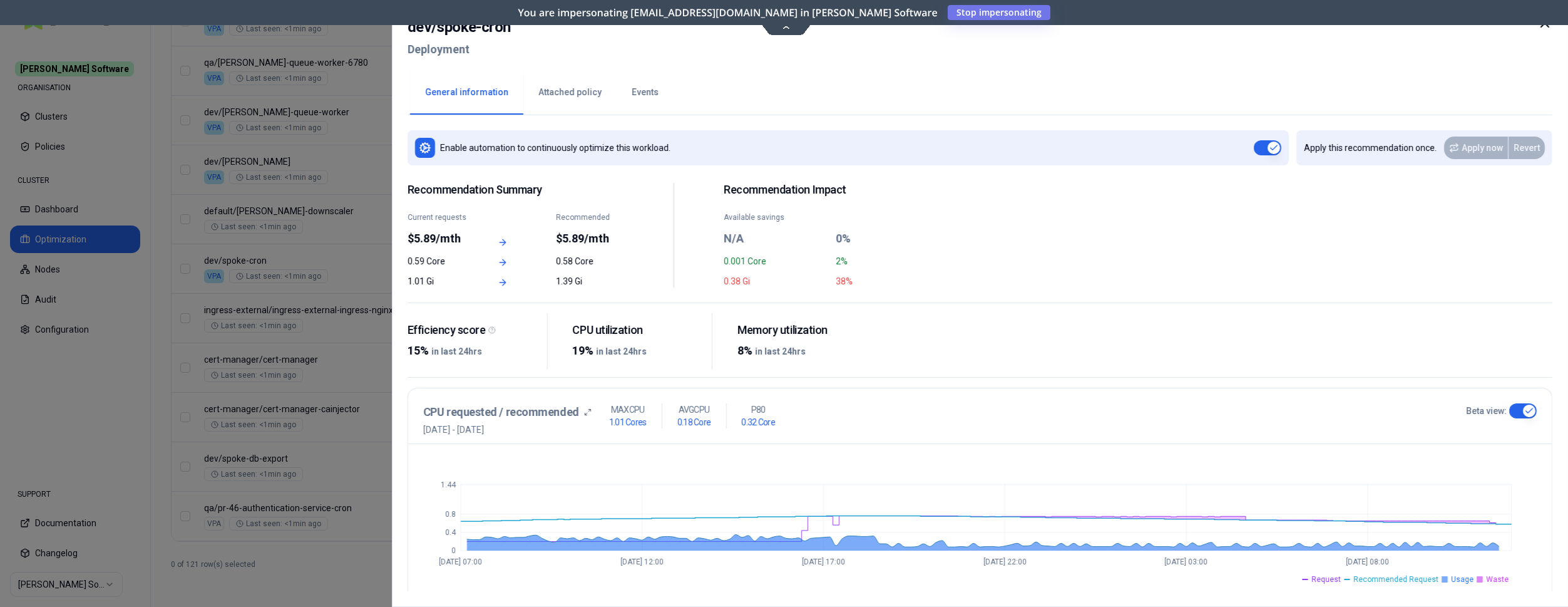
click at [556, 88] on button "Attached policy" at bounding box center [570, 93] width 93 height 44
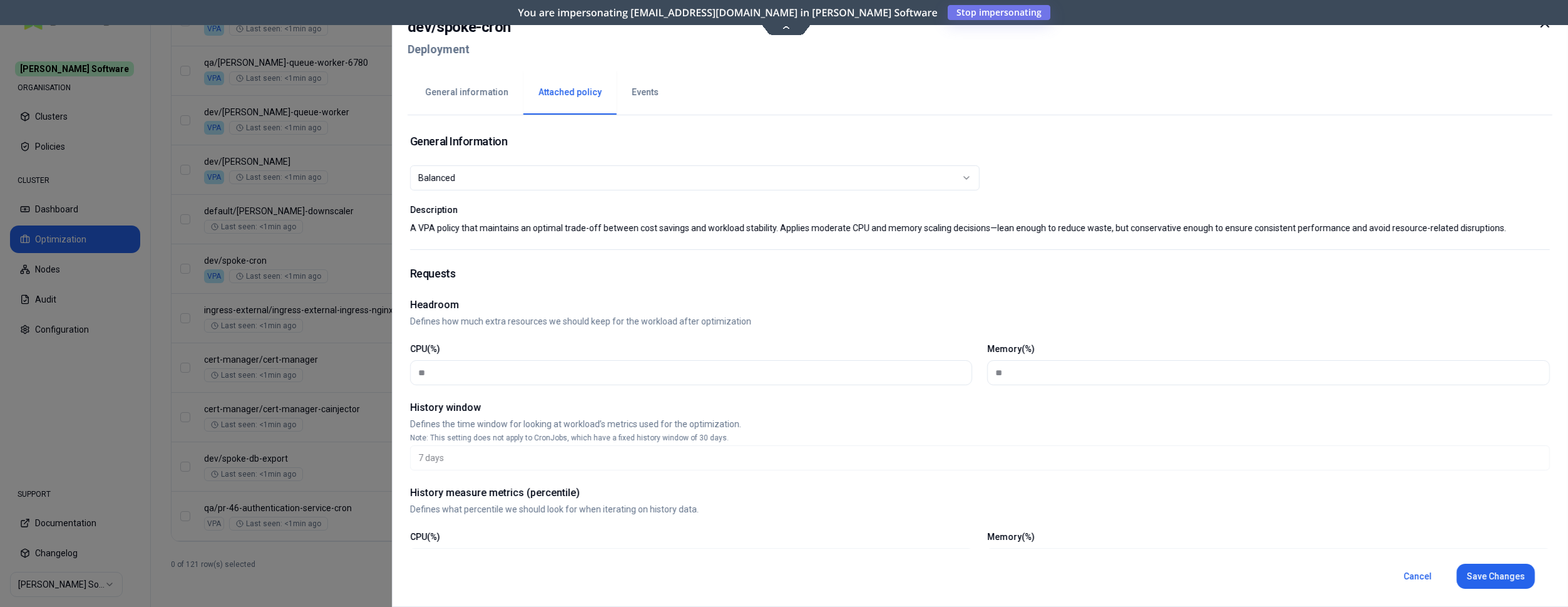
click at [642, 90] on button "Events" at bounding box center [644, 93] width 57 height 44
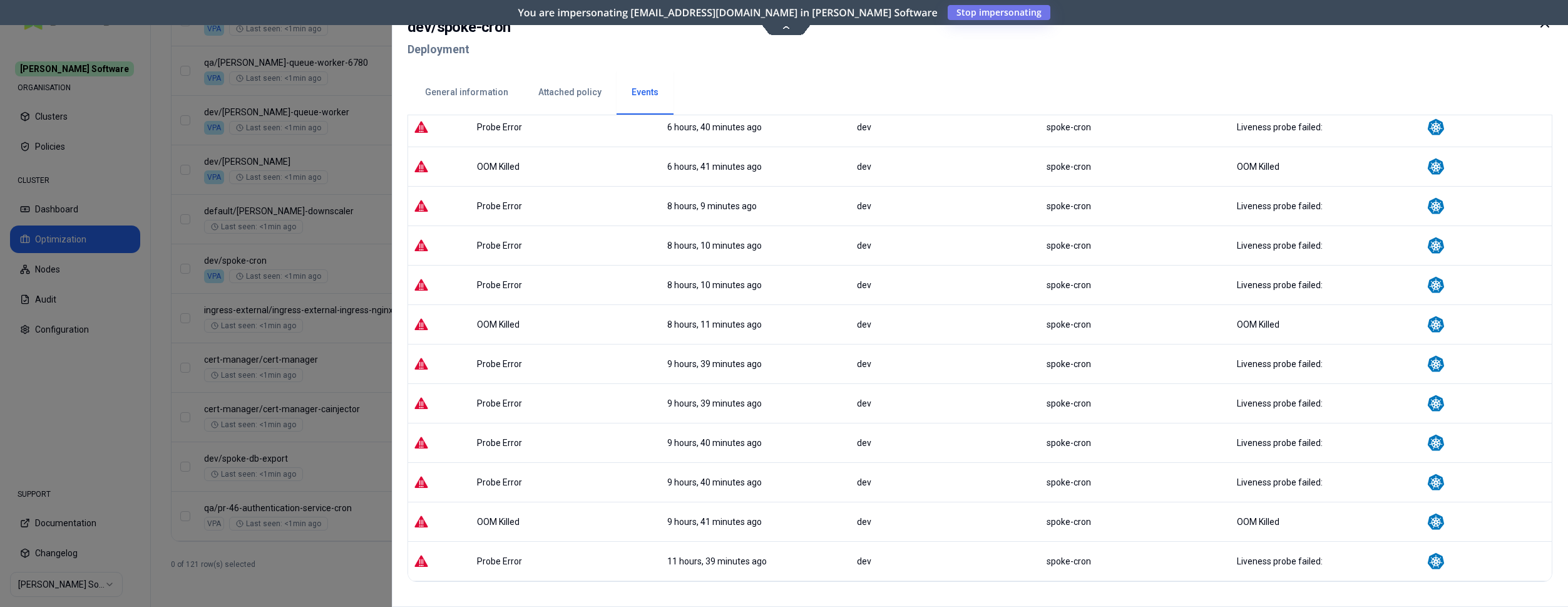
scroll to position [866, 0]
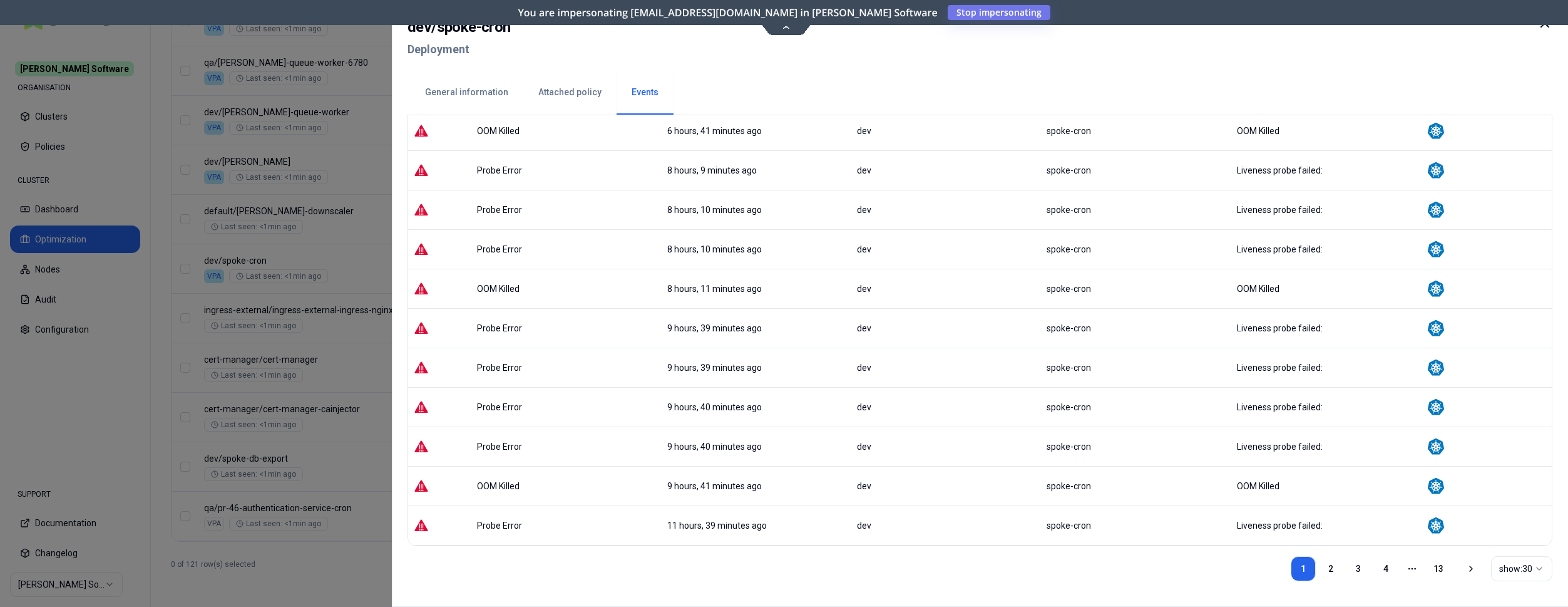
click at [479, 98] on button "General information" at bounding box center [467, 93] width 113 height 44
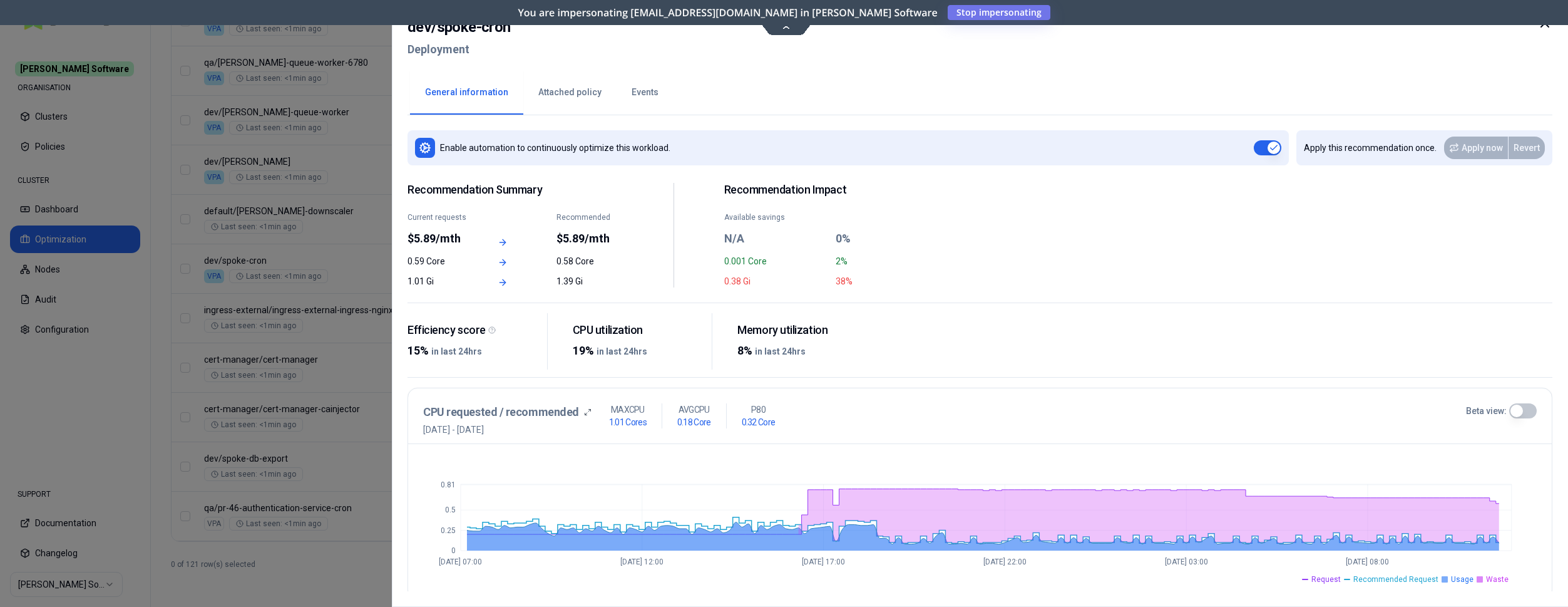
click at [1006, 317] on div "Efficiency score 15% in last 24hrs CPU utilization 19% in last 24hrs Memory uti…" at bounding box center [980, 345] width 1145 height 65
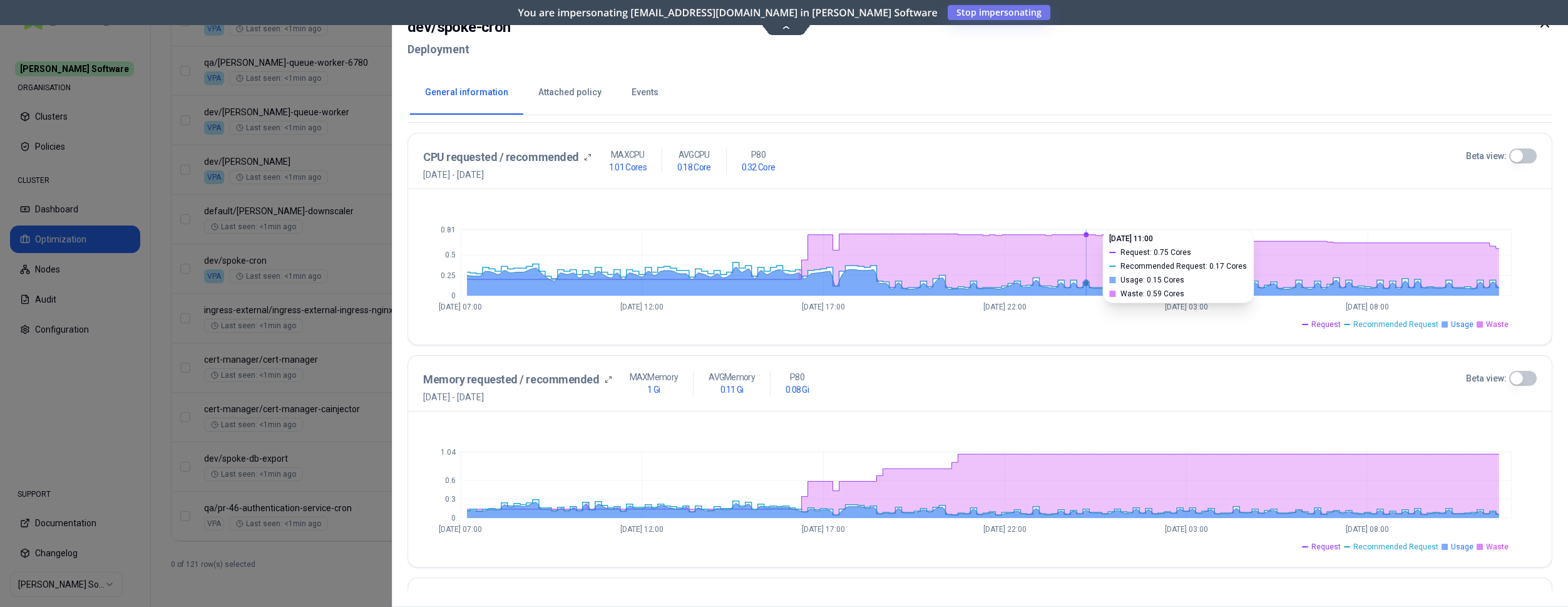
scroll to position [255, 0]
click at [1522, 157] on button "Beta view:" at bounding box center [1523, 156] width 28 height 15
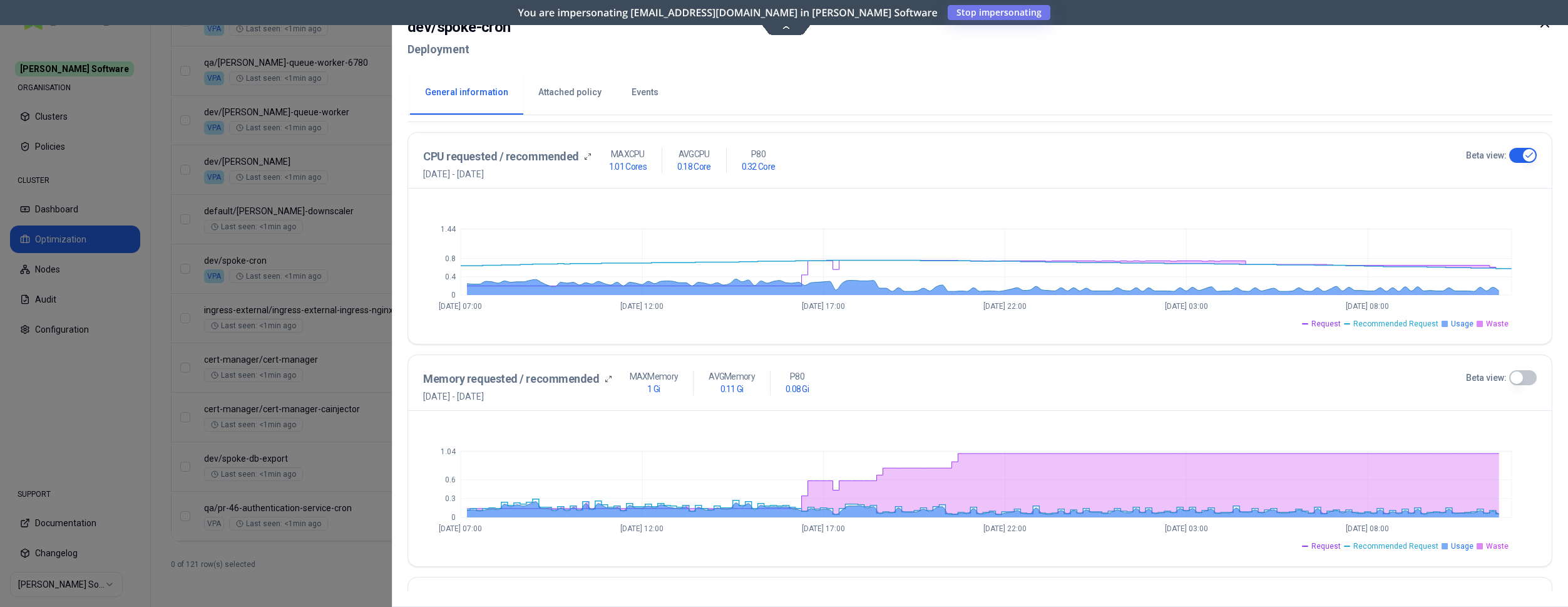
click at [1517, 381] on button "Beta view:" at bounding box center [1523, 378] width 28 height 15
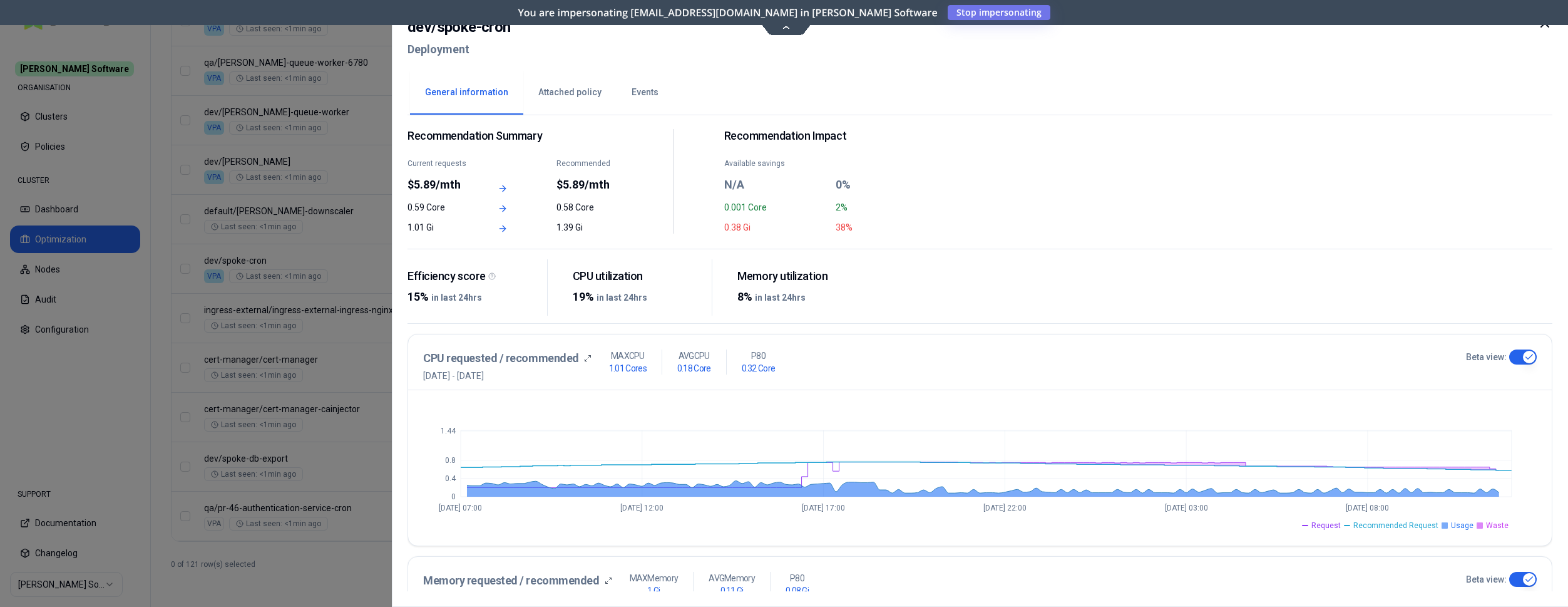
scroll to position [0, 0]
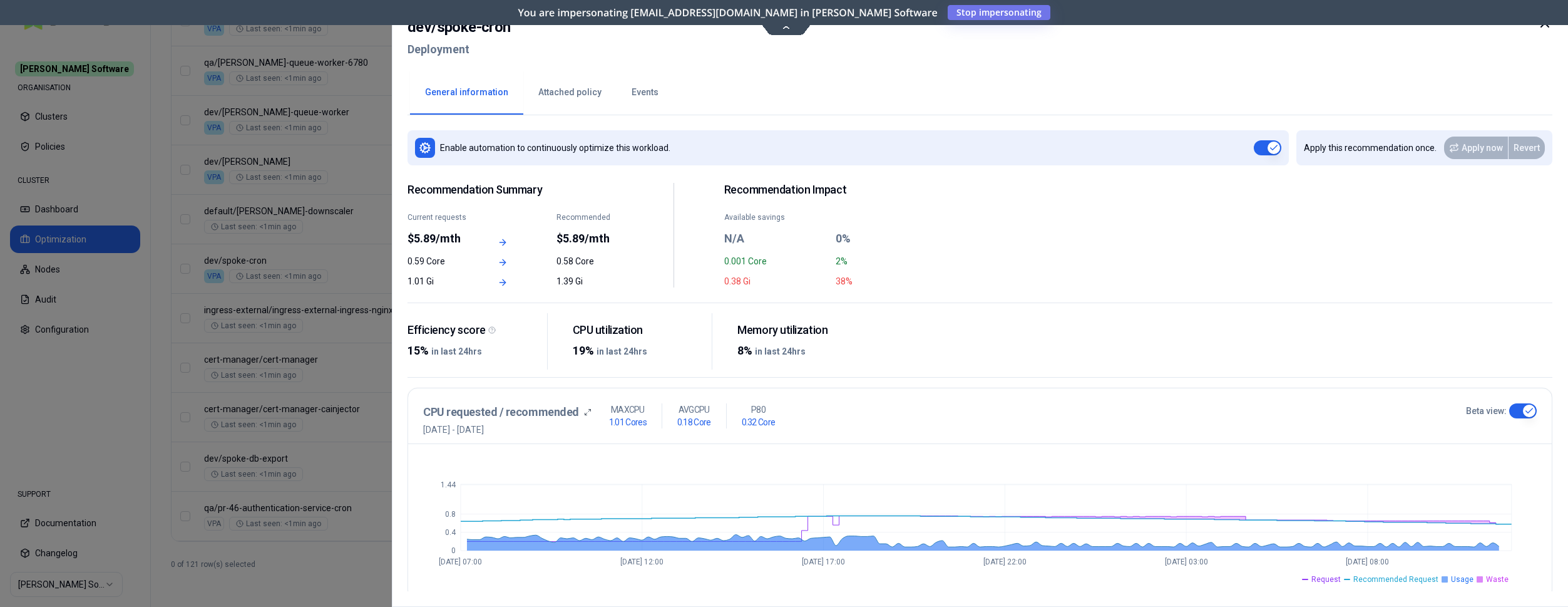
click at [848, 335] on div "Memory utilization" at bounding box center [802, 330] width 129 height 14
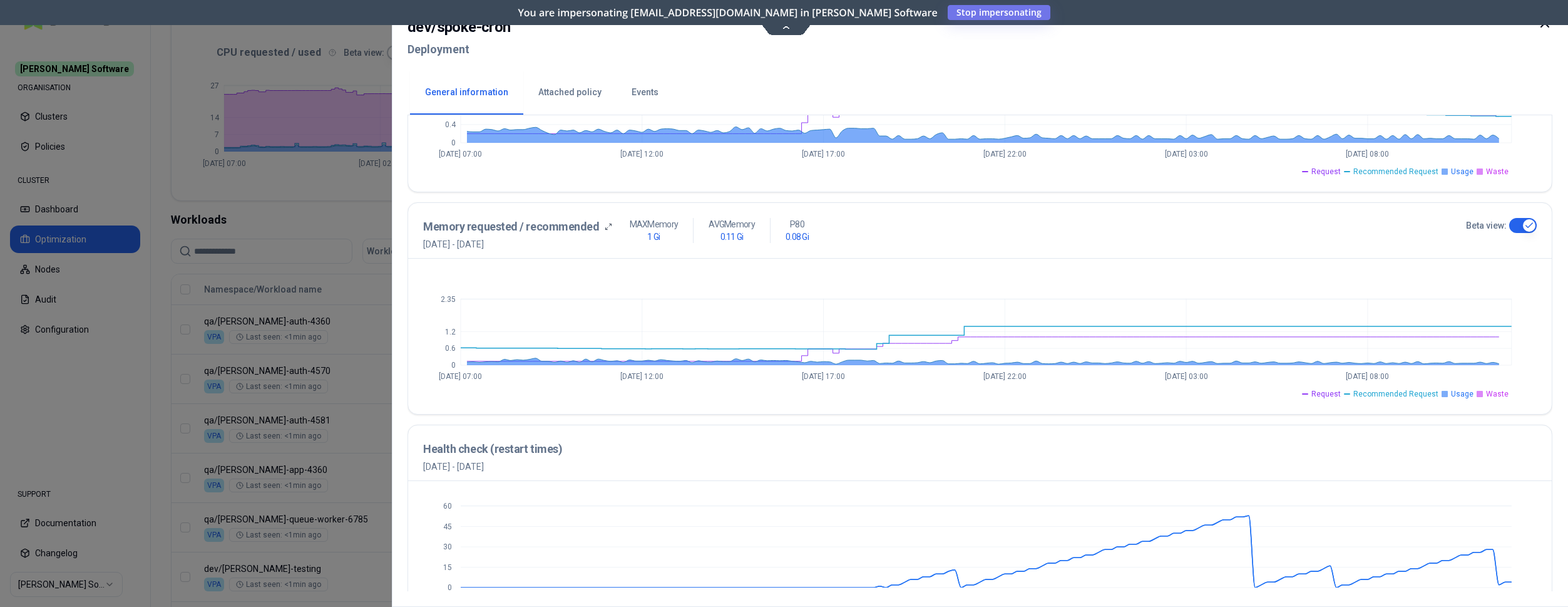
scroll to position [377, 0]
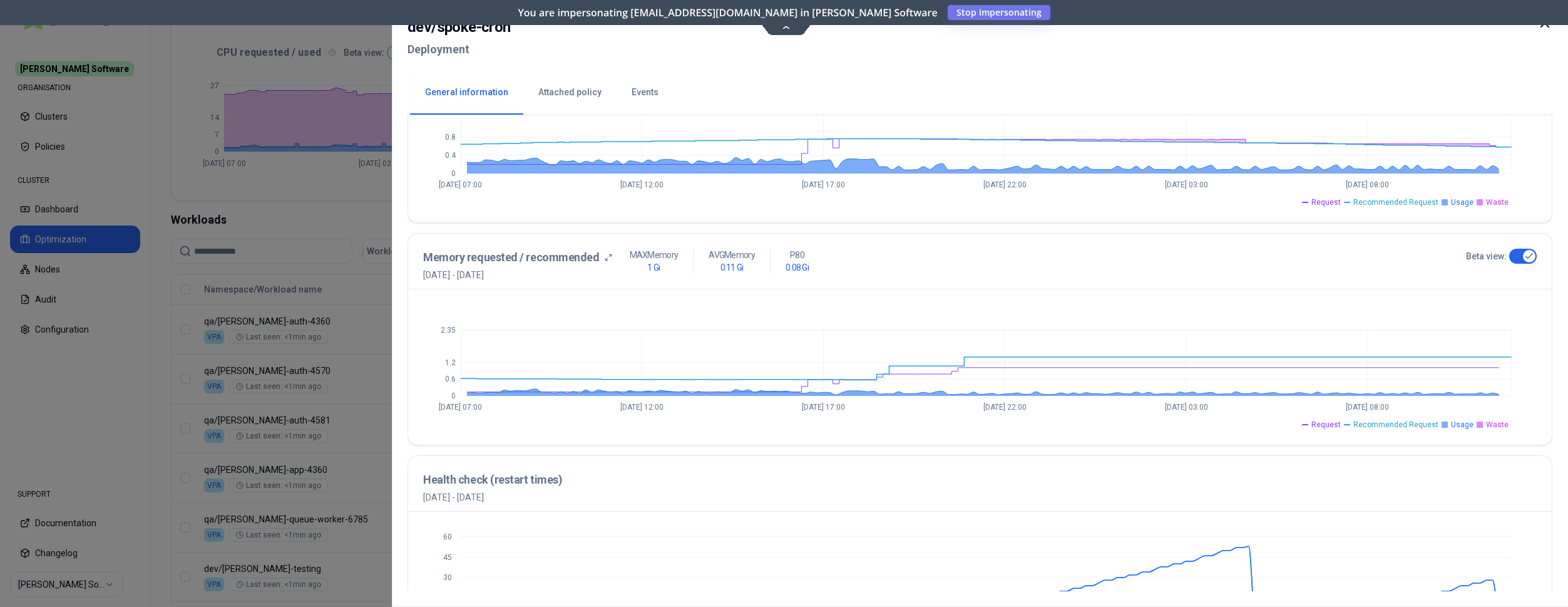
click at [643, 92] on button "Events" at bounding box center [644, 93] width 57 height 44
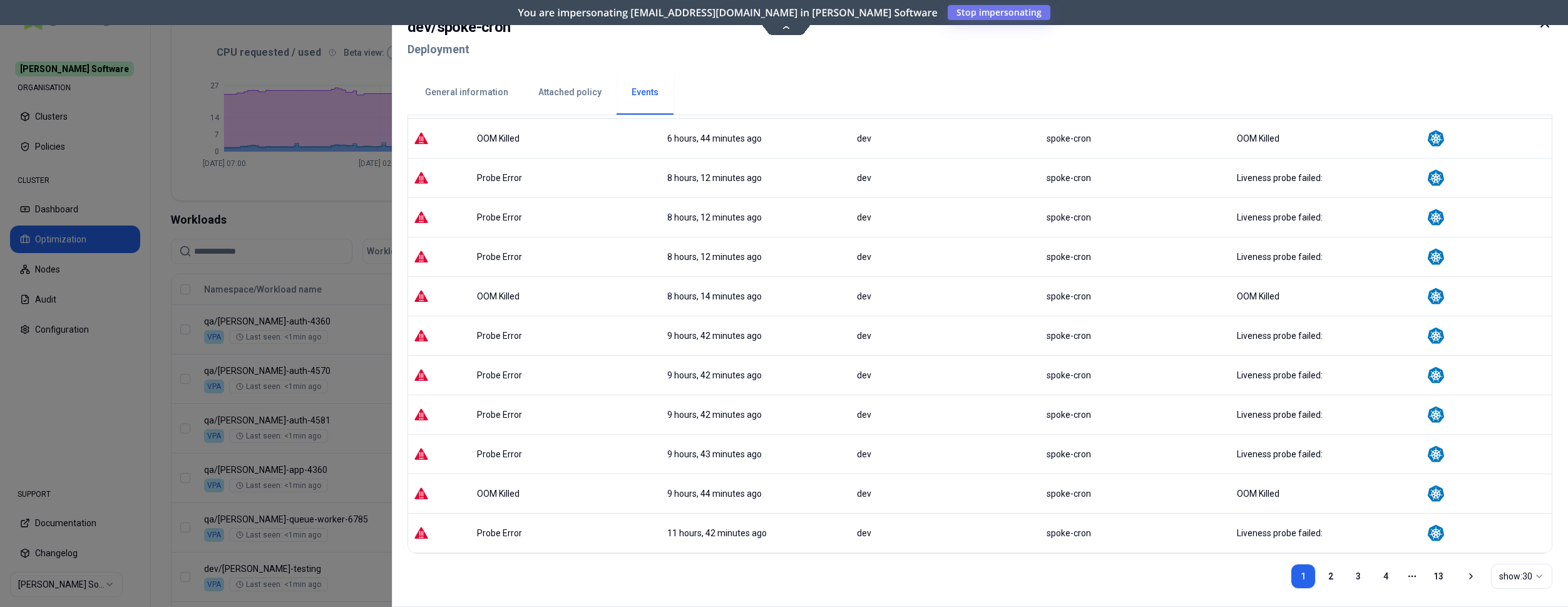
scroll to position [866, 0]
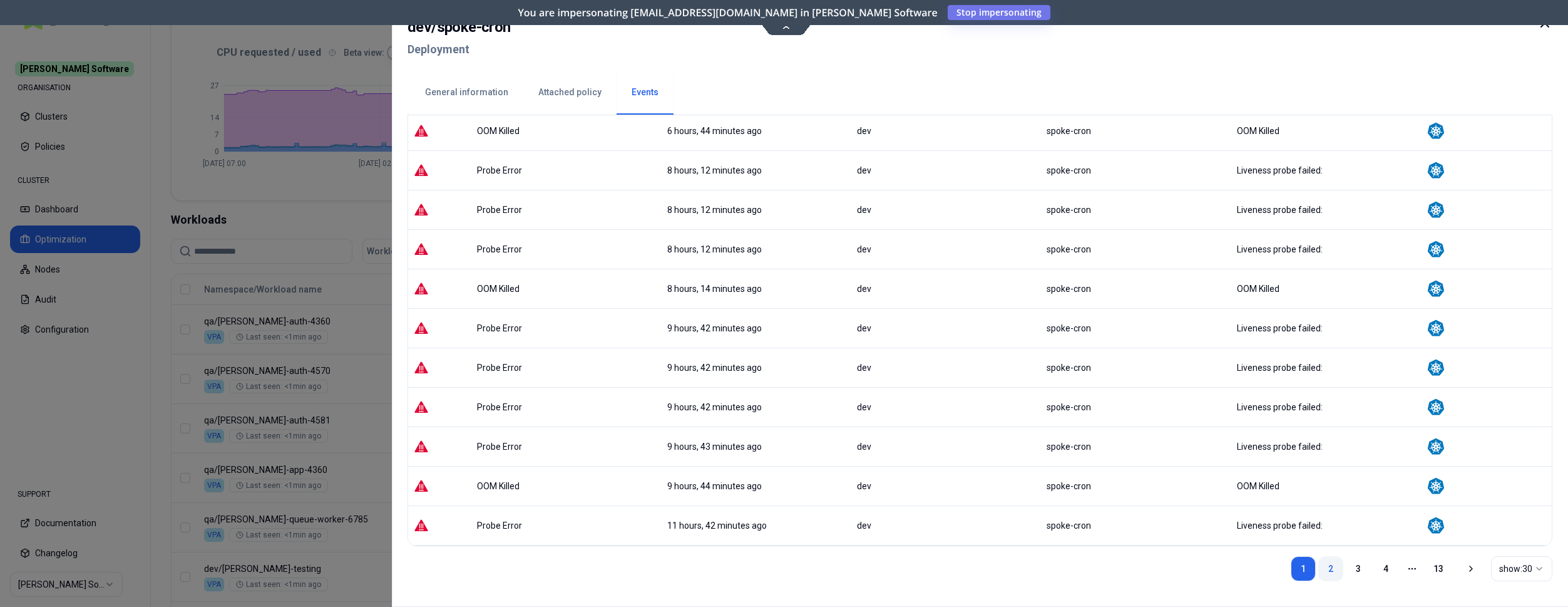
click at [1330, 566] on link "2" at bounding box center [1331, 569] width 25 height 25
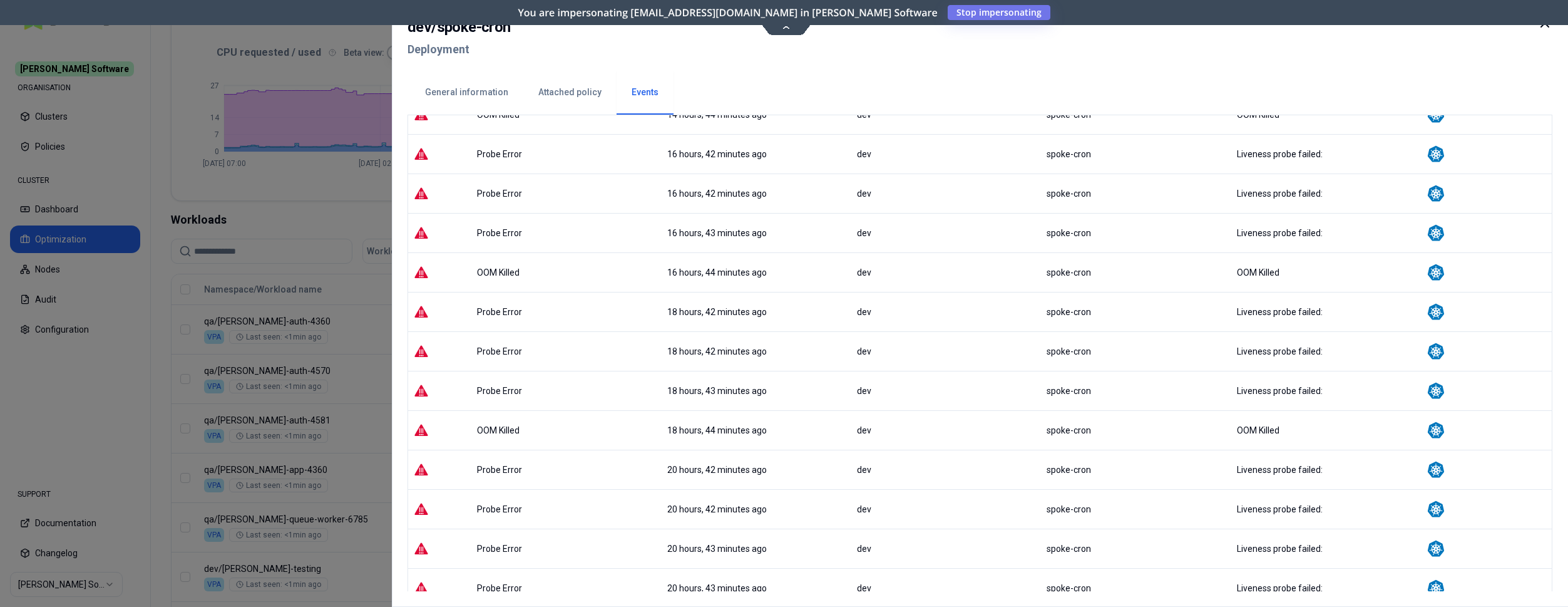
scroll to position [834, 0]
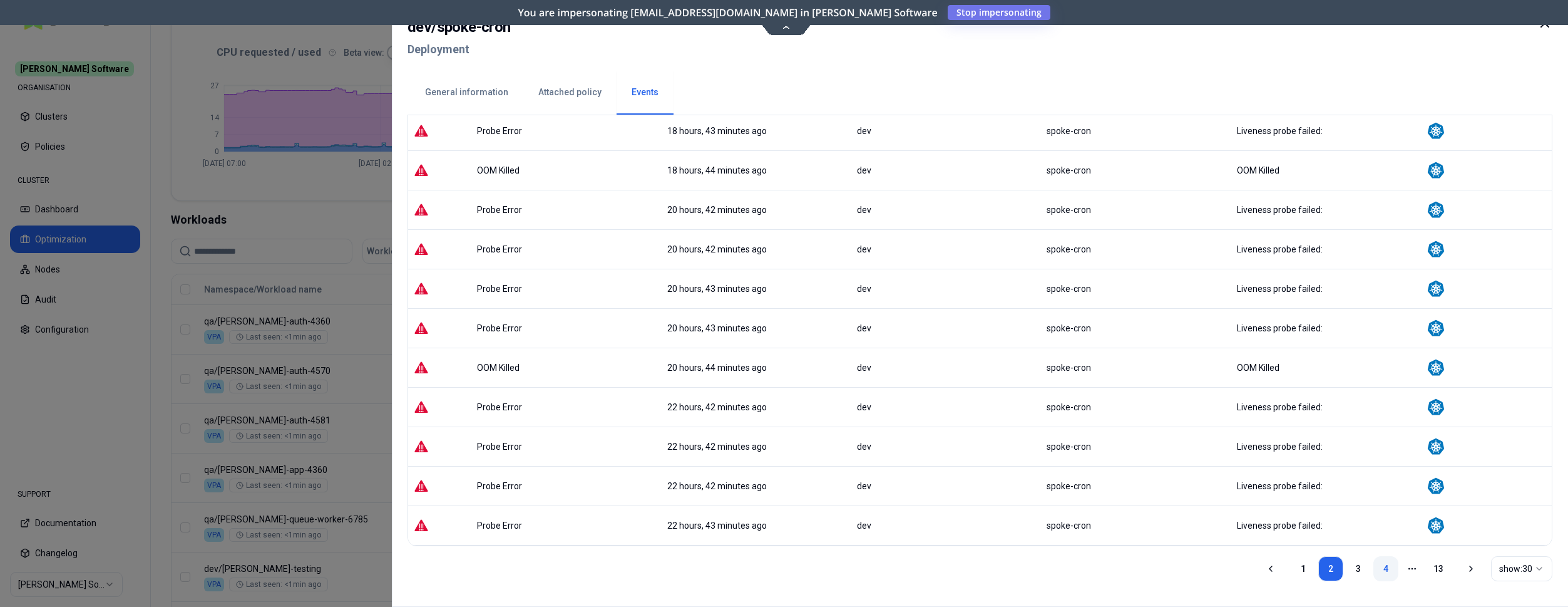
click at [1387, 565] on link "4" at bounding box center [1386, 569] width 25 height 25
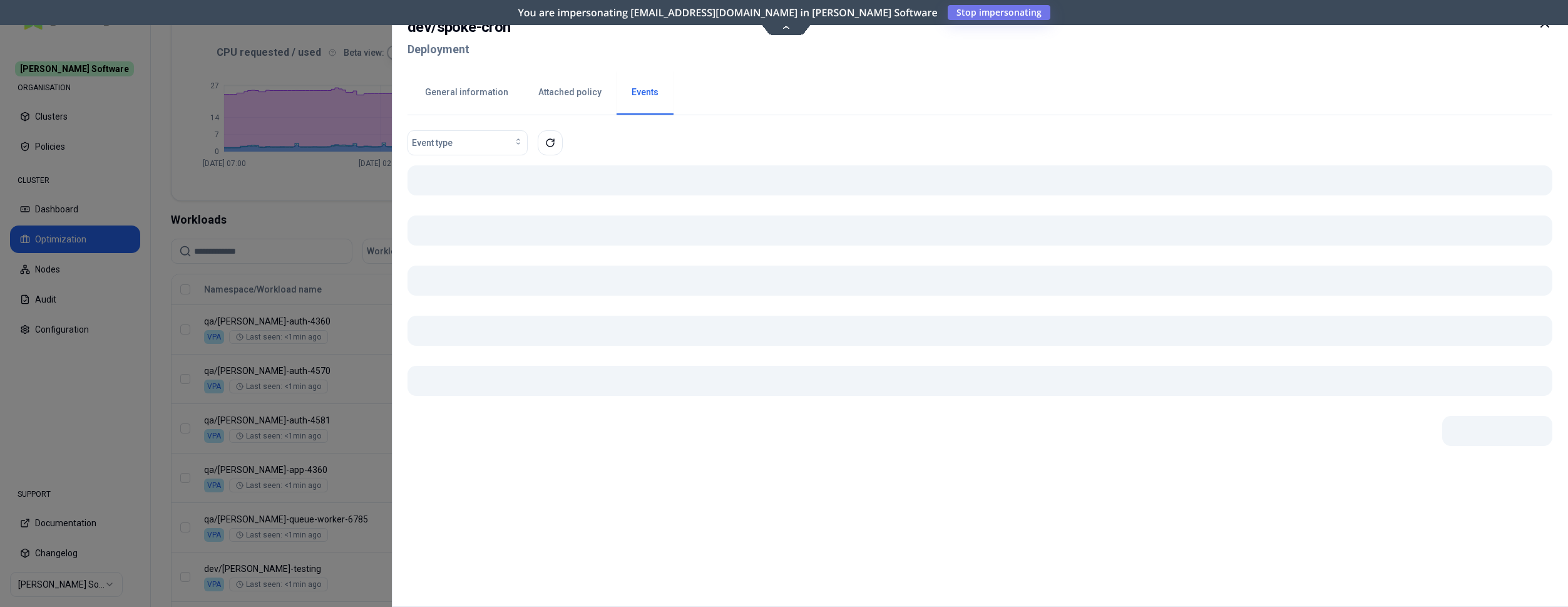
scroll to position [0, 0]
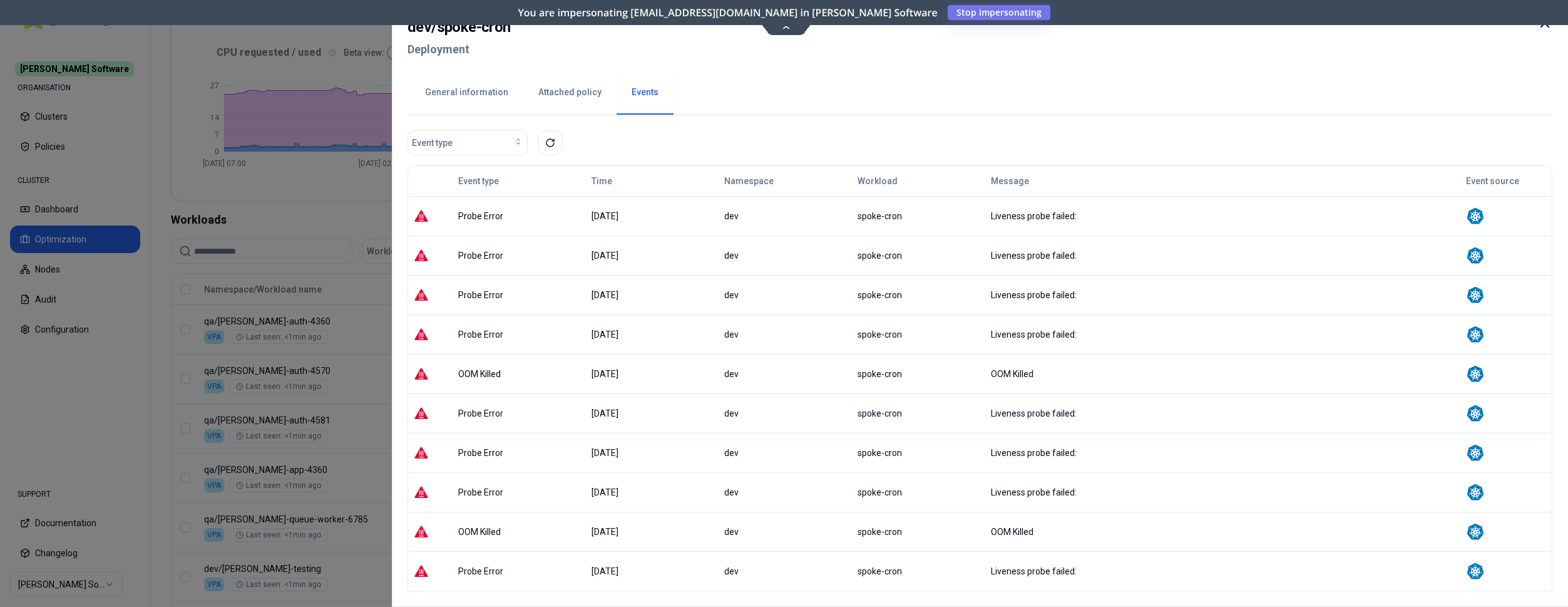
drag, startPoint x: 1541, startPoint y: 25, endPoint x: 1523, endPoint y: 36, distance: 21.1
click at [1543, 25] on icon at bounding box center [1545, 24] width 15 height 15
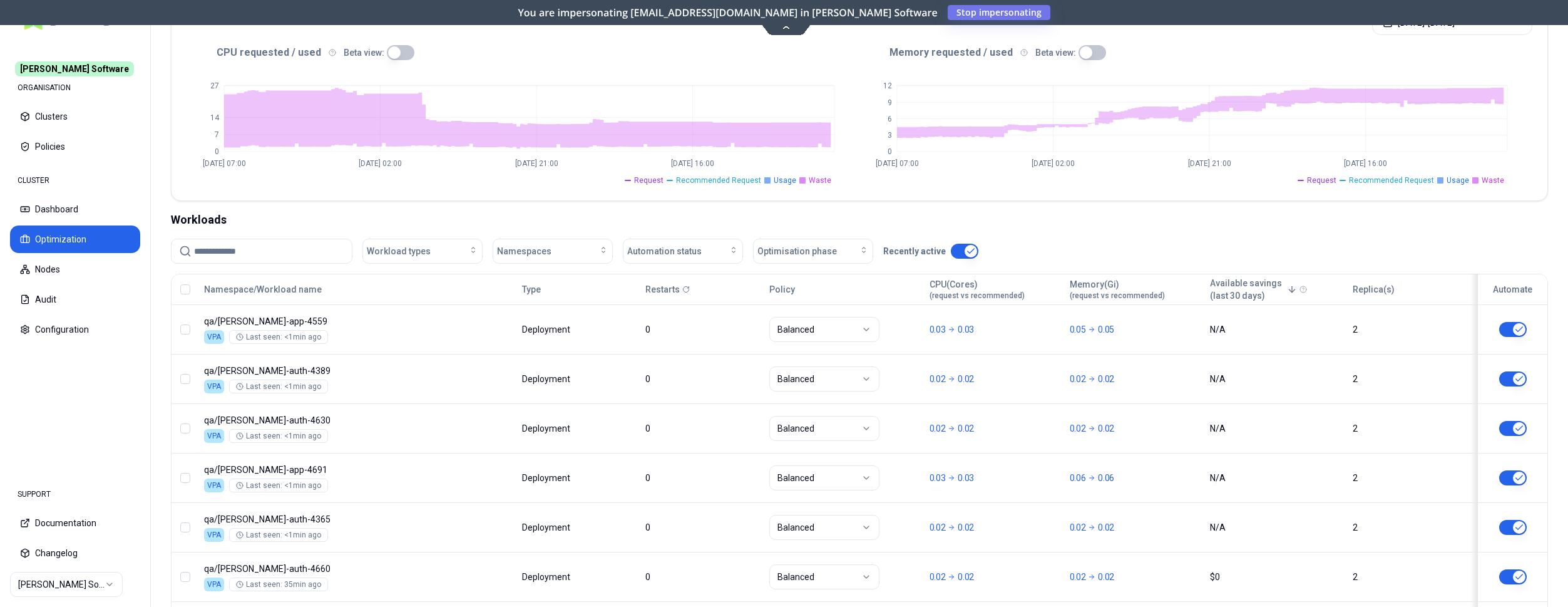
scroll to position [265, 0]
